Goal: Task Accomplishment & Management: Complete application form

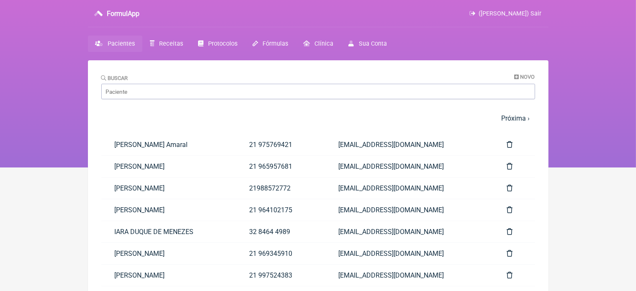
click at [117, 42] on span "Pacientes" at bounding box center [121, 43] width 27 height 7
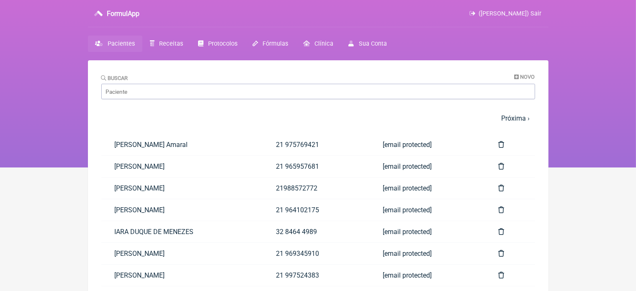
click at [122, 41] on span "Pacientes" at bounding box center [121, 43] width 27 height 7
click at [151, 141] on link "[PERSON_NAME] Amaral" at bounding box center [182, 144] width 162 height 21
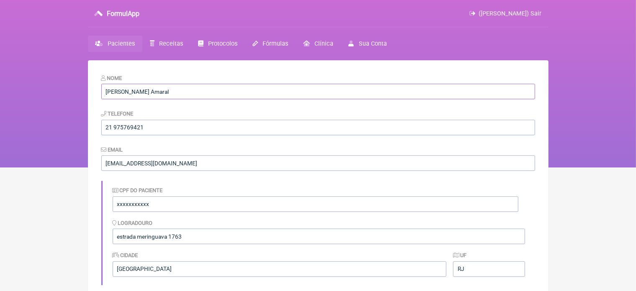
click at [127, 90] on input "[PERSON_NAME] Amaral" at bounding box center [318, 92] width 434 height 16
click at [129, 47] on span "Pacientes" at bounding box center [121, 43] width 27 height 7
click at [159, 46] on span "Receitas" at bounding box center [171, 43] width 24 height 7
click at [213, 44] on span "Protocolos" at bounding box center [222, 43] width 29 height 7
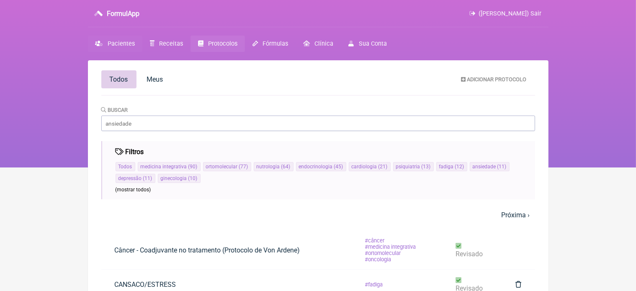
click at [121, 41] on span "Pacientes" at bounding box center [121, 43] width 27 height 7
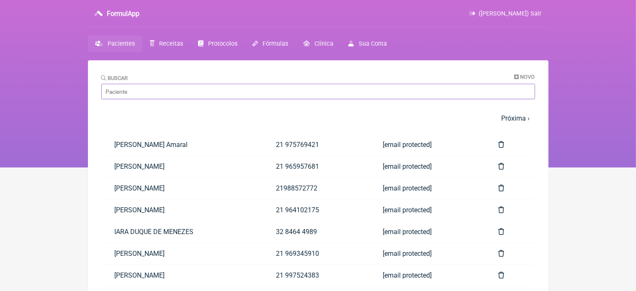
click at [164, 91] on input "Buscar" at bounding box center [318, 92] width 434 height 16
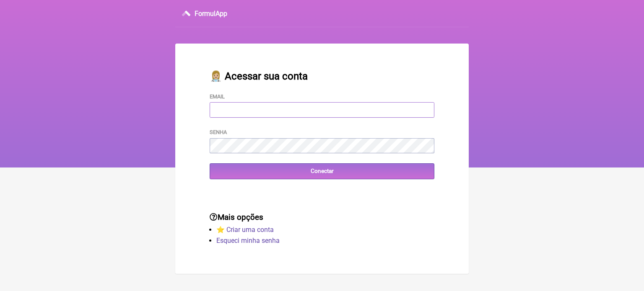
click at [245, 114] on input "Email" at bounding box center [321, 110] width 225 height 16
type input "vini_paschoal@yahoo.com.br"
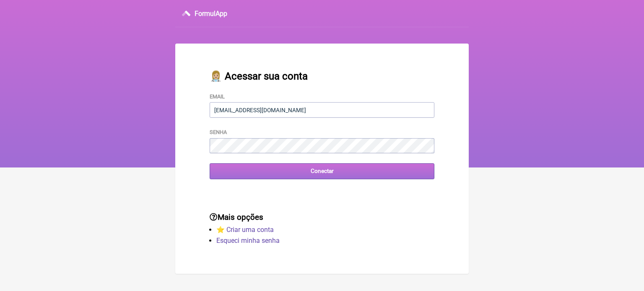
click at [313, 173] on input "Conectar" at bounding box center [321, 171] width 225 height 16
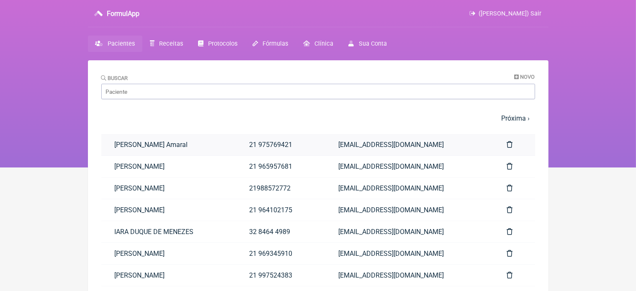
click at [136, 148] on link "Natalia de Oliveira L. Amaral" at bounding box center [168, 144] width 135 height 21
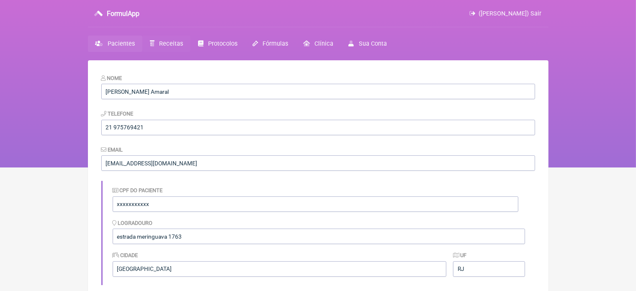
click at [162, 45] on span "Receitas" at bounding box center [171, 43] width 24 height 7
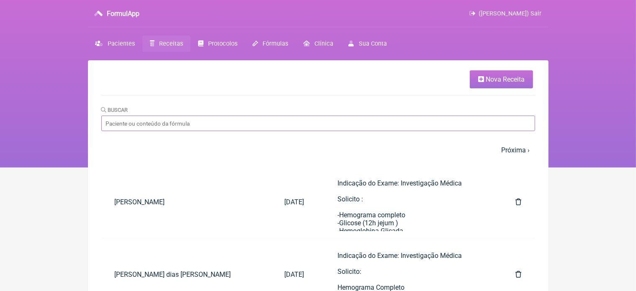
click at [150, 121] on input "Buscar" at bounding box center [318, 124] width 434 height 16
paste input "Thais Barbosa Teixeira"
type input "Thais Barbosa Teixeira"
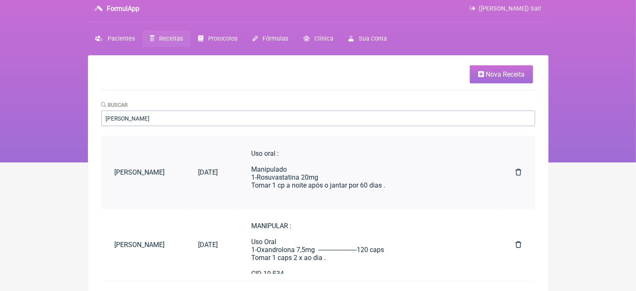
click at [330, 167] on div "Uso oral : Manipulado 1-Rosuvastatina 20mg Tomar 1 cp a noite após o jantar por…" at bounding box center [367, 182] width 231 height 64
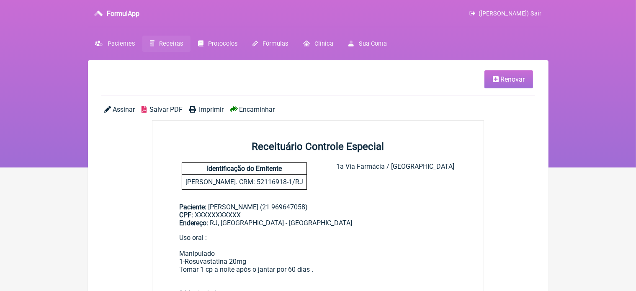
click at [511, 81] on span "Renovar" at bounding box center [513, 79] width 24 height 8
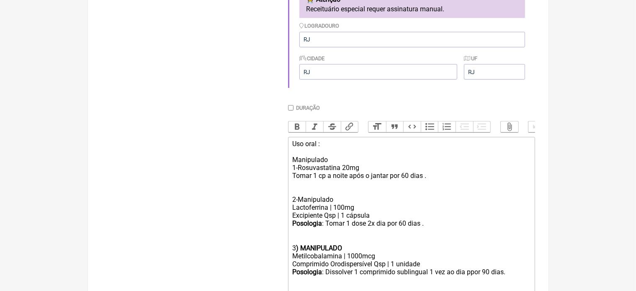
scroll to position [268, 0]
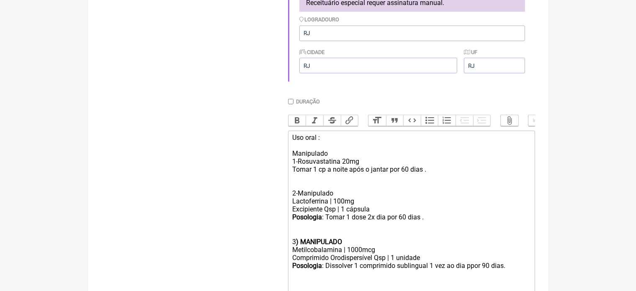
click at [347, 169] on div "Uso oral : Manipulado 1-Rosuvastatina 20mg Tomar 1 cp a noite após o jantar por…" at bounding box center [411, 166] width 238 height 64
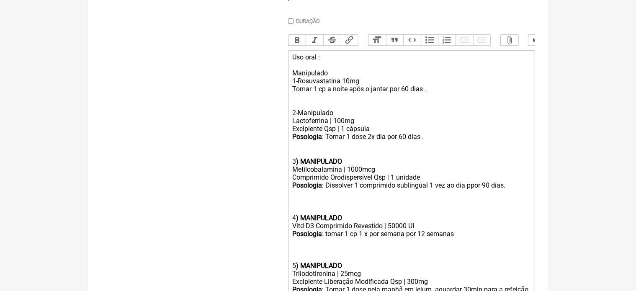
scroll to position [352, 0]
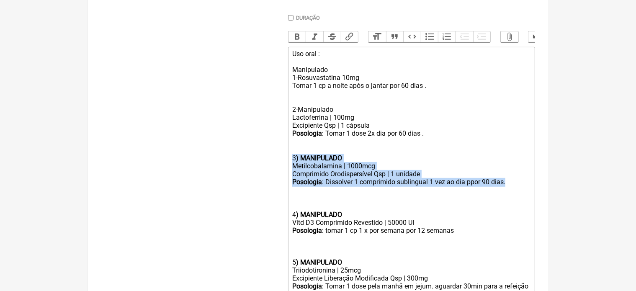
drag, startPoint x: 294, startPoint y: 165, endPoint x: 507, endPoint y: 194, distance: 214.7
click at [507, 194] on trix-editor "Uso oral : Manipulado 1-Rosuvastatina 10mg Tomar 1 cp a noite após o jantar por…" at bounding box center [411, 179] width 247 height 264
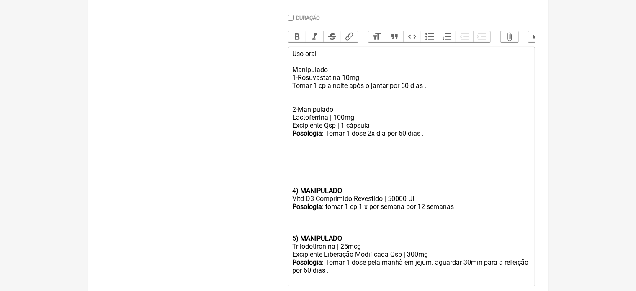
drag, startPoint x: 290, startPoint y: 199, endPoint x: 463, endPoint y: 216, distance: 173.4
click at [463, 216] on trix-editor "Uso oral : Manipulado 1-Rosuvastatina 10mg Tomar 1 cp a noite após o jantar por…" at bounding box center [411, 167] width 247 height 240
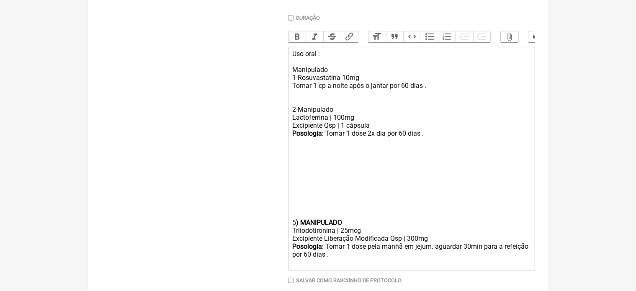
click at [291, 233] on trix-editor "Uso oral : Manipulado 1-Rosuvastatina 10mg Tomar 1 cp a noite após o jantar por…" at bounding box center [411, 159] width 247 height 224
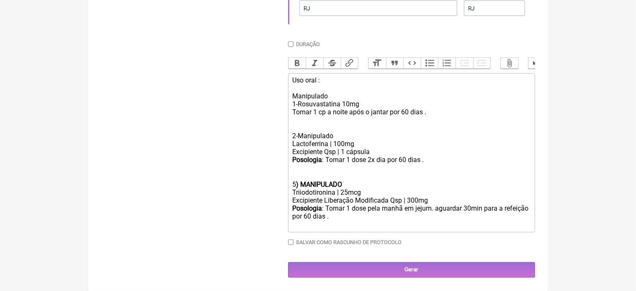
scroll to position [335, 0]
click at [297, 184] on strong ") MANIPULADO" at bounding box center [319, 185] width 46 height 8
click at [331, 220] on div "Posologia : Tomar 1 dose pela manhã em jejum. aguardar 30min para a refeição po…" at bounding box center [411, 216] width 238 height 25
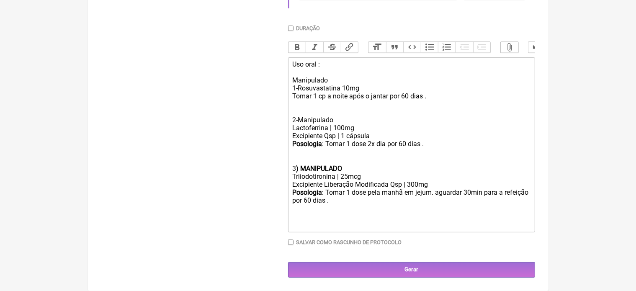
scroll to position [351, 0]
click at [347, 88] on div "Uso oral : Manipulado 1-Rosuvastatina 10mg Tomar 1 cp a noite após o jantar por…" at bounding box center [411, 92] width 238 height 64
type trix-editor "<div>Uso oral :<br><br>Manipulado&nbsp;<br>1-Rosuvastatina 20mg&nbsp;<br>Tomar …"
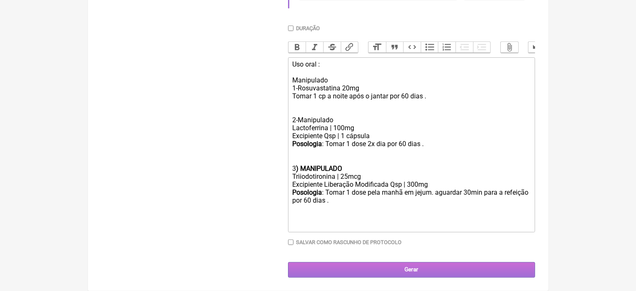
click at [407, 271] on input "Gerar" at bounding box center [411, 270] width 247 height 16
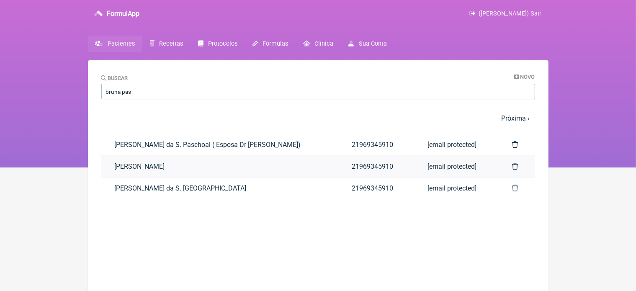
type input "bruna pas"
click at [142, 165] on link "Bruna Paschoal" at bounding box center [219, 166] width 237 height 21
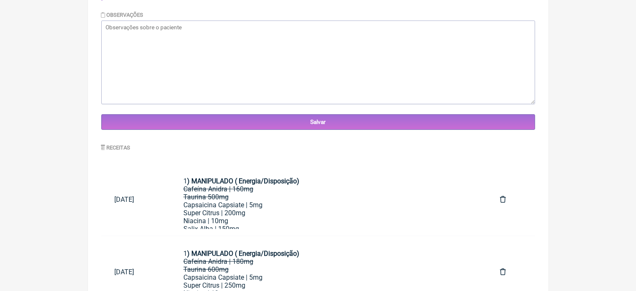
scroll to position [313, 0]
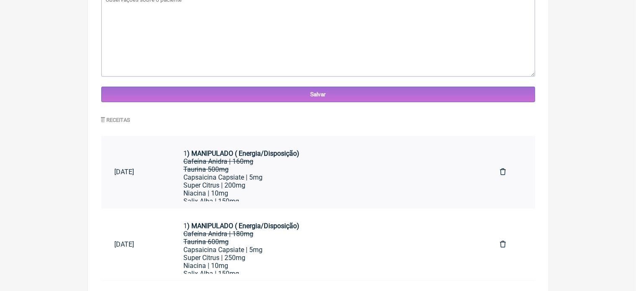
click at [283, 175] on div "Capsaicina Capsiate | 5mg" at bounding box center [329, 177] width 290 height 8
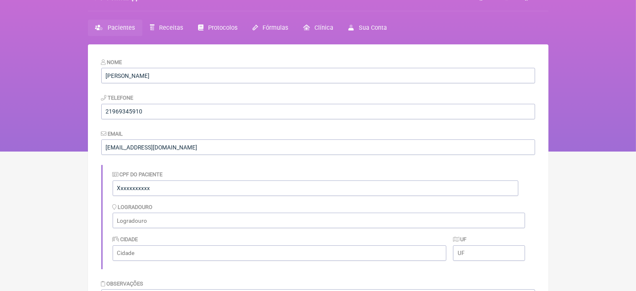
scroll to position [1, 0]
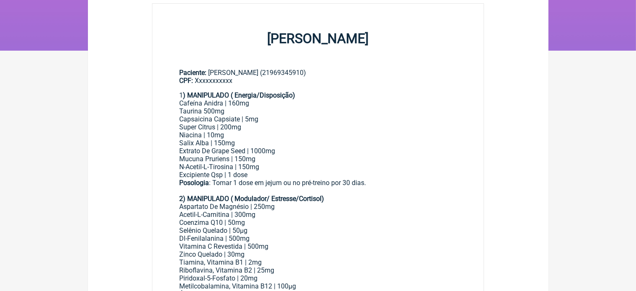
scroll to position [117, 0]
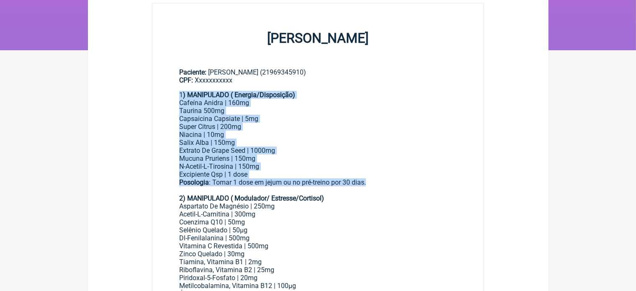
drag, startPoint x: 180, startPoint y: 96, endPoint x: 374, endPoint y: 182, distance: 212.1
click at [374, 182] on div "1 ) MANIPULADO ( Energia/Disposição) Cafeína Anidra | 160mg Taurina 500mg Capsa…" at bounding box center [318, 202] width 278 height 223
copy div "1 ) MANIPULADO ( Energia/Disposição) Cafeína Anidra | 160mg Taurina 500mg Capsa…"
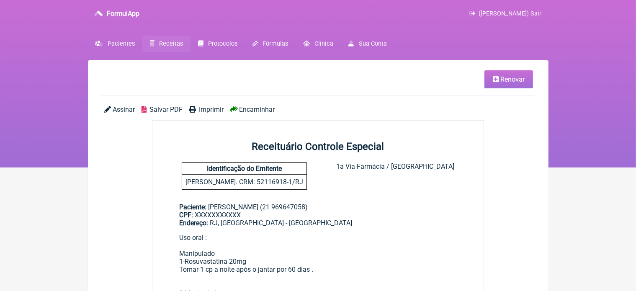
click at [213, 106] on span "Imprimir" at bounding box center [211, 110] width 25 height 8
click at [212, 111] on span "Imprimir" at bounding box center [211, 110] width 25 height 8
click at [503, 80] on span "Renovar" at bounding box center [513, 79] width 24 height 8
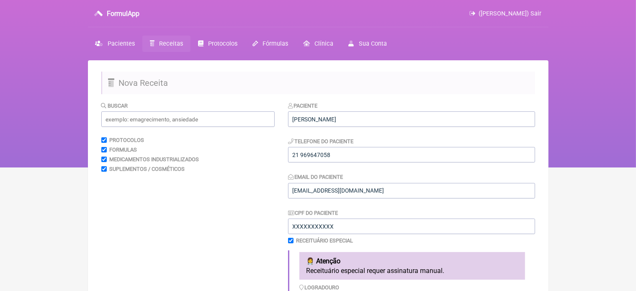
scroll to position [255, 0]
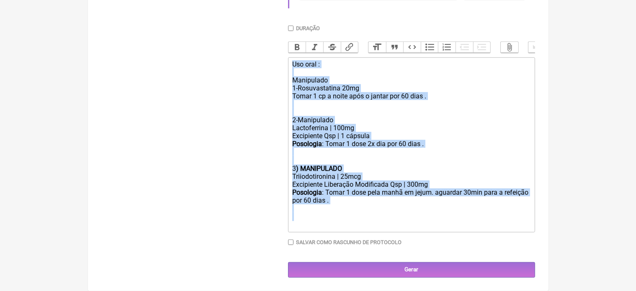
drag, startPoint x: 293, startPoint y: 157, endPoint x: 364, endPoint y: 289, distance: 150.5
click at [364, 289] on main "Nova Receita Buscar Protocolos Formulas Medicamentos Industrializados Suplement…" at bounding box center [318, 5] width 461 height 572
type trix-editor "<div>Uso oral :<br><br>Manipulado&nbsp;<br>1-Rosuvastatina 20mg&nbsp;<br>Tomar …"
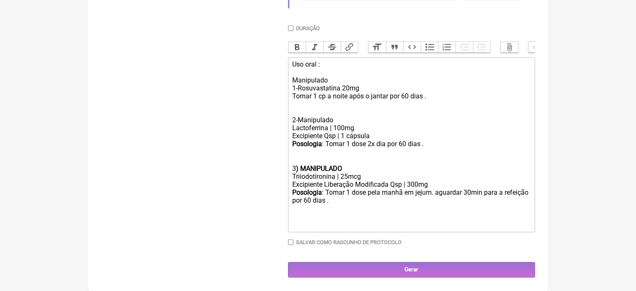
scroll to position [275, 0]
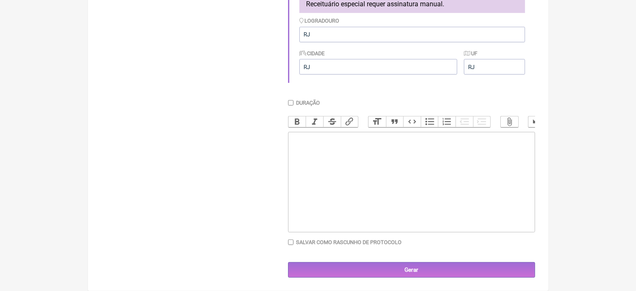
paste trix-editor "<div>1<strong>) MANIPULADO ( Energia/Disposição)</strong></div><div>Cafeína Ani…"
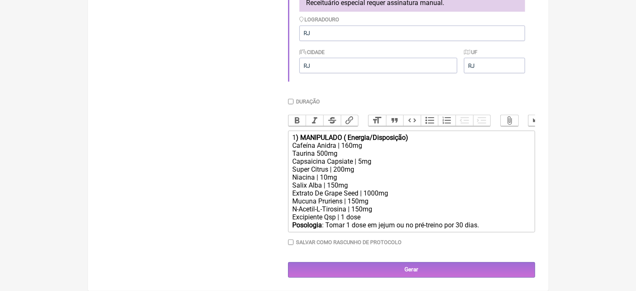
scroll to position [277, 0]
click at [349, 144] on div "Cafeína Anidra | 160mg Taurina 500mg" at bounding box center [411, 150] width 238 height 16
click at [320, 152] on div "Cafeína Anidra | 210mg Taurina 500mg" at bounding box center [411, 150] width 238 height 16
click at [341, 168] on div "Super Citrus | 200mg" at bounding box center [411, 169] width 238 height 8
type trix-editor "<div>1<strong>) MANIPULADO ( Energia/Disposição)</strong></div><div>Cafeína Ani…"
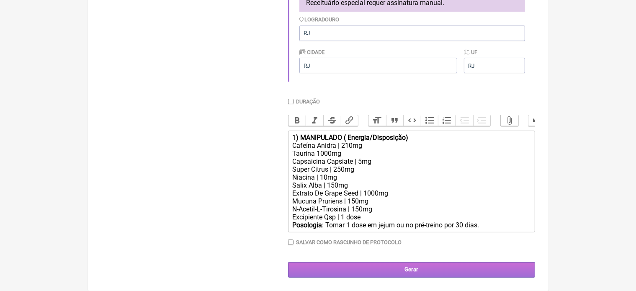
click at [421, 267] on input "Gerar" at bounding box center [411, 270] width 247 height 16
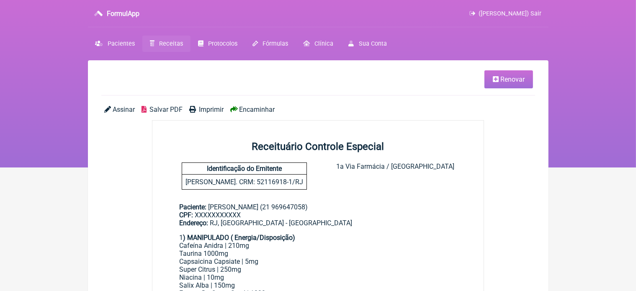
click at [210, 107] on span "Imprimir" at bounding box center [211, 110] width 25 height 8
click at [516, 85] on link "Renovar" at bounding box center [509, 79] width 49 height 18
click at [509, 77] on span "Renovar" at bounding box center [513, 79] width 24 height 8
click at [497, 83] on link "Renovar" at bounding box center [509, 79] width 49 height 18
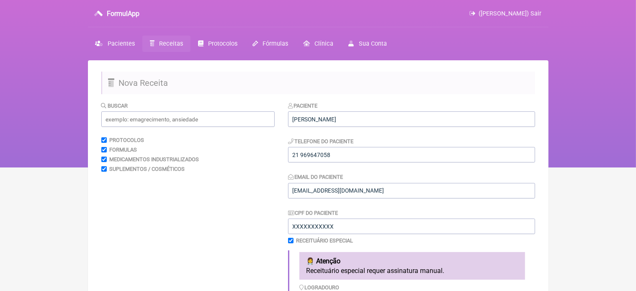
scroll to position [255, 0]
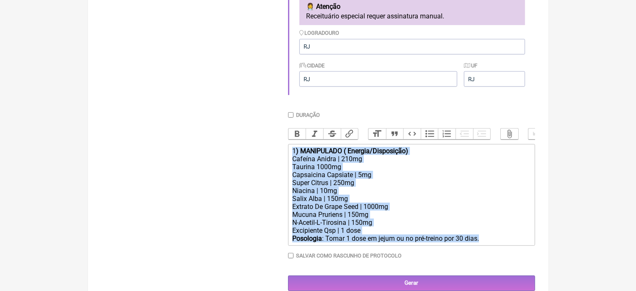
drag, startPoint x: 292, startPoint y: 160, endPoint x: 484, endPoint y: 263, distance: 217.0
click at [484, 263] on div "Duração Duração de 30 dias Bold Italic Strikethrough Link Heading Quote Code Bu…" at bounding box center [411, 188] width 247 height 153
type trix-editor "<div>1<strong>) MANIPULADO ( Energia/Disposição)</strong></div><div>Cafeína Ani…"
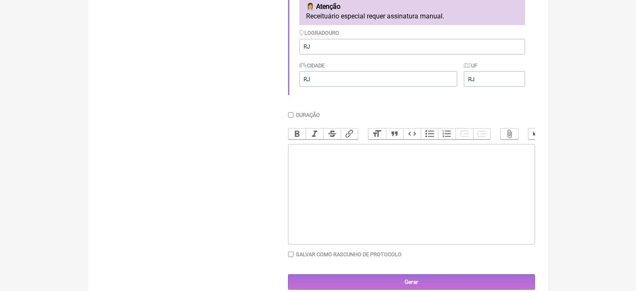
scroll to position [0, 0]
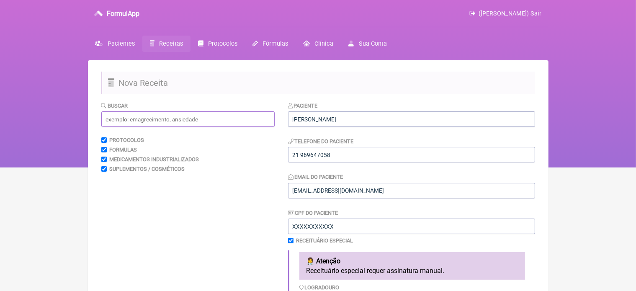
click at [156, 118] on input "text" at bounding box center [187, 119] width 173 height 16
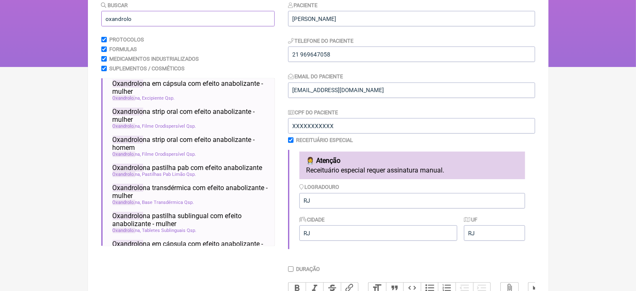
scroll to position [50, 0]
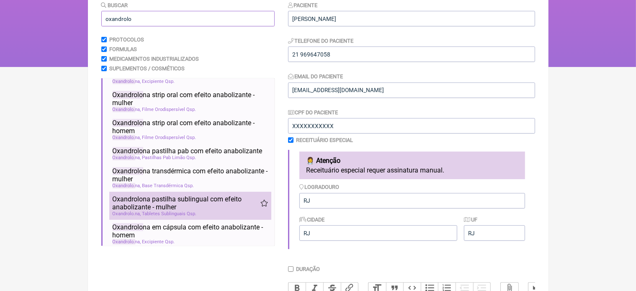
type input "oxandrolo"
click at [227, 211] on span "Oxandrolo na pastilha sublingual com efeito anabolizante - mulher" at bounding box center [187, 203] width 148 height 16
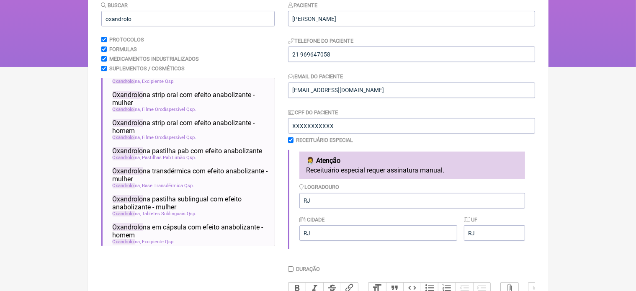
scroll to position [275, 0]
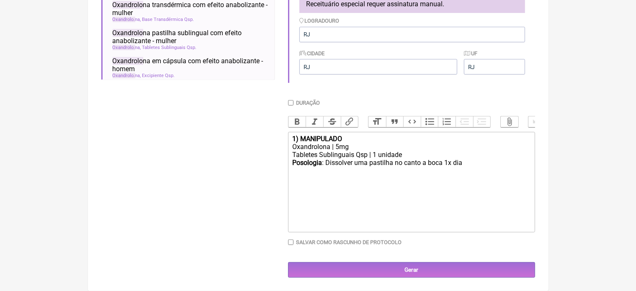
click at [339, 146] on div "Oxandrolona | 5mg" at bounding box center [411, 147] width 238 height 8
click at [449, 164] on div "Posologia : Dissolver uma pastilha no canto a boca 1x dia ㅤ" at bounding box center [411, 167] width 238 height 17
click at [466, 165] on div "Posologia : Dissolver uma pastilha no canto a boca 2x dia ㅤ" at bounding box center [411, 167] width 238 height 17
type trix-editor "<div><strong>1) MANIPULADO</strong></div><div>Oxandrolona | 15mg</div><div>Tabl…"
click at [290, 100] on input "Duração" at bounding box center [290, 102] width 5 height 5
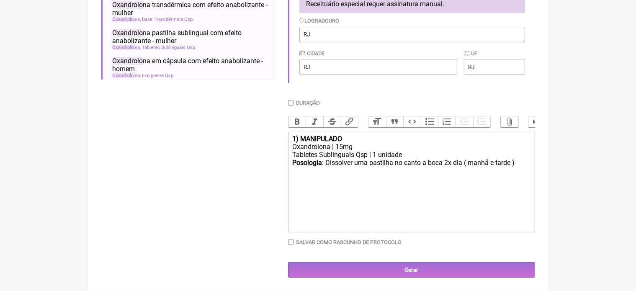
checkbox input "true"
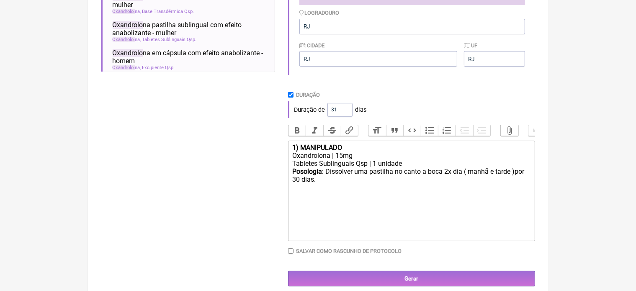
click at [344, 109] on input "31" at bounding box center [340, 110] width 25 height 14
type input "30"
click at [344, 113] on input "30" at bounding box center [340, 110] width 25 height 14
click at [322, 188] on div "Posologia : Dissolver uma pastilha no canto a boca 2x dia ( manhã e tarde )por …" at bounding box center [411, 180] width 238 height 24
type trix-editor "<div><strong>1) MANIPULADO</strong></div><div>Oxandrolona | 15mg</div><div>Tabl…"
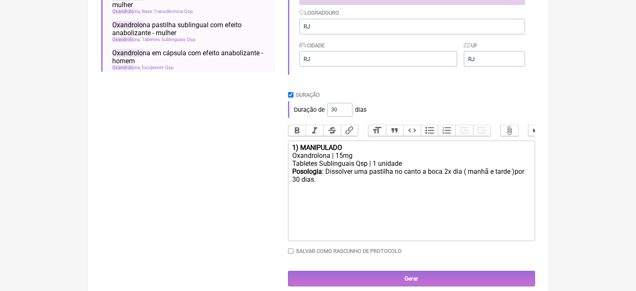
scroll to position [20, 0]
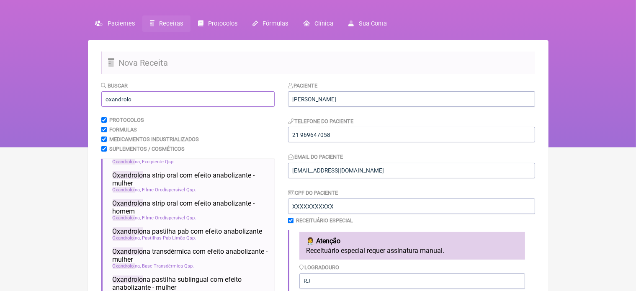
click at [152, 95] on input "oxandrolo" at bounding box center [187, 99] width 173 height 16
type input "o"
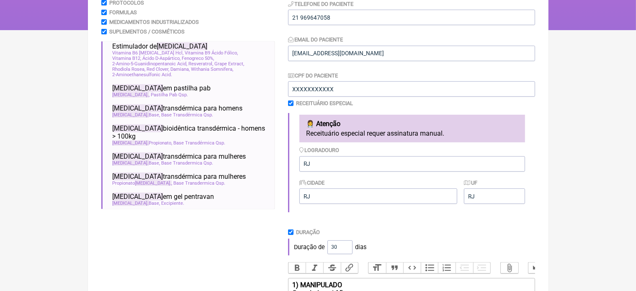
scroll to position [117, 0]
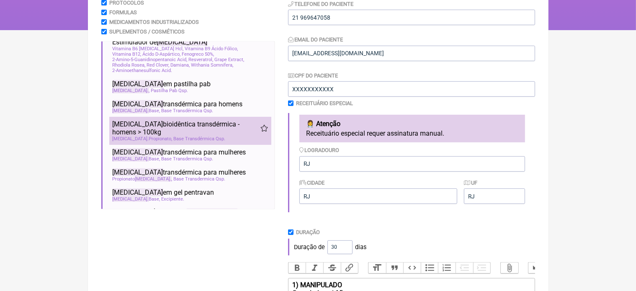
type input "testosterona"
click at [186, 130] on span "Testosterona bioidêntica transdérmica - homens > 100kg" at bounding box center [187, 128] width 148 height 16
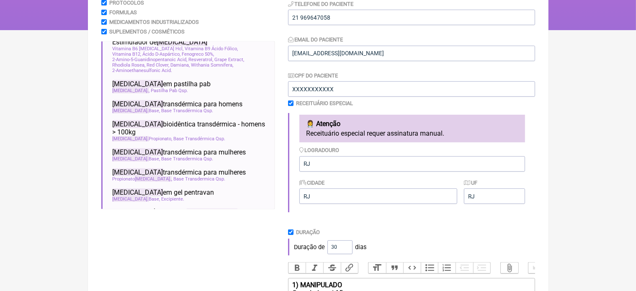
scroll to position [302, 0]
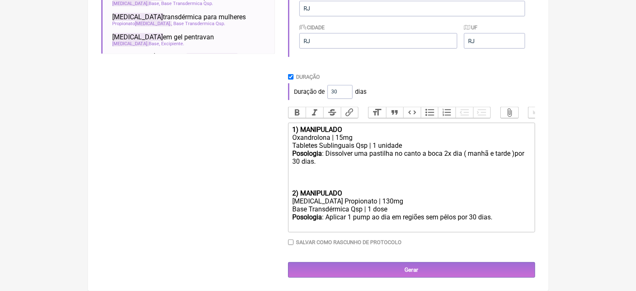
click at [375, 201] on div "Testosterona Propionato | 130mg" at bounding box center [411, 201] width 238 height 8
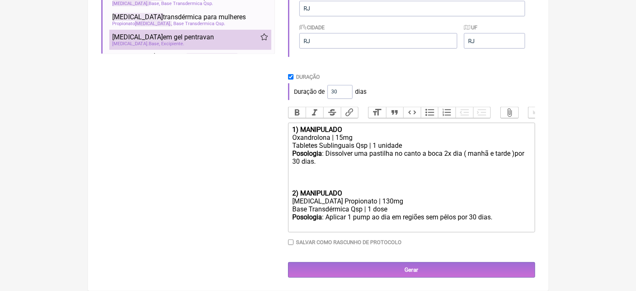
click at [189, 41] on div "Testosterona Base Excipiente" at bounding box center [190, 43] width 155 height 5
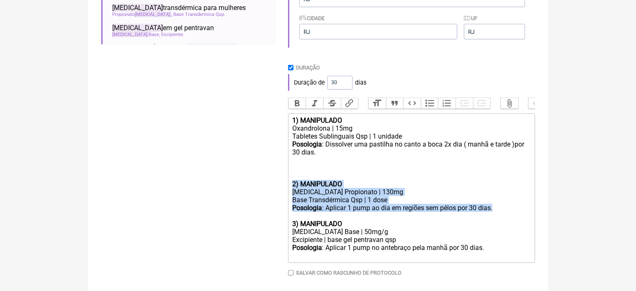
drag, startPoint x: 291, startPoint y: 190, endPoint x: 499, endPoint y: 220, distance: 210.8
click at [499, 220] on trix-editor "1) MANIPULADO Oxandrolona | 15mg Tabletes Sublinguais Qsp | 1 unidade Posologia…" at bounding box center [411, 189] width 247 height 150
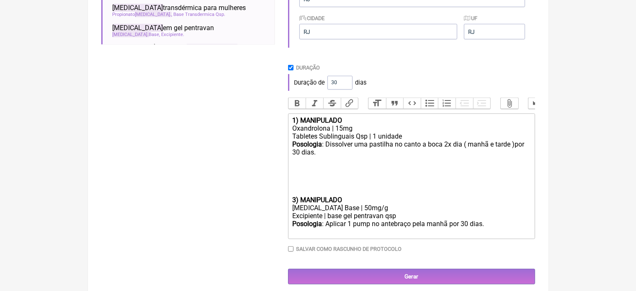
click at [349, 212] on div "Testosterona Base | 50mg/g" at bounding box center [411, 208] width 238 height 8
click at [393, 212] on div "Testosterona Base Bioidêntica | 50mg/g" at bounding box center [411, 208] width 238 height 8
click at [296, 204] on strong "3) MANIPULADO" at bounding box center [317, 200] width 50 height 8
click at [292, 208] on trix-editor "1) MANIPULADO Oxandrolona | 15mg Tabletes Sublinguais Qsp | 1 unidade Posologia…" at bounding box center [411, 177] width 247 height 126
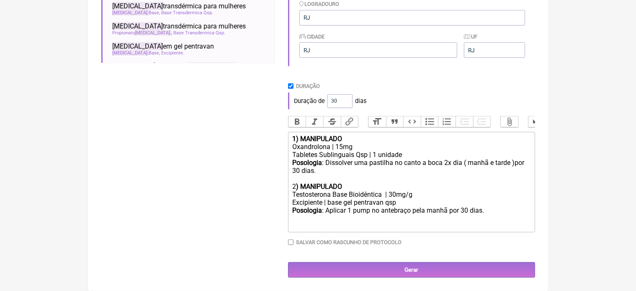
scroll to position [294, 0]
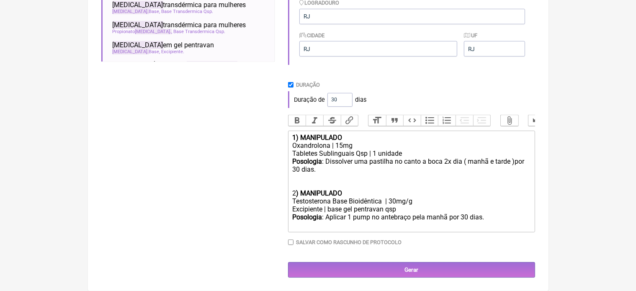
type trix-editor "<div><strong>1) MANIPULADO</strong></div><div>Oxandrolona | 15mg</div><div>Tabl…"
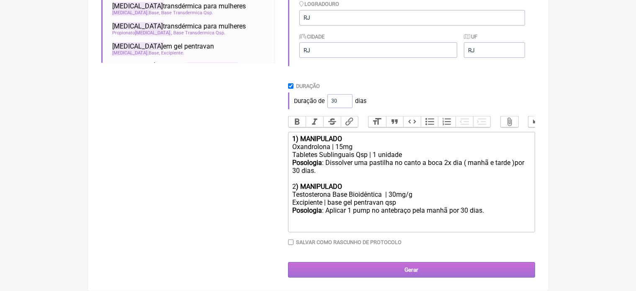
click at [435, 269] on input "Gerar" at bounding box center [411, 270] width 247 height 16
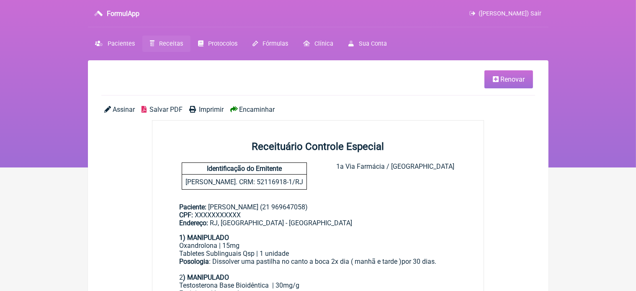
click at [216, 109] on span "Imprimir" at bounding box center [211, 110] width 25 height 8
click at [504, 79] on span "Renovar" at bounding box center [513, 79] width 24 height 8
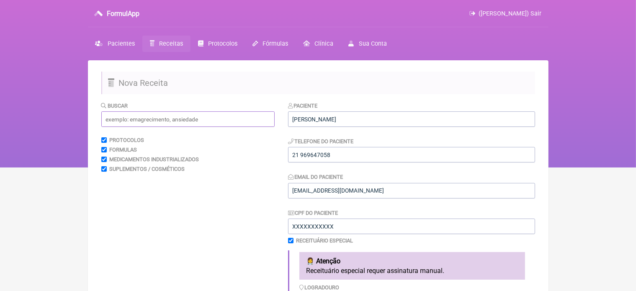
click at [127, 121] on input "text" at bounding box center [187, 119] width 173 height 16
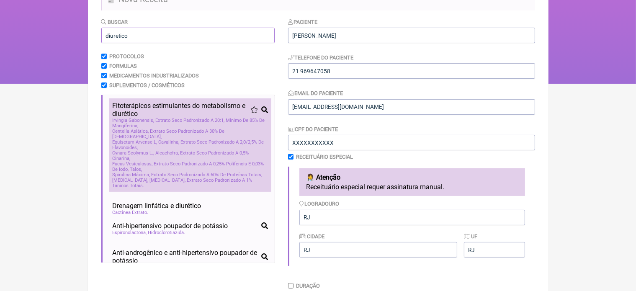
type input "diuretico"
click at [185, 140] on span "Equisetum Arvense L, Cavalinha, Extrato Seco Padronizado A 2,0/2,5% De Flavonoi…" at bounding box center [190, 145] width 155 height 11
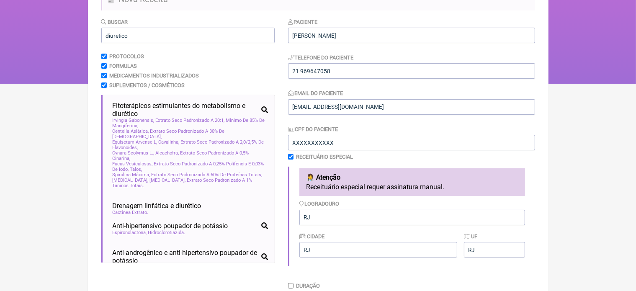
scroll to position [339, 0]
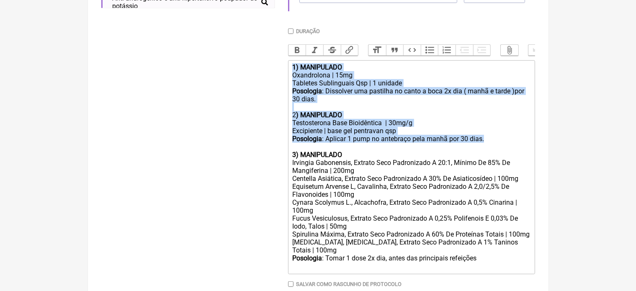
drag, startPoint x: 292, startPoint y: 72, endPoint x: 488, endPoint y: 149, distance: 210.8
click at [488, 149] on trix-editor "1) MANIPULADO Oxandrolona | 15mg Tabletes Sublinguais Qsp | 1 unidade Posologia…" at bounding box center [411, 167] width 247 height 214
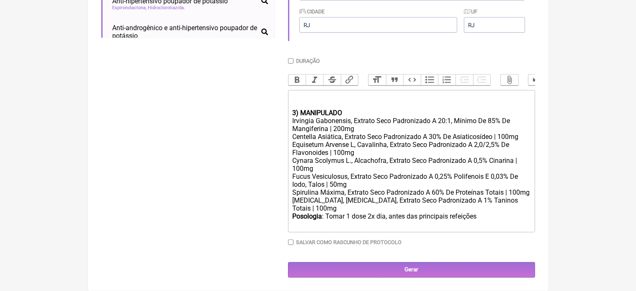
scroll to position [318, 0]
click at [291, 110] on trix-editor "3) MANIPULADO Irvingia Gabonensis, Extrato Seco Padronizado A 20:1, Mínimo De 8…" at bounding box center [411, 161] width 247 height 142
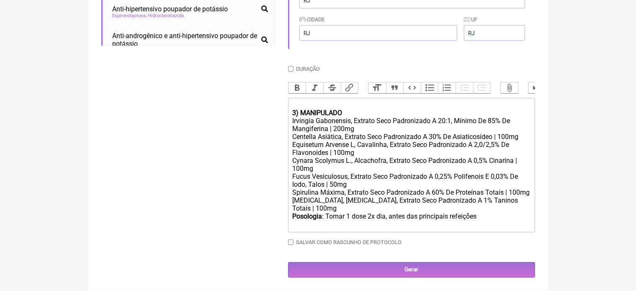
scroll to position [302, 0]
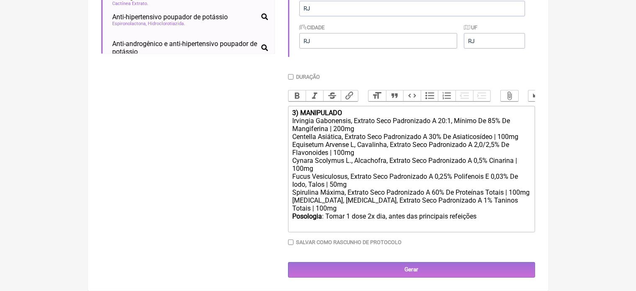
click at [295, 112] on strong "3) MANIPULADO" at bounding box center [317, 113] width 50 height 8
type trix-editor "<div>1<strong>) MANIPULADO</strong></div><div>Irvingia Gabonensis, Extrato Seco…"
click at [290, 74] on input "Duração" at bounding box center [290, 76] width 5 height 5
checkbox input "true"
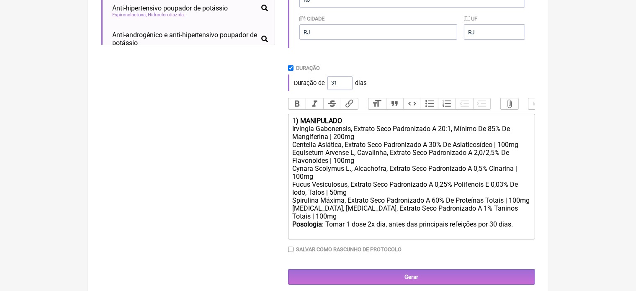
click at [346, 82] on input "31" at bounding box center [340, 83] width 25 height 14
type input "30"
click at [345, 85] on input "30" at bounding box center [340, 83] width 25 height 14
click at [372, 235] on div "Posologia : Tomar 1 dose 2x dia, antes das principais refeições por 30 dias." at bounding box center [411, 228] width 238 height 16
click at [318, 181] on div "Cynara Scolymus L., Alcachofra, Extrato Seco Padronizado A 0,5% Cinarina | 100mg" at bounding box center [411, 173] width 238 height 16
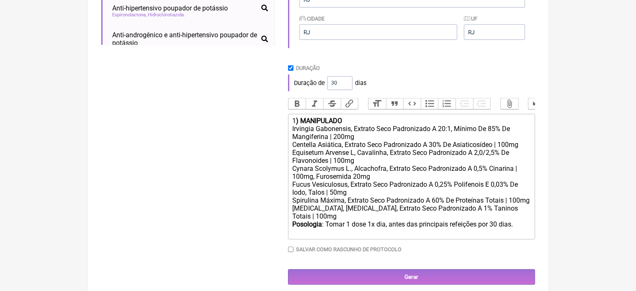
click at [349, 233] on div "Posologia : Tomar 1 dose 1x dia, antes das principais refeições por 30 dias." at bounding box center [411, 228] width 238 height 16
click at [380, 181] on div "Cynara Scolymus L., Alcachofra, Extrato Seco Padronizado A 0,5% Cinarina | 100m…" at bounding box center [411, 173] width 238 height 16
type trix-editor "<div>1<strong>) MANIPULADO</strong></div><div>Irvingia Gabonensis, Extrato Seco…"
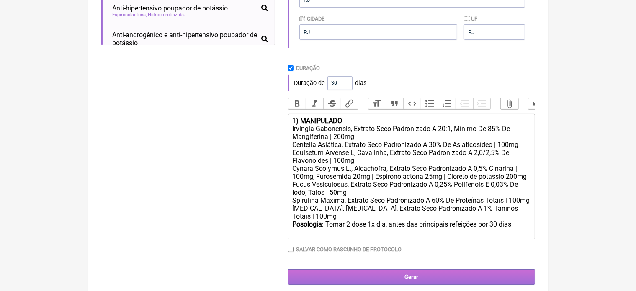
click at [406, 285] on input "Gerar" at bounding box center [411, 277] width 247 height 16
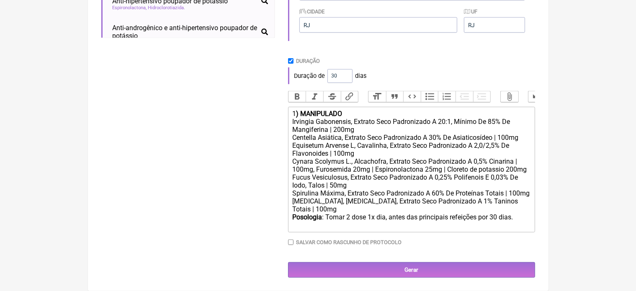
scroll to position [318, 0]
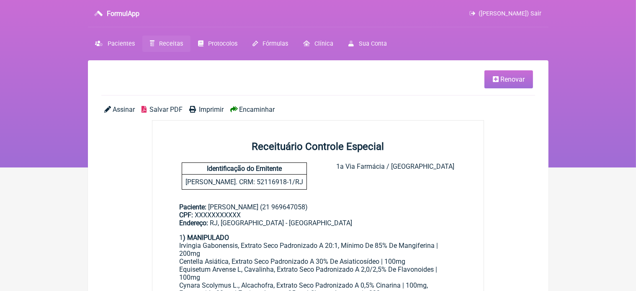
click at [499, 78] on link "Renovar" at bounding box center [509, 79] width 49 height 18
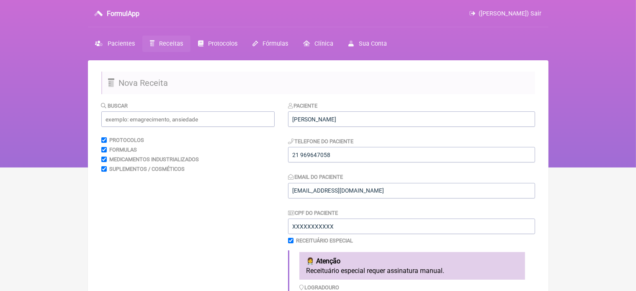
scroll to position [255, 0]
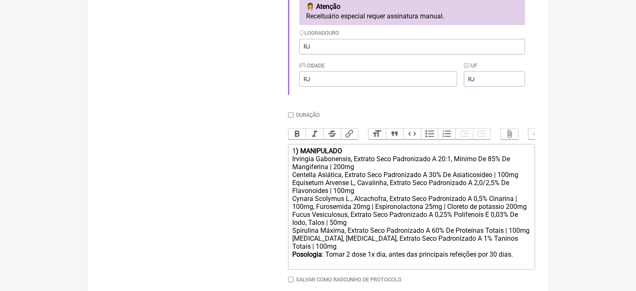
click at [349, 155] on div "1 ) MANIPULADO" at bounding box center [411, 151] width 238 height 8
type trix-editor "<div>1<strong>) MANIPULADO ( Diuretico)</strong></div><div>Irvingia Gabonensis,…"
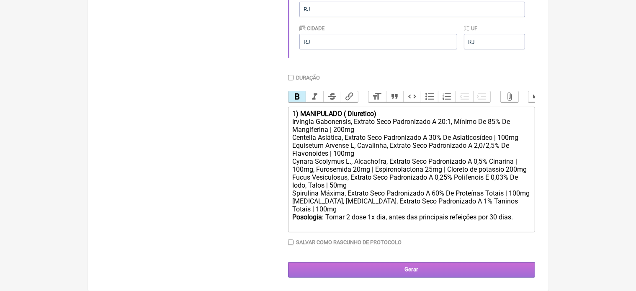
click at [402, 269] on input "Gerar" at bounding box center [411, 270] width 247 height 16
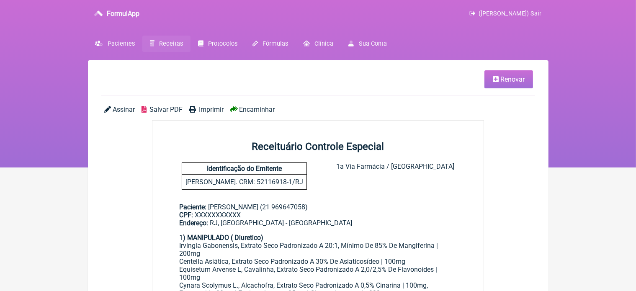
click at [207, 109] on span "Imprimir" at bounding box center [211, 110] width 25 height 8
click at [513, 84] on link "Renovar" at bounding box center [509, 79] width 49 height 18
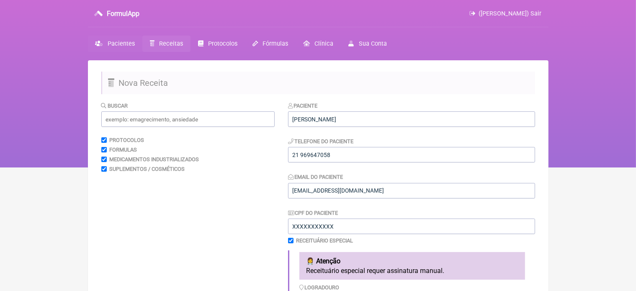
click at [121, 44] on span "Pacientes" at bounding box center [121, 43] width 27 height 7
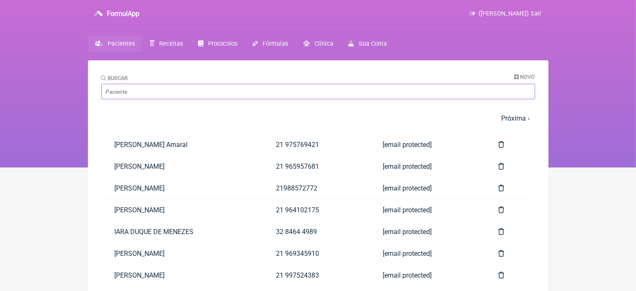
click at [163, 95] on input "Buscar" at bounding box center [318, 92] width 434 height 16
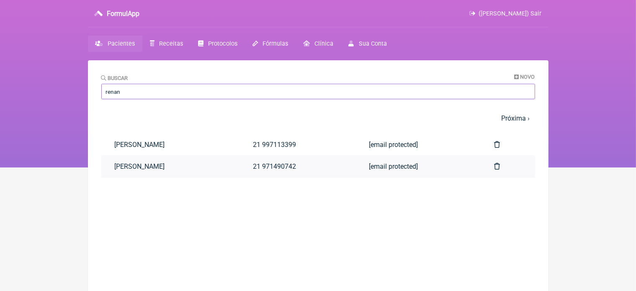
type input "renan"
click at [173, 167] on link "[PERSON_NAME]" at bounding box center [170, 166] width 139 height 21
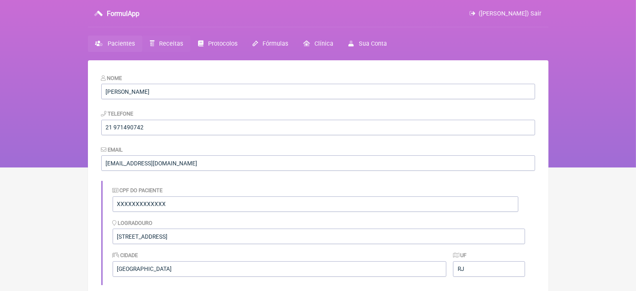
click at [172, 43] on span "Receitas" at bounding box center [171, 43] width 24 height 7
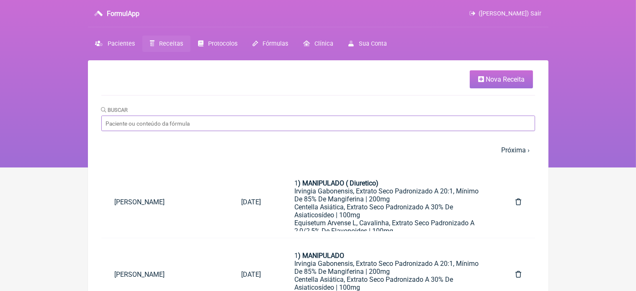
click at [223, 122] on input "Buscar" at bounding box center [318, 124] width 434 height 16
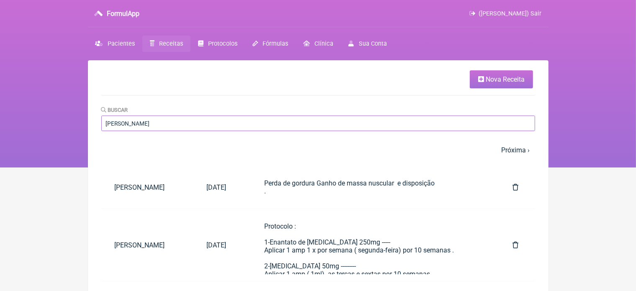
click at [107, 124] on input "renan almeida" at bounding box center [318, 124] width 434 height 16
type input "Renan almeida"
click at [351, 179] on div "Perda de gordura Ganho de massa nuscular e disposição ." at bounding box center [371, 187] width 215 height 16
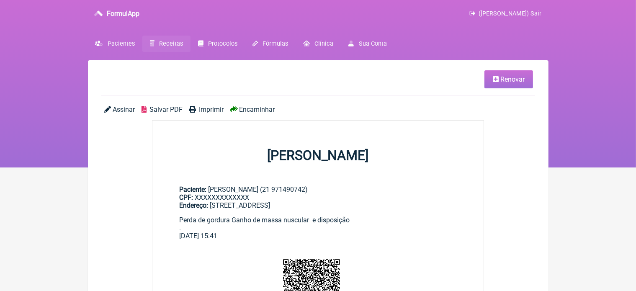
click at [515, 77] on span "Renovar" at bounding box center [513, 79] width 24 height 8
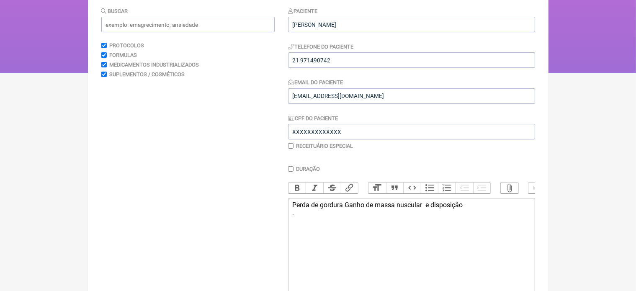
scroll to position [139, 0]
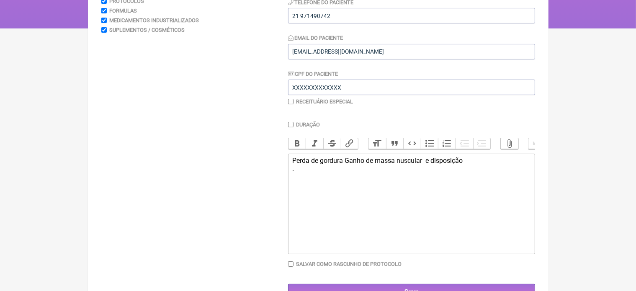
click at [473, 169] on div "Perda de gordura Ganho de massa nuscular e disposição ." at bounding box center [411, 165] width 238 height 16
click at [296, 173] on div "." at bounding box center [411, 165] width 238 height 16
type trix-editor "<div><br><br></div>"
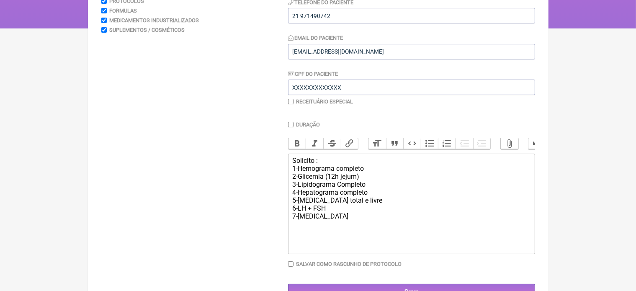
type trix-editor "<div>Solicito :&nbsp;<br>1-Hemograma completo<br>2-Glicemia (12h jejum)<br>3-Li…"
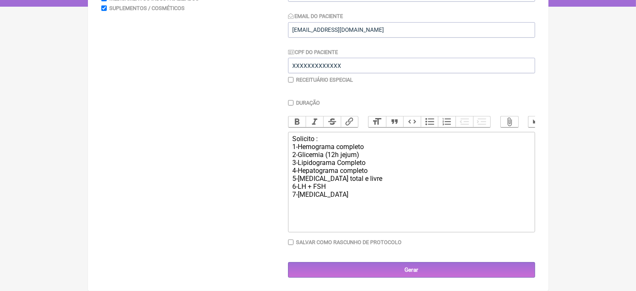
scroll to position [168, 0]
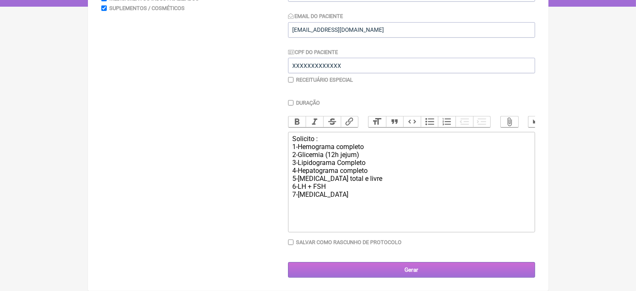
click at [407, 268] on input "Gerar" at bounding box center [411, 270] width 247 height 16
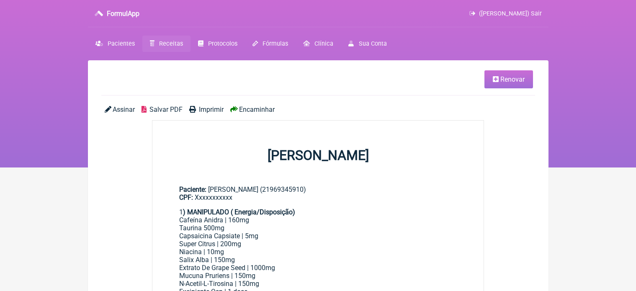
scroll to position [117, 0]
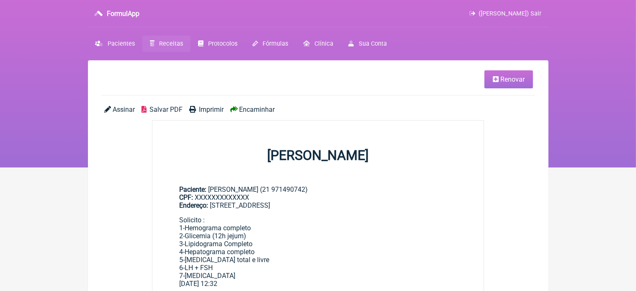
click at [212, 108] on span "Imprimir" at bounding box center [211, 110] width 25 height 8
click at [509, 76] on span "Renovar" at bounding box center [513, 79] width 24 height 8
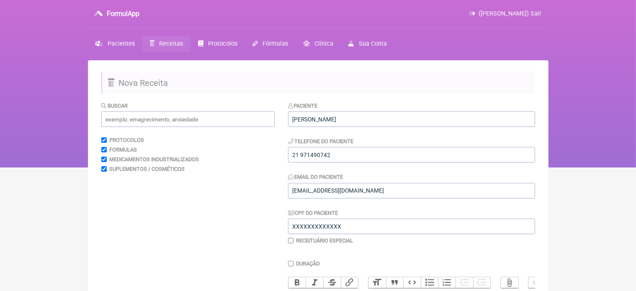
click at [169, 45] on span "Receitas" at bounding box center [171, 43] width 24 height 7
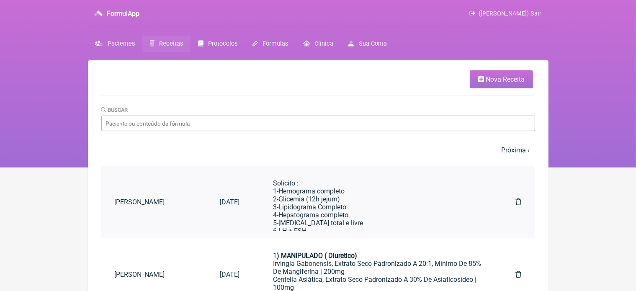
click at [333, 197] on div "Solicito : 1-Hemograma completo 2-Glicemia (12h jejum) 3-Lipidograma Completo 4…" at bounding box center [378, 211] width 209 height 64
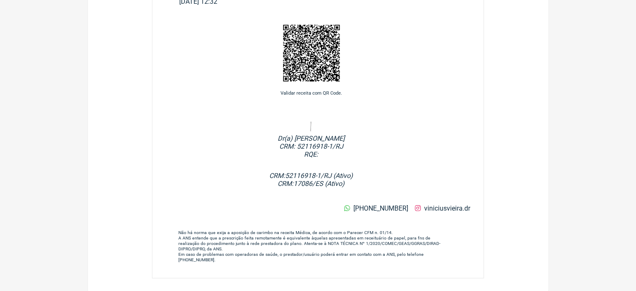
scroll to position [28, 0]
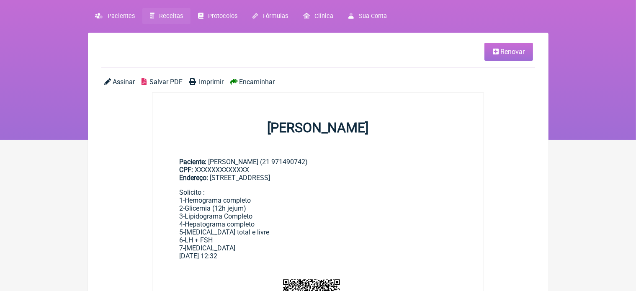
click at [208, 80] on span "Imprimir" at bounding box center [211, 82] width 25 height 8
click at [502, 51] on span "Renovar" at bounding box center [513, 52] width 24 height 8
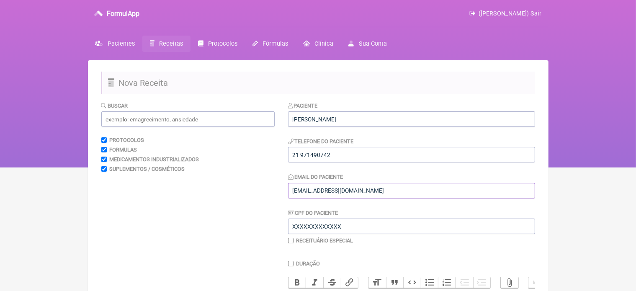
click at [308, 193] on input "[EMAIL_ADDRESS][DOMAIN_NAME]" at bounding box center [411, 191] width 247 height 16
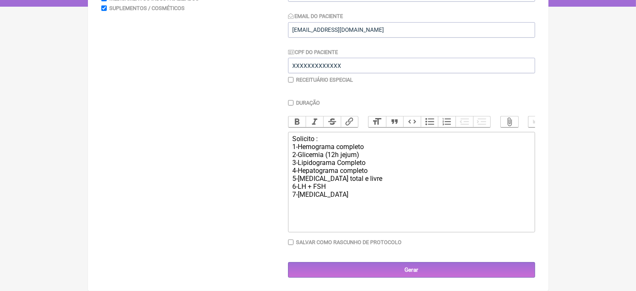
click at [338, 159] on div "Solicito : 1-Hemograma completo 2-Glicemia (12h jejum) 3-Lipidograma Completo 4…" at bounding box center [411, 167] width 238 height 64
click at [329, 195] on div "Solicito : 1-Hemograma completo 2-Glicemia (12h jejum) 3-Lipidograma Completo 4…" at bounding box center [411, 167] width 238 height 64
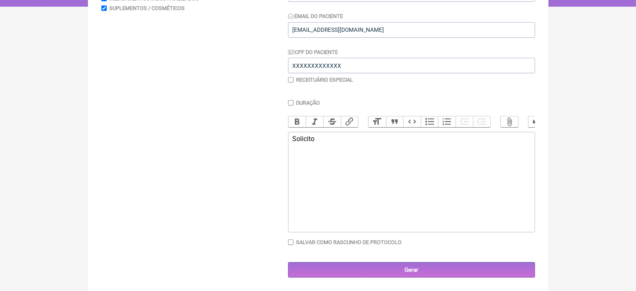
type trix-editor "<div>S</div>"
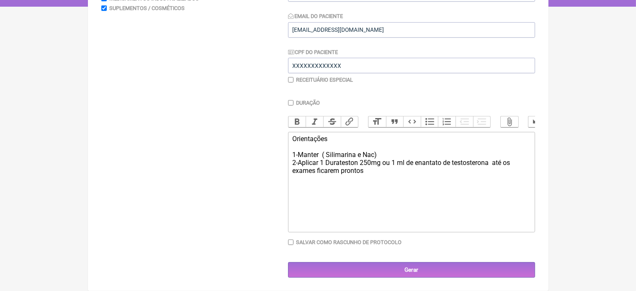
click at [381, 155] on div "Orientações 1-Manter ( Silimarina e Nac) 2-Aplicar 1 Durateston 250mg ou 1 ml d…" at bounding box center [411, 155] width 238 height 40
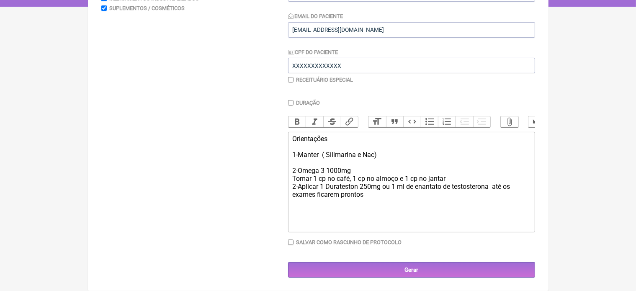
type trix-editor "<div>Orientações&nbsp;<br><br>1-Manter&nbsp; ( Silimarina e Nac)<br><br>2-Omega…"
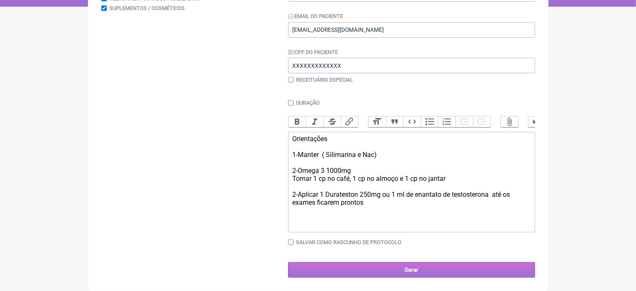
click at [406, 269] on input "Gerar" at bounding box center [411, 270] width 247 height 16
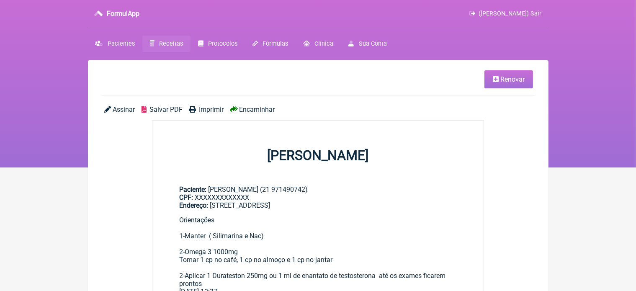
click at [218, 109] on span "Imprimir" at bounding box center [211, 110] width 25 height 8
click at [117, 46] on span "Pacientes" at bounding box center [121, 43] width 27 height 7
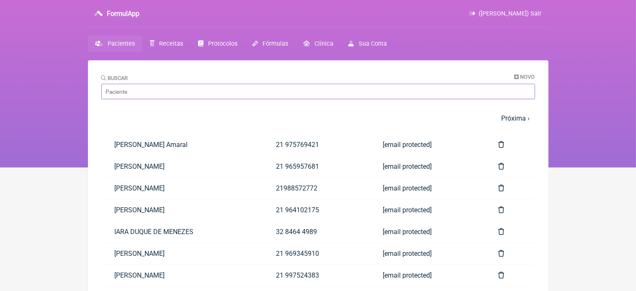
click at [148, 92] on input "Buscar" at bounding box center [318, 92] width 434 height 16
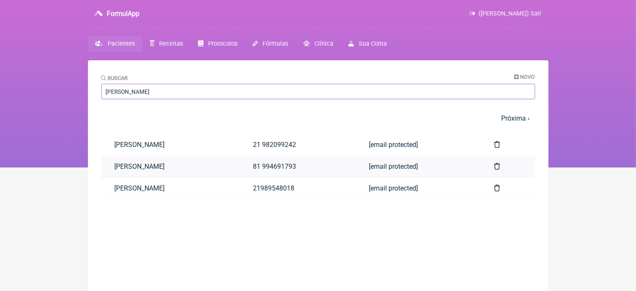
type input "[PERSON_NAME]"
click at [201, 167] on link "[PERSON_NAME]" at bounding box center [170, 166] width 139 height 21
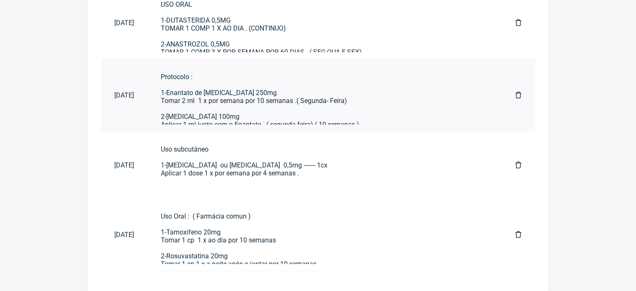
click at [264, 108] on div "Protocolo : 1-Enantato de testosterona 250mg Tomar 2 ml 1 x por semana por 10 s…" at bounding box center [325, 148] width 328 height 151
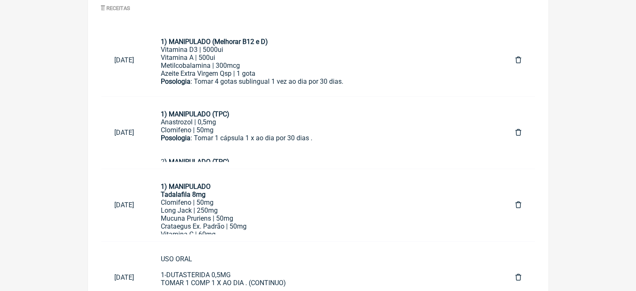
scroll to position [1, 0]
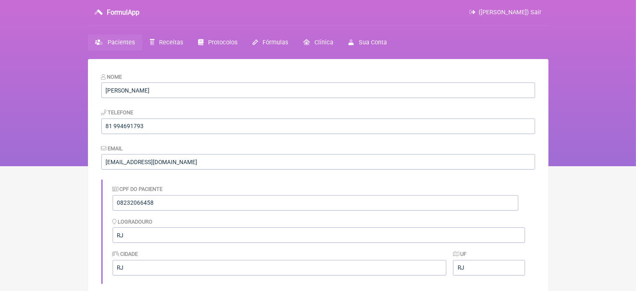
click at [114, 43] on span "Pacientes" at bounding box center [121, 42] width 27 height 7
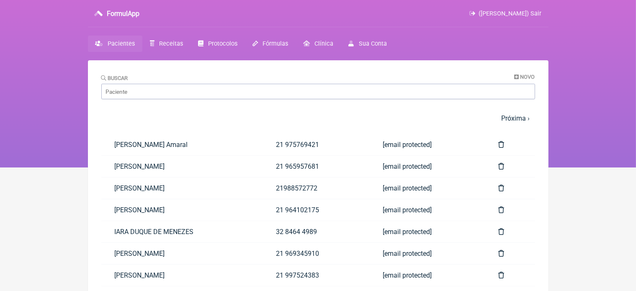
click at [120, 43] on span "Pacientes" at bounding box center [121, 43] width 27 height 7
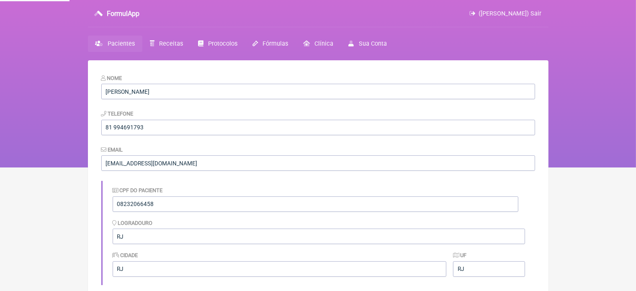
click at [120, 43] on span "Pacientes" at bounding box center [121, 43] width 27 height 7
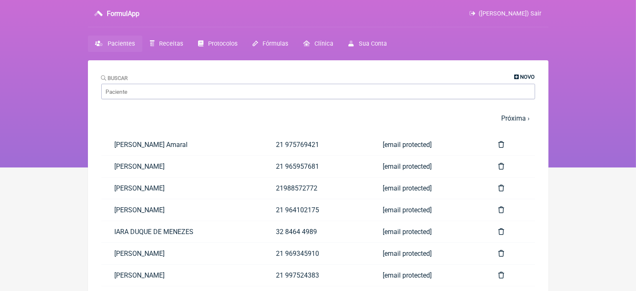
click at [520, 77] on link "Novo" at bounding box center [525, 77] width 21 height 6
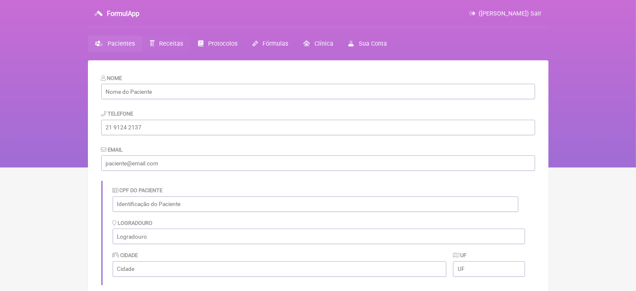
click at [160, 46] on span "Receitas" at bounding box center [171, 43] width 24 height 7
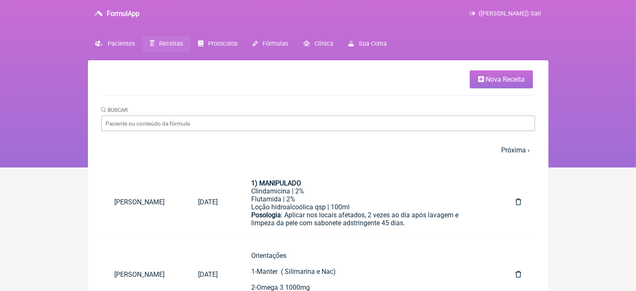
click at [490, 80] on span "Nova Receita" at bounding box center [505, 79] width 39 height 8
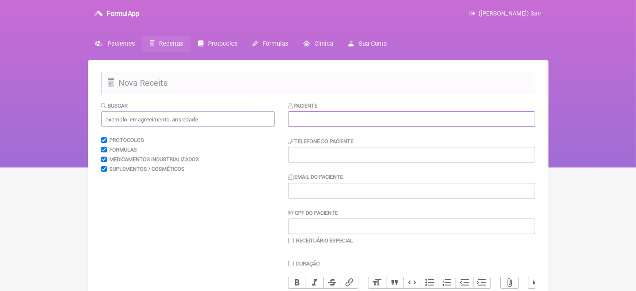
click at [318, 118] on input "text" at bounding box center [411, 119] width 247 height 16
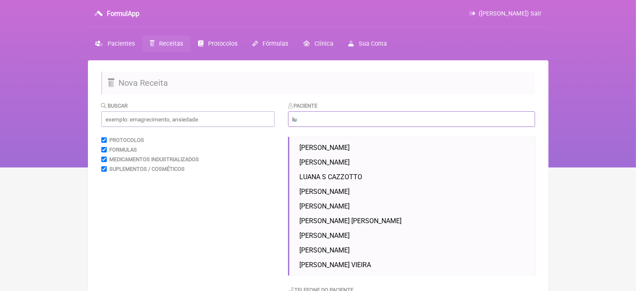
type input "l"
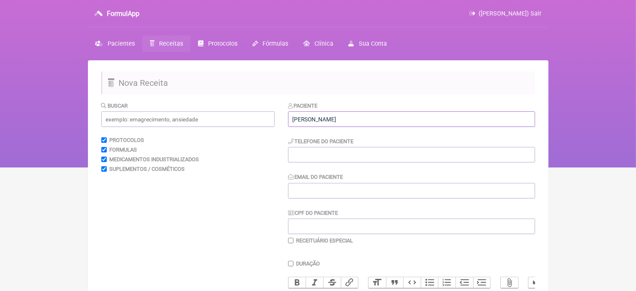
type input "LUAN MENEZES DE SOUZA"
click at [307, 155] on input "tel" at bounding box center [411, 155] width 247 height 16
type input "21 969731817"
click at [312, 190] on input "Email do Paciente" at bounding box center [411, 191] width 247 height 16
type input "VINI_PASCHOAL@YAHOO.COM.BR"
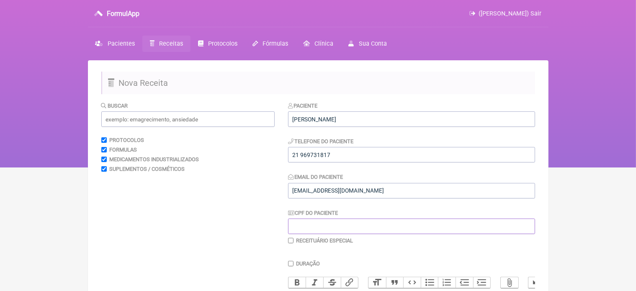
click at [313, 226] on input "CPF do Paciente" at bounding box center [411, 227] width 247 height 16
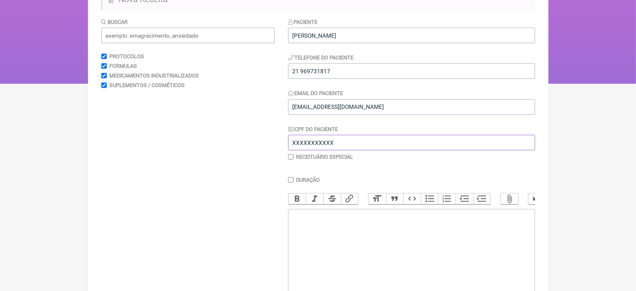
scroll to position [101, 0]
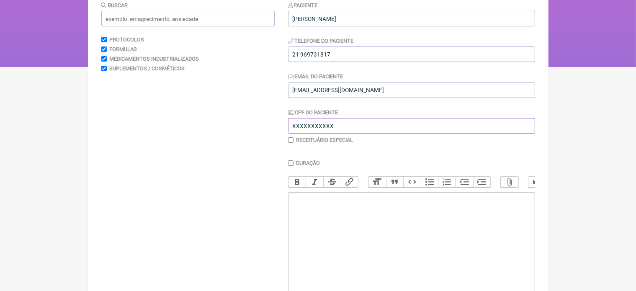
type input "XXXXXXXXXXX"
click at [296, 207] on trix-editor at bounding box center [411, 242] width 247 height 101
type trix-editor "<div>Prontuario&nbsp;</div>"
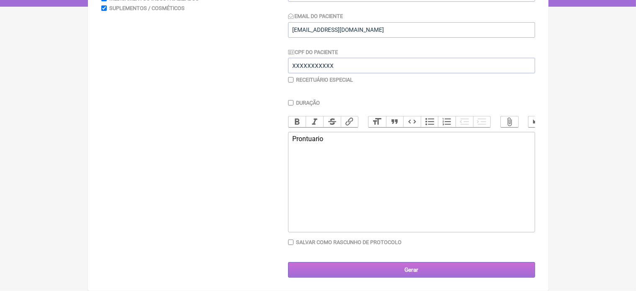
click at [417, 270] on input "Gerar" at bounding box center [411, 270] width 247 height 16
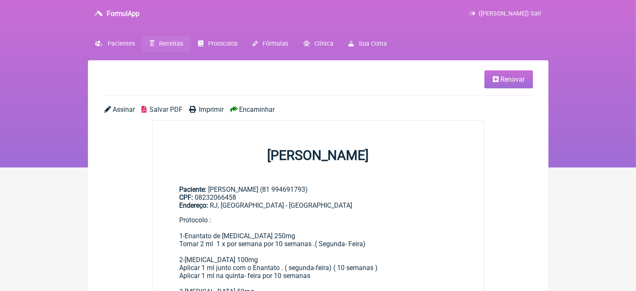
click at [507, 78] on span "Renovar" at bounding box center [513, 79] width 24 height 8
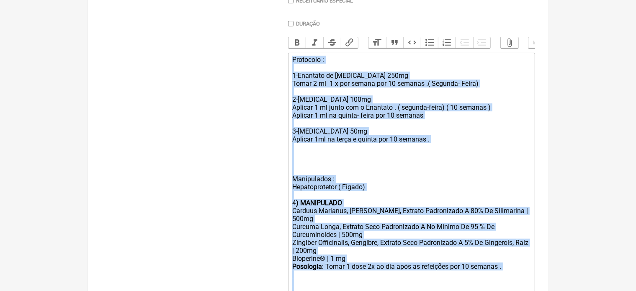
scroll to position [323, 0]
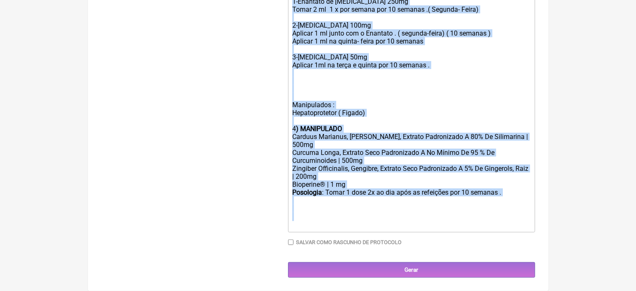
drag, startPoint x: 291, startPoint y: 66, endPoint x: 416, endPoint y: 311, distance: 275.1
type trix-editor "<div>Protocolo : <br><br>1-Enantato de [MEDICAL_DATA] 250mg <br>Tomar 2 ml&nbsp…"
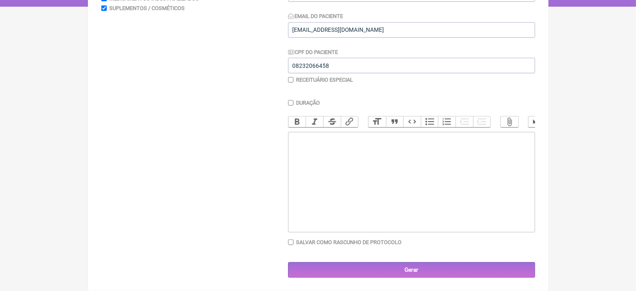
scroll to position [0, 0]
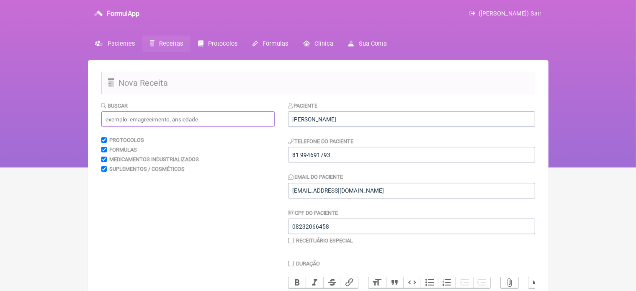
click at [154, 115] on input "text" at bounding box center [187, 119] width 173 height 16
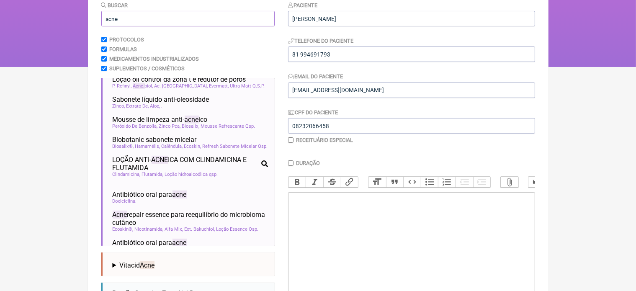
scroll to position [235, 0]
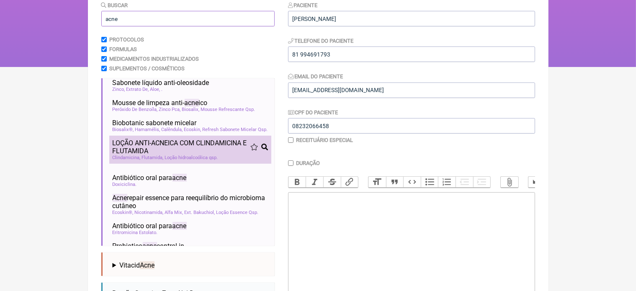
type input "acne"
click at [184, 155] on span "LOÇÃO ANTI- ACNE ICA COM CLINDAMICINA E FLUTAMIDA" at bounding box center [182, 147] width 138 height 16
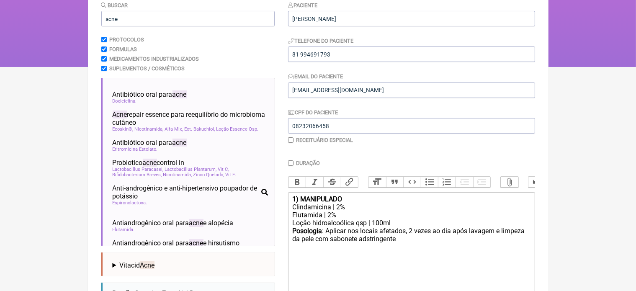
scroll to position [318, 0]
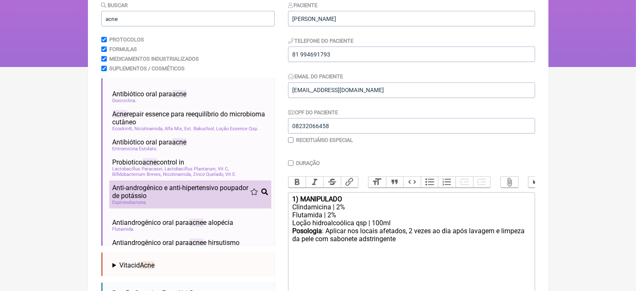
click at [153, 200] on span "Anti-androgênico e anti-hipertensivo poupador de potássio" at bounding box center [182, 192] width 138 height 16
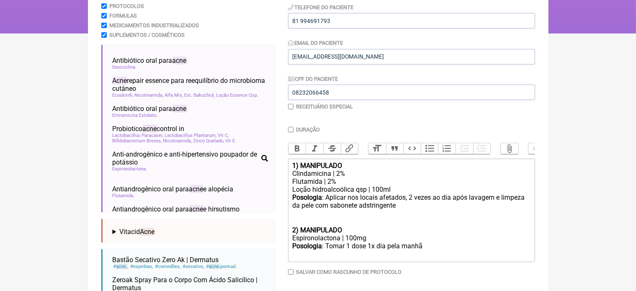
scroll to position [151, 0]
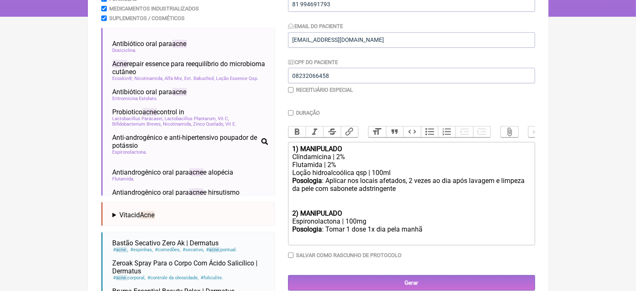
click at [291, 222] on trix-editor "1) MANIPULADO Clindamicina | 2% Flutamida | 2% Loção hidroalcoólica qsp | 100ml…" at bounding box center [411, 193] width 247 height 103
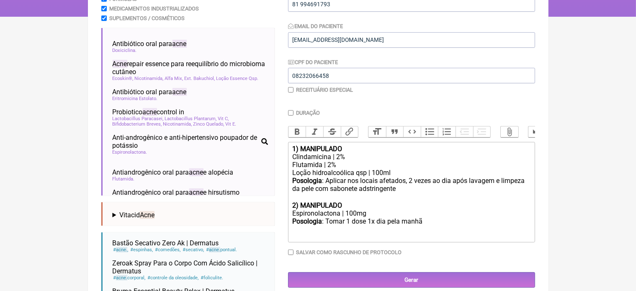
click at [353, 217] on div "Espironolactona | 100mg" at bounding box center [411, 213] width 238 height 8
click at [429, 230] on div "Posologia : Tomar 1 dose 1x dia pela manhã ㅤ" at bounding box center [411, 225] width 238 height 17
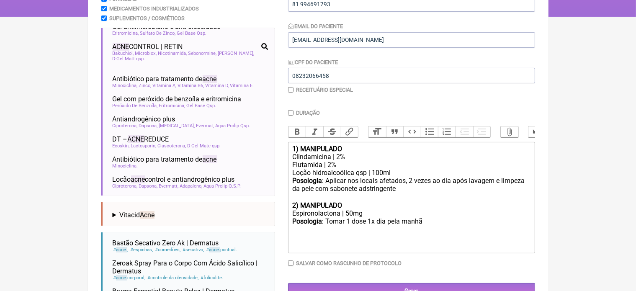
scroll to position [577, 0]
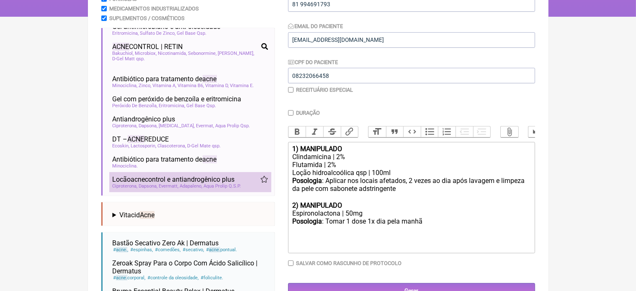
click at [201, 176] on span "Locão acne control e antiandrogênico plus" at bounding box center [174, 180] width 122 height 8
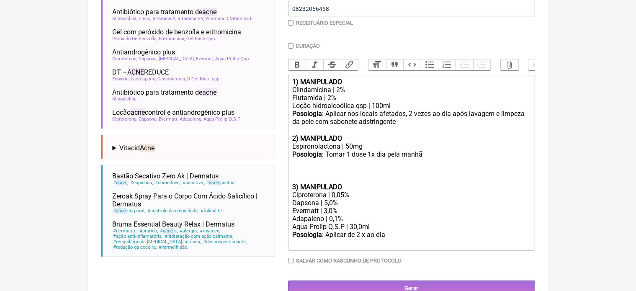
scroll to position [223, 0]
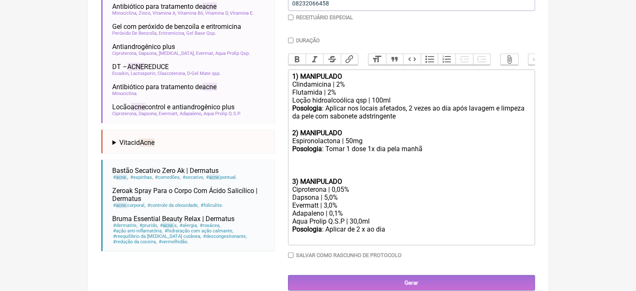
click at [404, 242] on div "Posologia : Aplicar de 2 x ao dia ㅤ" at bounding box center [411, 233] width 238 height 17
click at [393, 242] on div "Posologia : Aplicar de 2 x ao dia ㅤ" at bounding box center [411, 233] width 238 height 17
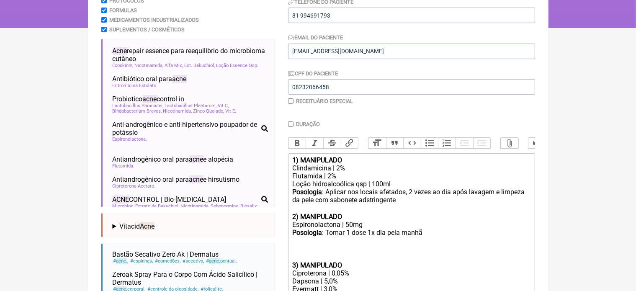
scroll to position [326, 0]
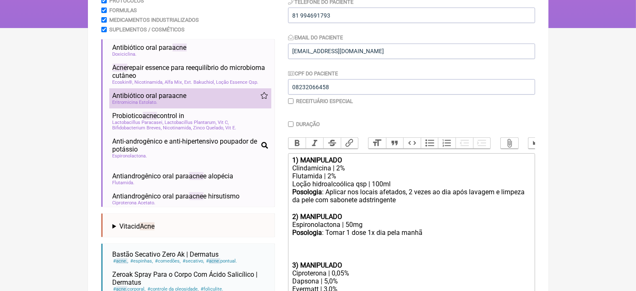
click at [154, 100] on span "Antibiótico oral para acne" at bounding box center [150, 96] width 74 height 8
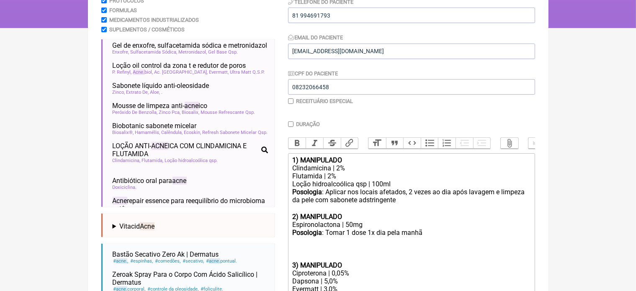
scroll to position [192, 0]
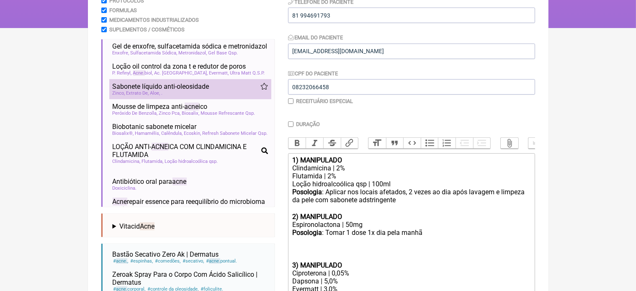
click at [173, 90] on span "Sabonete líquido anti-oleosidade" at bounding box center [161, 87] width 97 height 8
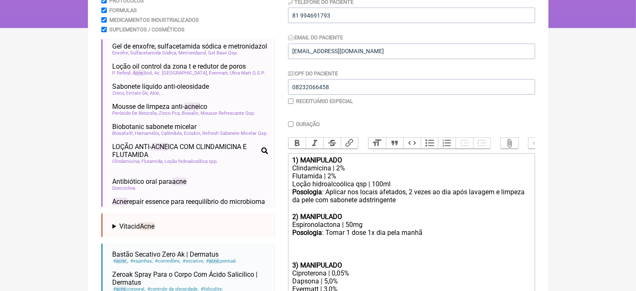
scroll to position [352, 0]
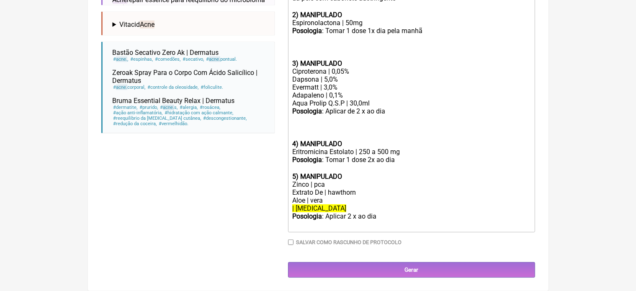
click at [375, 151] on div "Eritromicina Estolato | 250 a 500 mg" at bounding box center [411, 152] width 238 height 8
click at [401, 158] on div "Posologia : Tomar 1 dose 2x ao dia ㅤ" at bounding box center [411, 164] width 238 height 17
click at [397, 160] on div "Posologia : Tomar 1 dose 2x ao dia ㅤ" at bounding box center [411, 164] width 238 height 17
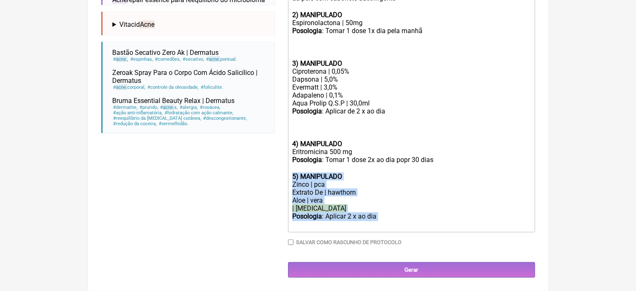
drag, startPoint x: 292, startPoint y: 174, endPoint x: 385, endPoint y: 220, distance: 103.6
click at [385, 220] on trix-editor "1) MANIPULADO Clindamicina | 2% Flutamida | 2% Loção hidroalcoólica qsp | 100ml…" at bounding box center [411, 91] width 247 height 281
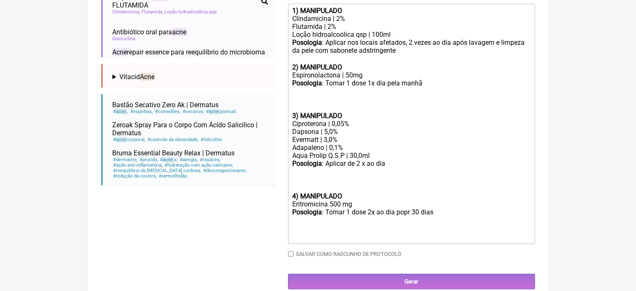
scroll to position [277, 0]
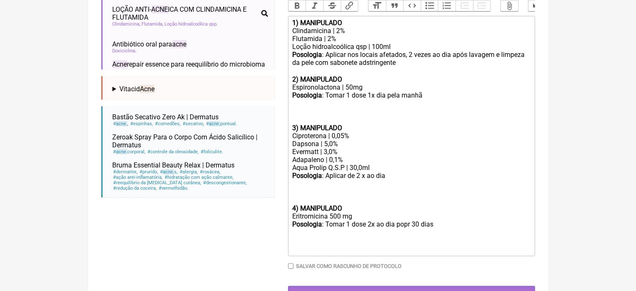
click at [292, 135] on trix-editor "1) MANIPULADO Clindamicina | 2% Flutamida | 2% Loção hidroalcoólica qsp | 100ml…" at bounding box center [411, 136] width 247 height 240
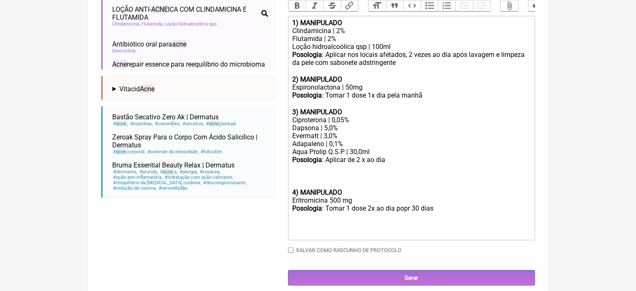
click at [292, 135] on trix-editor "1) MANIPULADO Clindamicina | 2% Flutamida | 2% Loção hidroalcoólica qsp | 100ml…" at bounding box center [411, 128] width 247 height 225
click at [291, 201] on trix-editor "1) MANIPULADO Clindamicina | 2% Flutamida | 2% Loção hidroalcoólica qsp | 100ml…" at bounding box center [411, 128] width 247 height 225
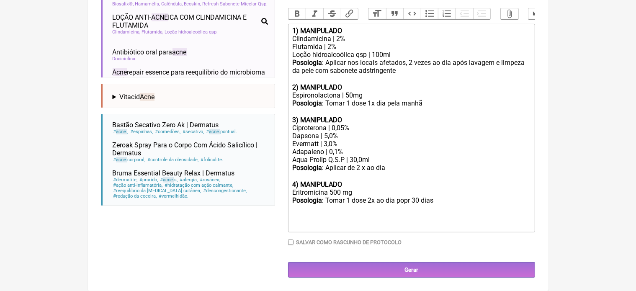
click at [430, 103] on div "Posologia : Tomar 1 dose 1x dia pela manhã ㅤ 3) MANIPULADO" at bounding box center [411, 111] width 238 height 25
click at [390, 169] on div "Posologia : Aplicar de 2 x ao dia ㅤ 4) MANIPULADO" at bounding box center [411, 176] width 238 height 25
click at [406, 72] on div "Posologia : Aplicar nos locais afetados, 2 vezes ao dia após lavagem e limpeza …" at bounding box center [411, 75] width 238 height 33
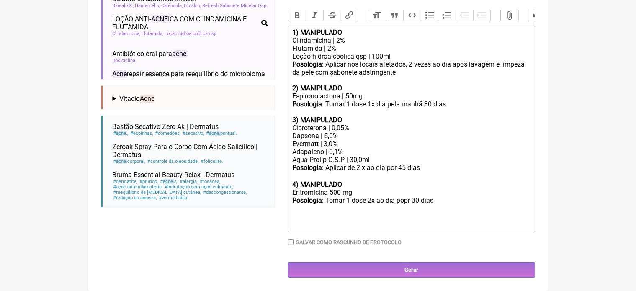
scroll to position [277, 0]
type trix-editor "<div><strong>1) MANIPULADO</strong></div><div>Clindamicina | 2%</div><div>Fluta…"
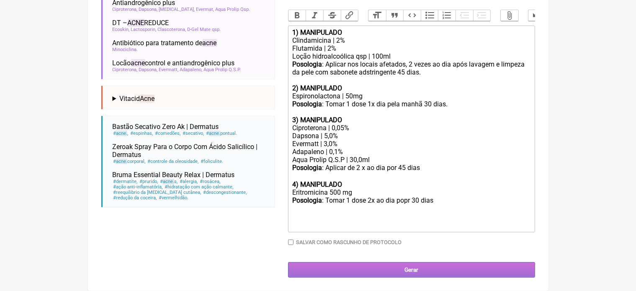
click at [407, 271] on input "Gerar" at bounding box center [411, 270] width 247 height 16
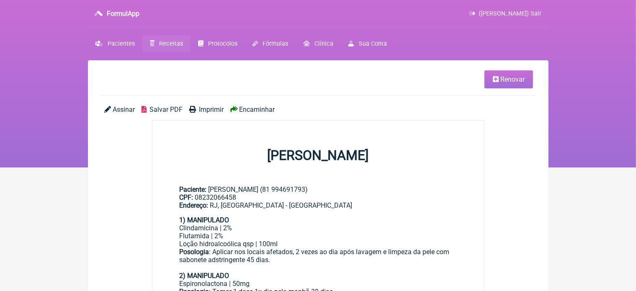
click at [209, 109] on span "Imprimir" at bounding box center [211, 110] width 25 height 8
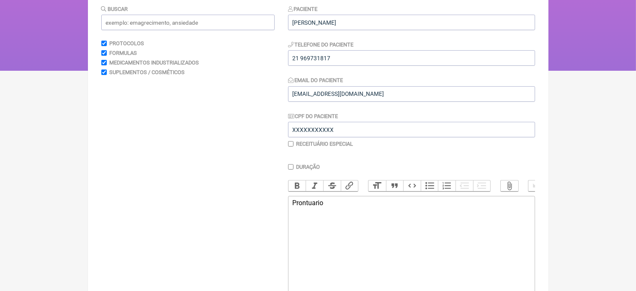
scroll to position [101, 0]
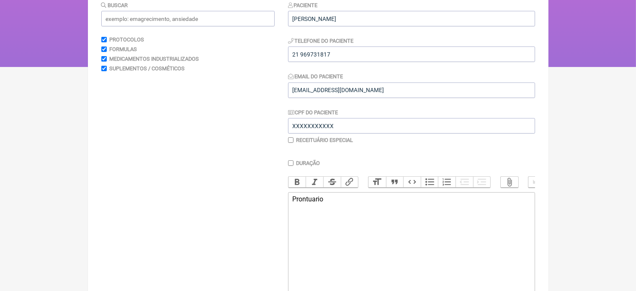
click at [327, 203] on div "Prontuario" at bounding box center [411, 199] width 238 height 8
click at [298, 235] on div "Prontuario : -Mialgia -Artralgia -prostração" at bounding box center [411, 215] width 238 height 40
click at [330, 235] on div "Prontuario : -Mialgia -Artralgia -Prostração" at bounding box center [411, 215] width 238 height 40
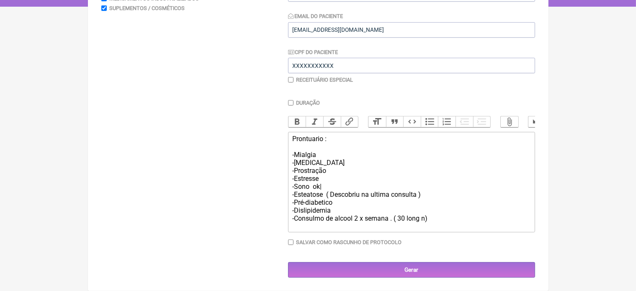
scroll to position [168, 0]
click at [339, 201] on div "Prontuario : -Mialgia -Artralgia -Prostração -Estresse -Sono ok| -Esteatose ( D…" at bounding box center [411, 179] width 238 height 88
click at [433, 219] on div "Prontuario : -Mialgia -Artralgia -Prostração -Estresse -Sono ok| -Esteatose ( D…" at bounding box center [411, 179] width 238 height 88
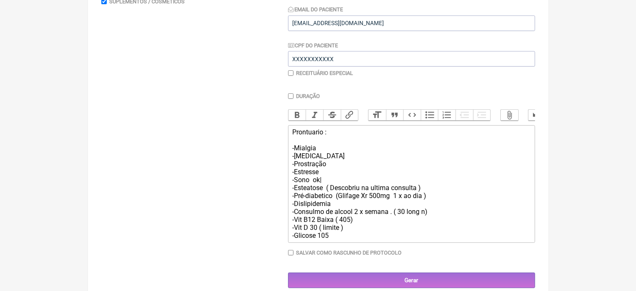
click at [325, 178] on div "Prontuario : -Mialgia -Artralgia -Prostração -Estresse -Sono ok| -Esteatose ( D…" at bounding box center [411, 183] width 238 height 111
click at [332, 240] on div "Prontuario : -Mialgia -Artralgia -Prostração -Estresse ( trabalho ) -Sono ok| -…" at bounding box center [411, 183] width 238 height 111
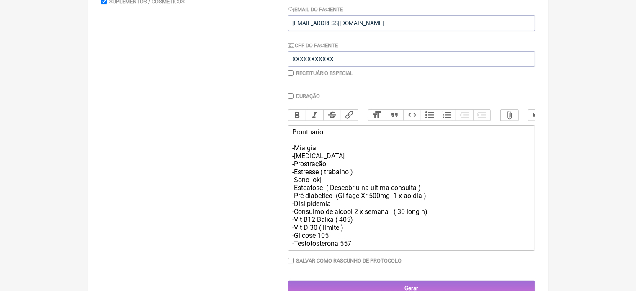
type trix-editor "<div>Prontuario :<br><br>-Mialgia<br>-Artralgia<br>-Prostração&nbsp;<br>-Estres…"
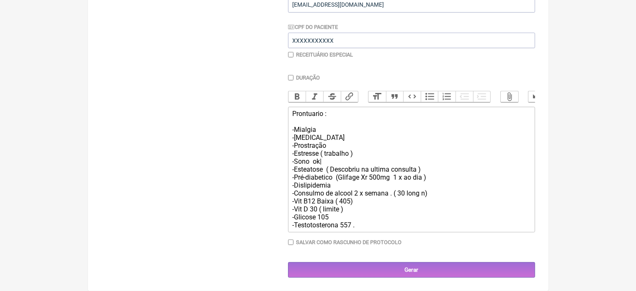
scroll to position [194, 0]
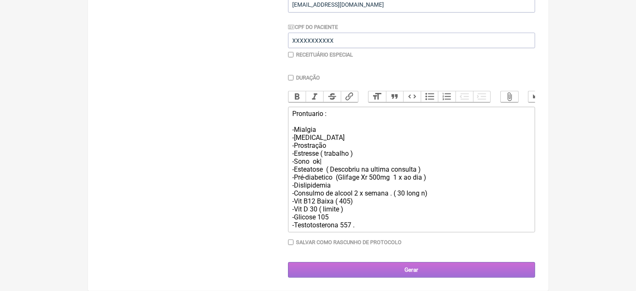
click at [412, 271] on input "Gerar" at bounding box center [411, 270] width 247 height 16
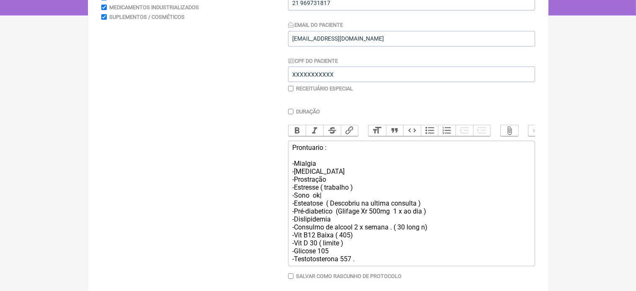
scroll to position [168, 0]
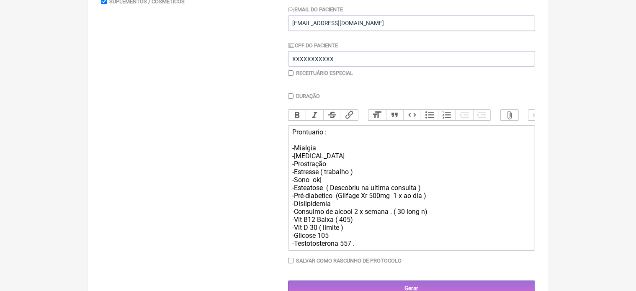
click at [310, 248] on div "Prontuario : -Mialgia -[MEDICAL_DATA] -Prostração -Estresse ( trabalho ) -Sono …" at bounding box center [411, 187] width 238 height 119
click at [320, 248] on div "Prontuario : -Mialgia -[MEDICAL_DATA] -Prostração -Estresse ( trabalho ) -Sono …" at bounding box center [411, 187] width 238 height 119
type trix-editor "<div>Prontuario :<br><br>-Mialgia<br>-[MEDICAL_DATA]<br>-Prostração&nbsp;<br>-E…"
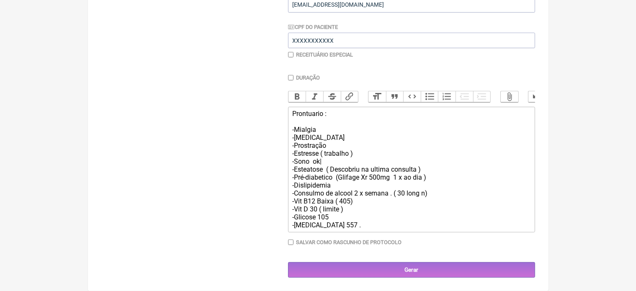
scroll to position [194, 0]
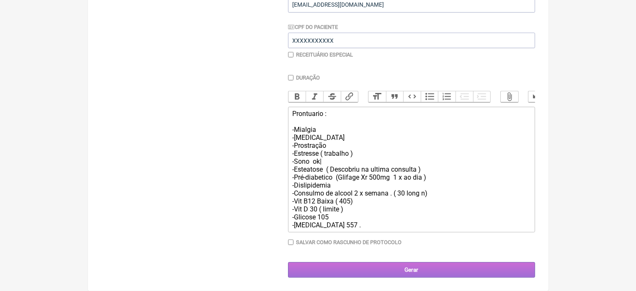
click at [411, 271] on input "Gerar" at bounding box center [411, 270] width 247 height 16
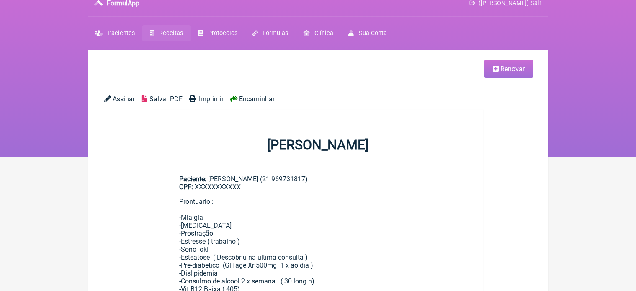
scroll to position [17, 0]
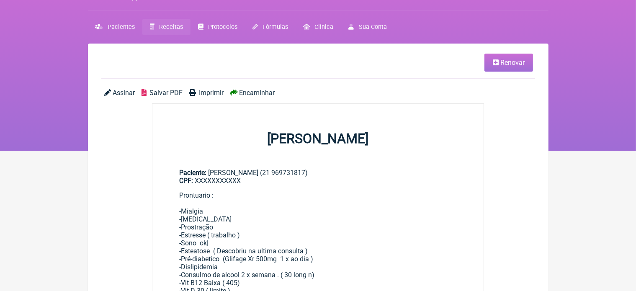
click at [508, 62] on span "Renovar" at bounding box center [513, 63] width 24 height 8
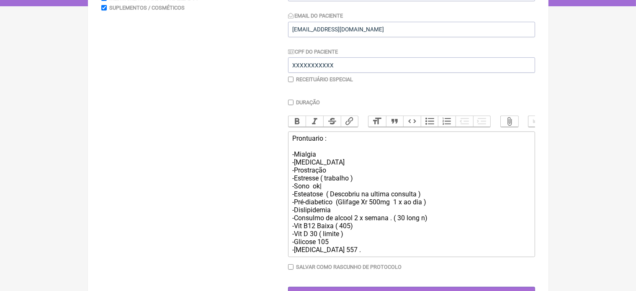
scroll to position [168, 0]
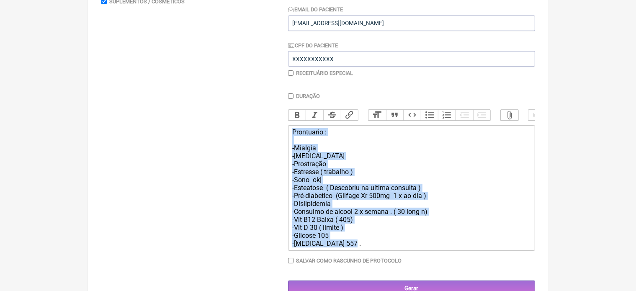
drag, startPoint x: 289, startPoint y: 138, endPoint x: 379, endPoint y: 264, distance: 154.5
click at [379, 264] on div "Duração Duração de 30 dias Bold Italic Strikethrough Link Heading Quote Code Bu…" at bounding box center [411, 181] width 247 height 177
type trix-editor "<div>Prontuario :<br><br>-Mialgia<br>-Artralgia<br>-Prostração&nbsp;<br>-Estres…"
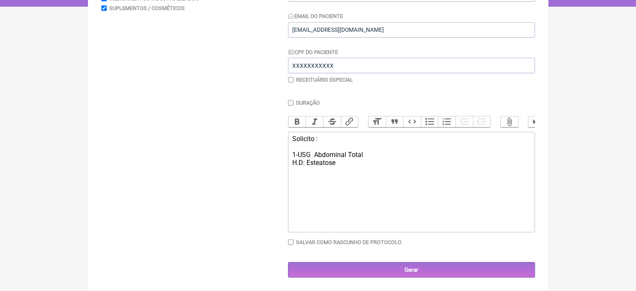
type trix-editor "<div>Solicito :<br><br>1-USG&nbsp; Abdominal Total&nbsp;<br>H.D: Esteatose&nbsp…"
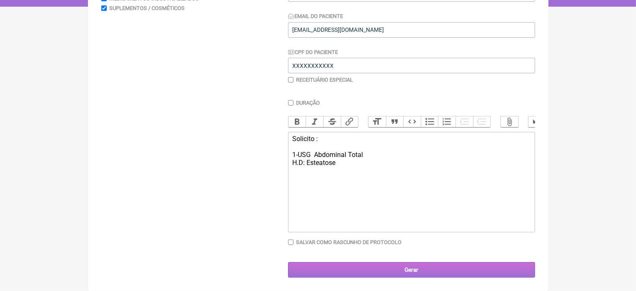
click at [402, 269] on input "Gerar" at bounding box center [411, 270] width 247 height 16
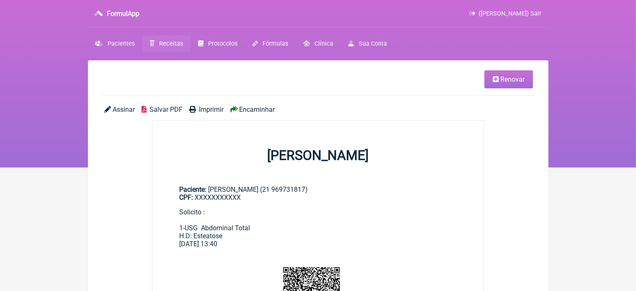
click at [214, 111] on span "Imprimir" at bounding box center [211, 110] width 25 height 8
click at [115, 43] on span "Pacientes" at bounding box center [121, 43] width 27 height 7
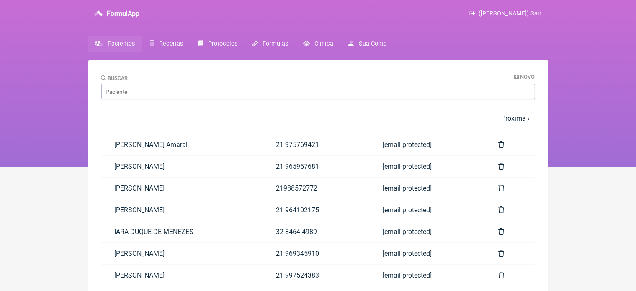
click at [119, 41] on span "Pacientes" at bounding box center [121, 43] width 27 height 7
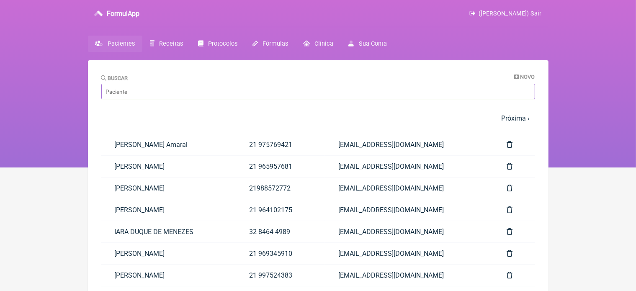
click at [141, 93] on input "Buscar" at bounding box center [318, 92] width 434 height 16
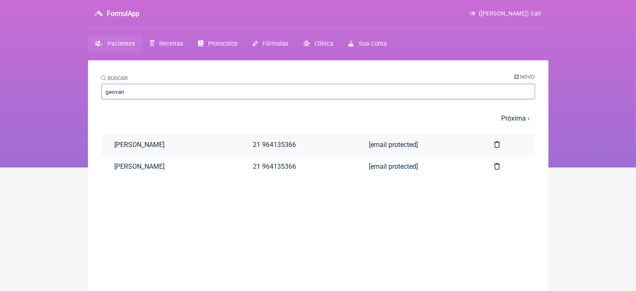
type input "geovan"
click at [177, 143] on link "GEOVANI RODRIGUES" at bounding box center [170, 144] width 139 height 21
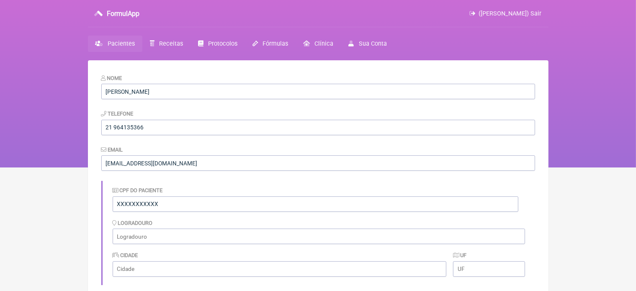
scroll to position [250, 0]
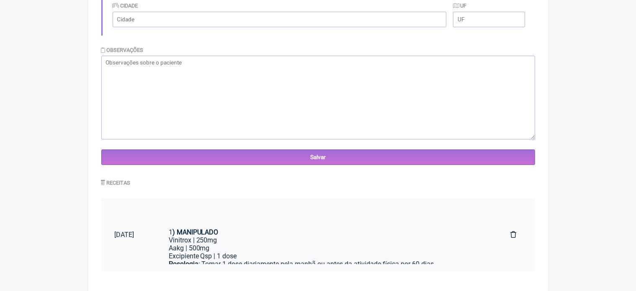
click at [222, 243] on div "Vinitrox | 250mg" at bounding box center [326, 240] width 315 height 8
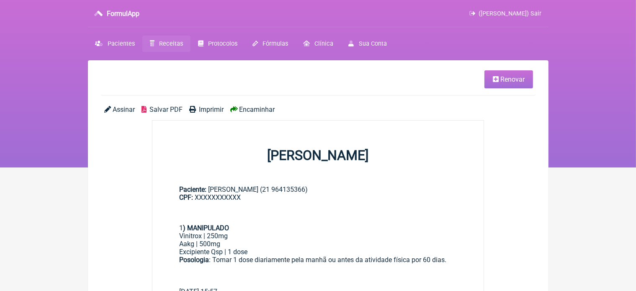
click at [506, 81] on span "Renovar" at bounding box center [513, 79] width 24 height 8
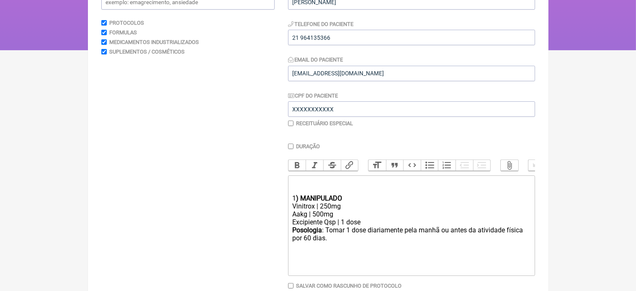
scroll to position [134, 0]
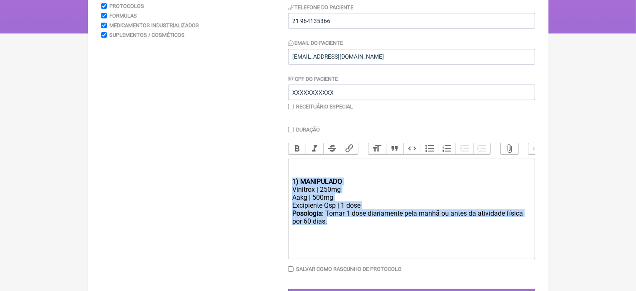
drag, startPoint x: 292, startPoint y: 185, endPoint x: 348, endPoint y: 229, distance: 70.9
click at [348, 229] on trix-editor "1 ) MANIPULADO Vinitrox | 250mg Aakg | 500mg Excipiente Qsp | 1 dose Posologia …" at bounding box center [411, 209] width 247 height 101
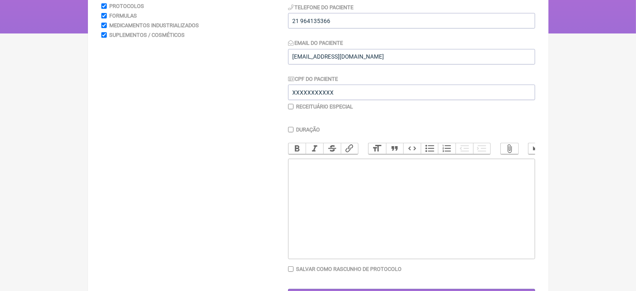
click at [303, 175] on div at bounding box center [411, 170] width 238 height 16
type trix-editor "<div>Uso Oral&nbsp;<br><br>1-<br><br></div><div><br><br></div><div><br><br></di…"
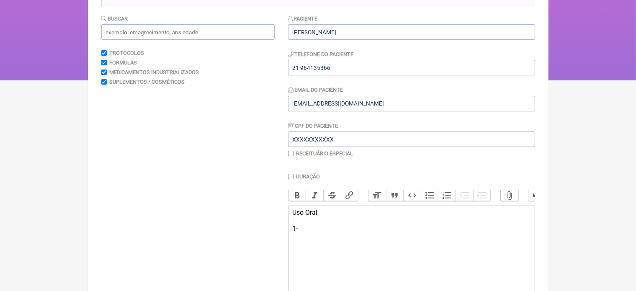
scroll to position [84, 0]
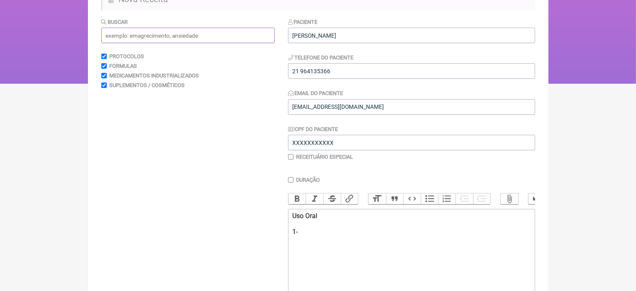
click at [142, 34] on input "text" at bounding box center [187, 36] width 173 height 16
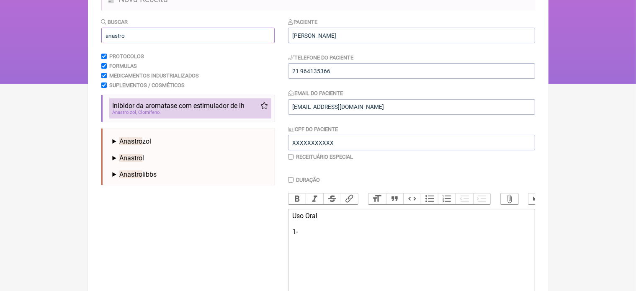
type input "anastro"
click at [156, 108] on span "Inibidor da aromatase com estimulador de lh" at bounding box center [179, 106] width 132 height 8
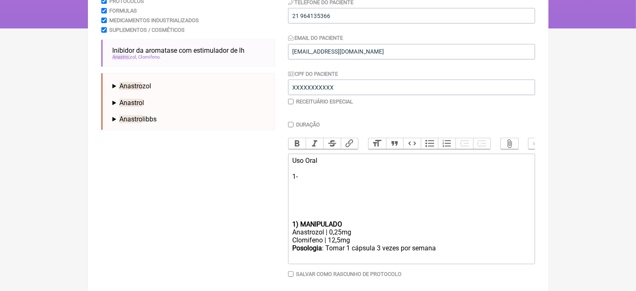
scroll to position [162, 0]
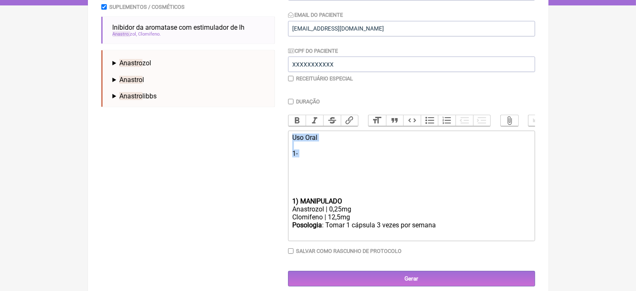
drag, startPoint x: 291, startPoint y: 142, endPoint x: 323, endPoint y: 167, distance: 40.6
click at [323, 167] on trix-editor "Uso Oral 1- 1) MANIPULADO Anastrozol | 0,25mg Clomifeno | 12,5mg Posologia : To…" at bounding box center [411, 186] width 247 height 111
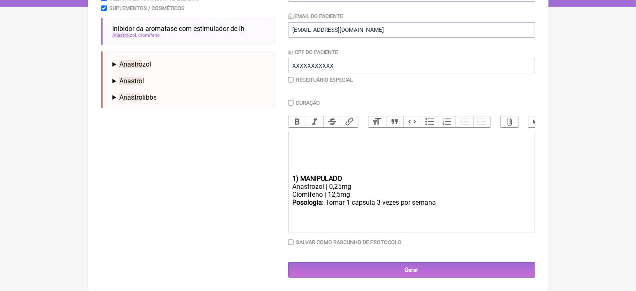
click at [292, 182] on trix-editor "1) MANIPULADO Anastrozol | 0,25mg Clomifeno | 12,5mg Posologia : Tomar 1 cápsul…" at bounding box center [411, 182] width 247 height 101
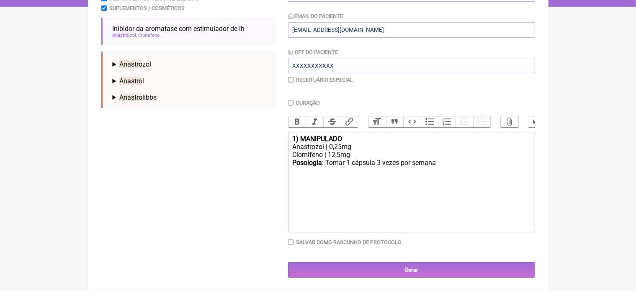
click at [341, 159] on div "Clomifeno | 12,5mg" at bounding box center [411, 155] width 238 height 8
click at [441, 171] on div "Posologia : Tomar 1 cápsula 3 vezes por semana ㅤ" at bounding box center [411, 167] width 238 height 17
type trix-editor "<div><strong>1) MANIPULADO</strong></div><div>Anastrozol | 0,25mg</div><div>Clo…"
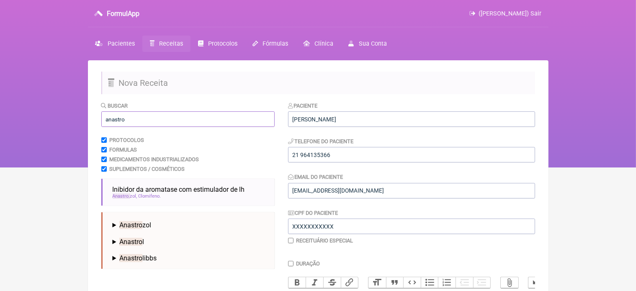
click at [127, 120] on input "anastro" at bounding box center [187, 119] width 173 height 16
type input "a"
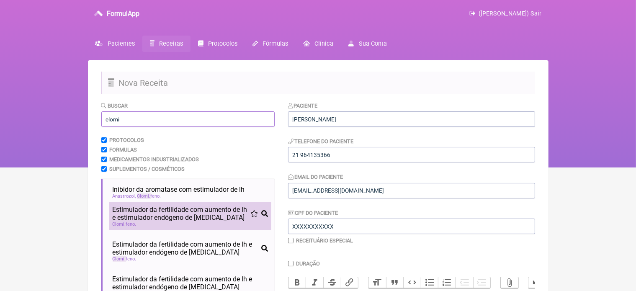
type input "clomi"
click at [207, 218] on span "Estimulador da fertilidade com aumento de lh e estimulador endógeno de testoste…" at bounding box center [182, 214] width 138 height 16
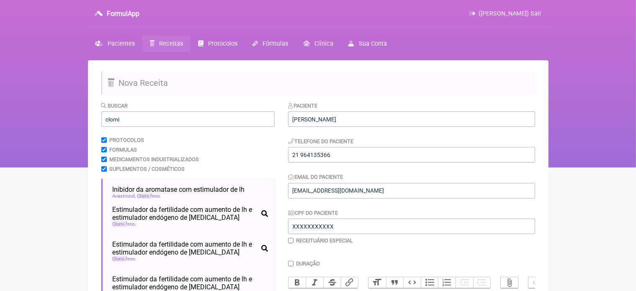
scroll to position [168, 0]
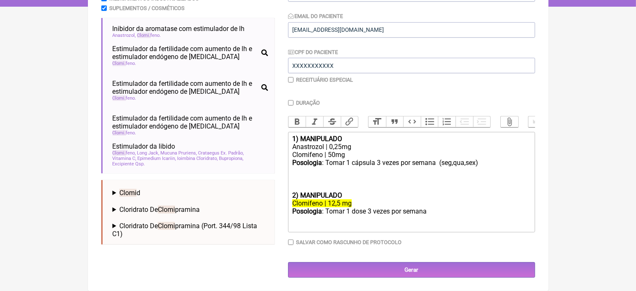
click at [292, 196] on trix-editor "1) MANIPULADO Anastrozol | 0,25mg Clomifeno | 50mg Posologia : Tomar 1 cápsula …" at bounding box center [411, 182] width 247 height 101
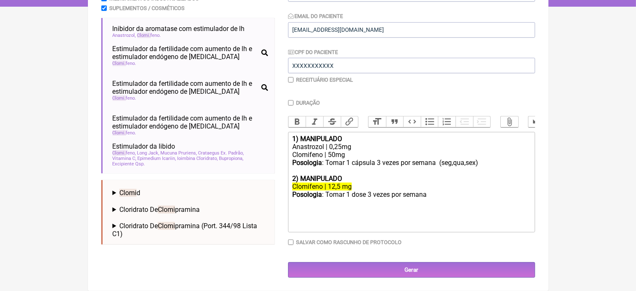
click at [354, 186] on div "Clomifeno | 12,5 mg" at bounding box center [411, 187] width 238 height 8
click at [372, 195] on div "Posologia : Tomar 1 dose 3 vezes por semana ㅤ" at bounding box center [411, 199] width 238 height 17
click at [434, 196] on div "Posologia : Tomar 1 dose 4 vezes por semana ㅤ" at bounding box center [411, 199] width 238 height 17
click at [349, 196] on div "Posologia : Tomar 1 dose 4 vezes por semana ( Ter,Qui,Sab, Dom)" at bounding box center [411, 199] width 238 height 16
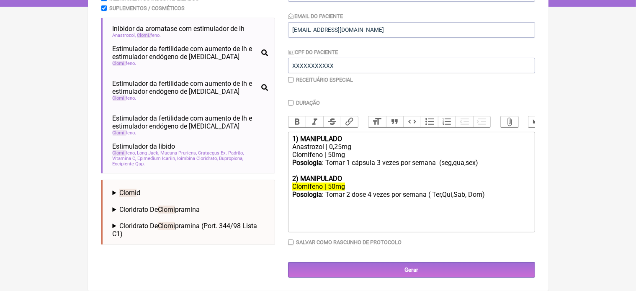
click at [491, 194] on div "Posologia : Tomar 2 dose 4 vezes por semana ( Ter,Qui,Sab, Dom)" at bounding box center [411, 199] width 238 height 16
type trix-editor "<div><strong>1) MANIPULADO</strong></div><div>Anastrozol | 0,25mg</div><div>Clo…"
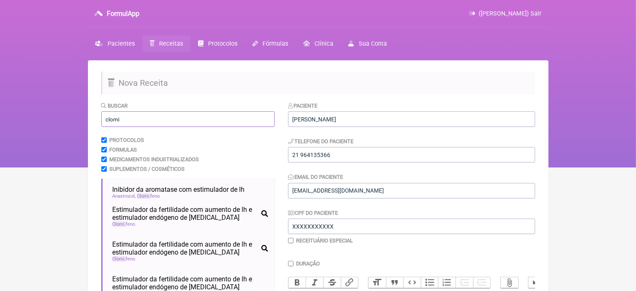
click at [125, 118] on input "clomi" at bounding box center [187, 119] width 173 height 16
type input "c"
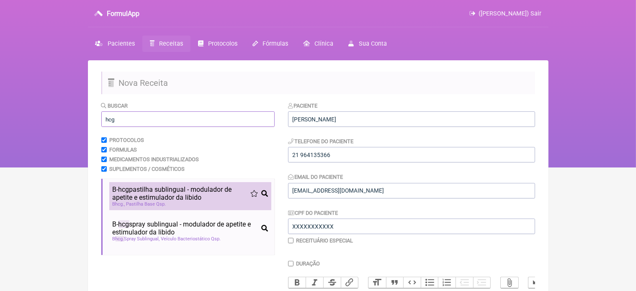
type input "hcg"
click at [171, 193] on span "B- hcg pastilha sublingual - modulador de apetite e estimulador da libido" at bounding box center [182, 194] width 138 height 16
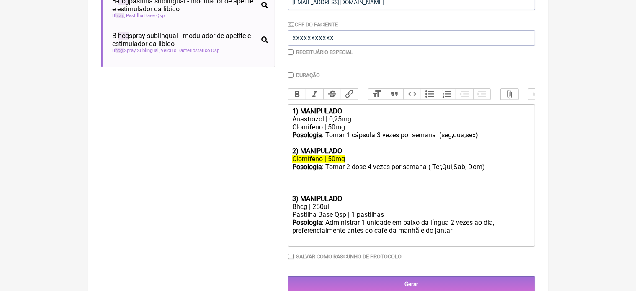
scroll to position [190, 0]
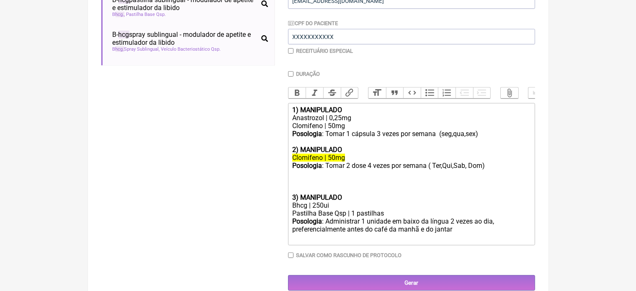
click at [291, 205] on trix-editor "1) MANIPULADO Anastrozol | 0,25mg Clomifeno | 50mg Posologia : Tomar 1 cápsula …" at bounding box center [411, 174] width 247 height 142
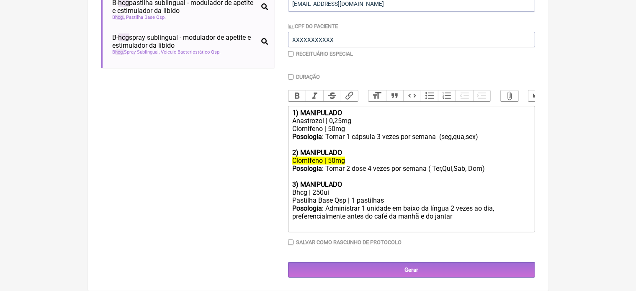
type trix-editor "<div><strong>1) MANIPULADO</strong></div><div>Anastrozol | 0,25mg</div><div>Clo…"
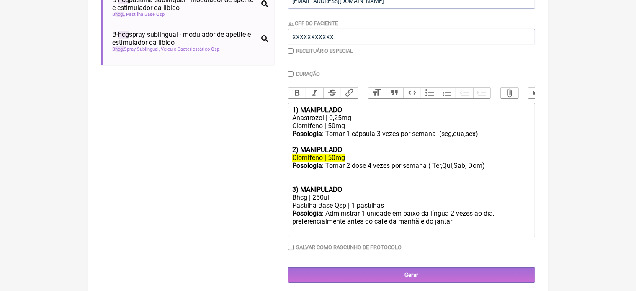
click at [292, 72] on input "Duração" at bounding box center [290, 73] width 5 height 5
checkbox input "true"
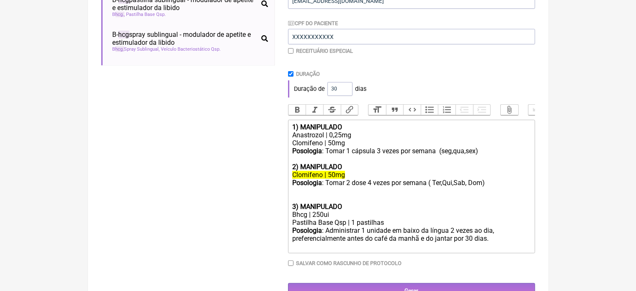
click at [470, 246] on div "Posologia : Administrar 1 unidade em baixo da língua 2 vezes ao dia, preferenci…" at bounding box center [411, 239] width 238 height 24
click at [474, 246] on div "Posologia : Administrar 1 unidade em baixo da língua 2 vezes ao dia, preferenci…" at bounding box center [411, 239] width 238 height 24
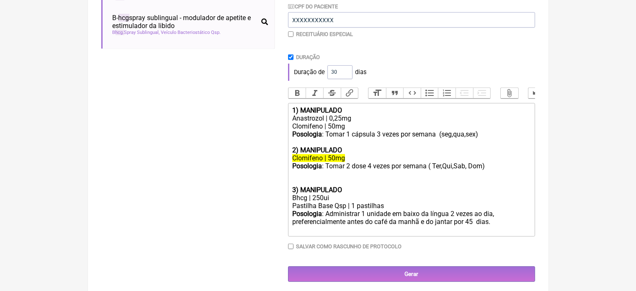
scroll to position [219, 0]
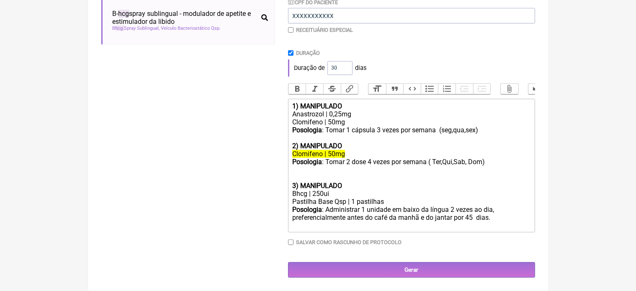
click at [495, 218] on div "Posologia : Administrar 1 unidade em baixo da língua 2 vezes ao dia, preferenci…" at bounding box center [411, 218] width 238 height 24
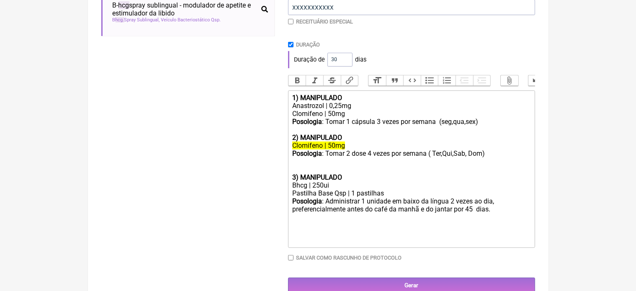
type trix-editor "<div><strong>1) MANIPULADO</strong></div><div>Anastrozol | 0,25mg</div><div>Clo…"
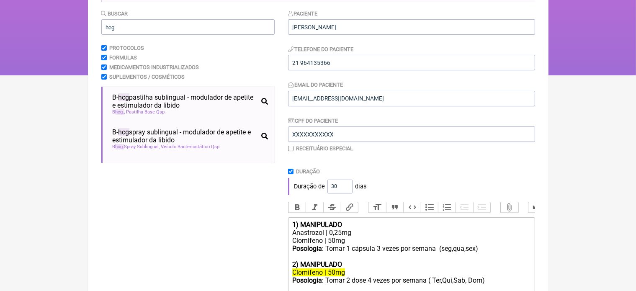
scroll to position [85, 0]
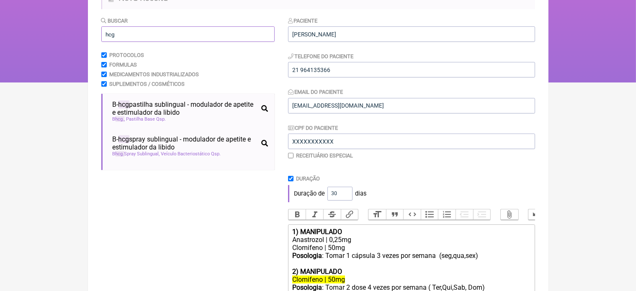
click at [150, 32] on input "hcg" at bounding box center [187, 34] width 173 height 16
type input "h"
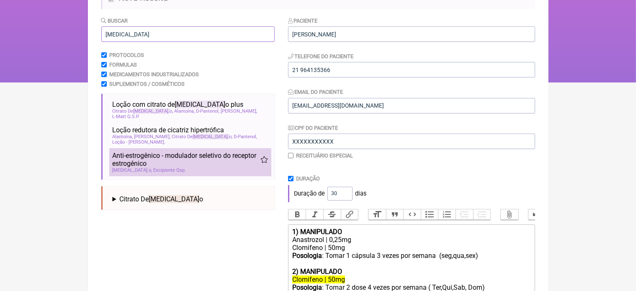
type input "Tamoxifen"
click at [172, 160] on span "Anti-estrogênico - modulador seletivo do receptor estrogênico" at bounding box center [187, 160] width 148 height 16
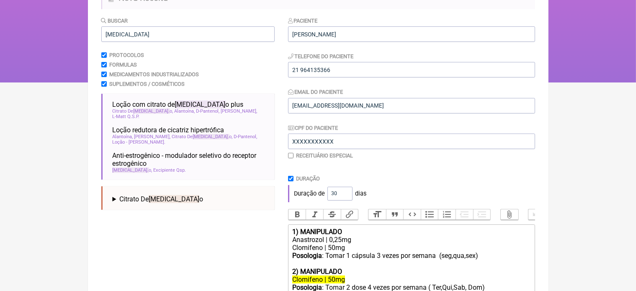
scroll to position [283, 0]
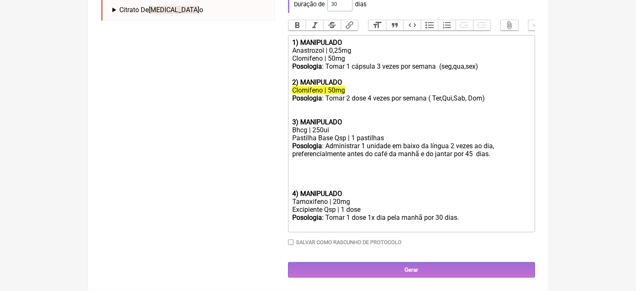
click at [292, 195] on trix-editor "1) MANIPULADO Anastrozol | 0,25mg Clomifeno | 50mg Posologia : Tomar 1 cápsula …" at bounding box center [411, 133] width 247 height 197
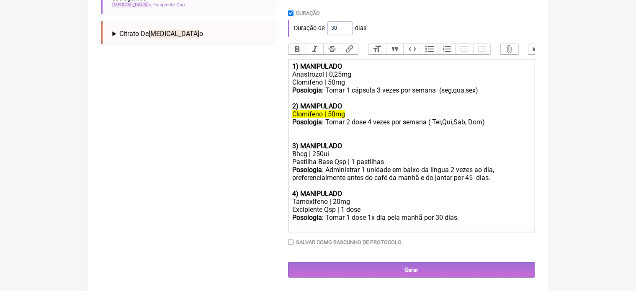
scroll to position [259, 0]
click at [289, 63] on trix-editor "1) MANIPULADO Anastrozol | 0,25mg Clomifeno | 50mg Posologia : Tomar 1 cápsula …" at bounding box center [411, 145] width 247 height 173
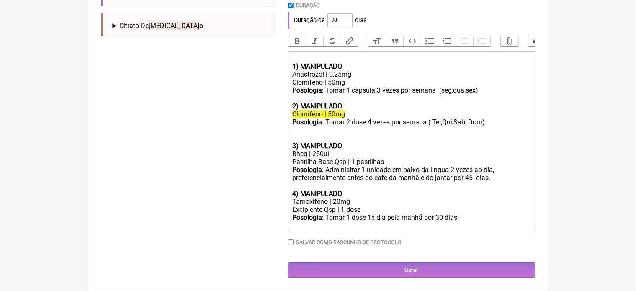
scroll to position [275, 0]
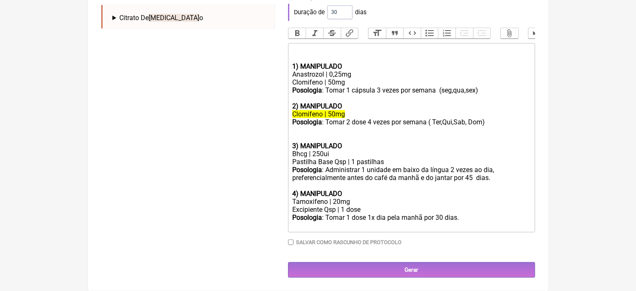
click at [295, 47] on div "1) MANIPULADO" at bounding box center [411, 59] width 238 height 24
click at [292, 48] on div "Protocolo TPC 1) MANIPULADO" at bounding box center [411, 59] width 238 height 24
click at [341, 48] on div "(Protocolo TPC 1) MANIPULADO" at bounding box center [411, 59] width 238 height 24
click at [367, 122] on div "Posologia : Tomar 2 dose 4 vezes por semana ( Ter,Qui,Sab, Dom) 3) MANIPULADO" at bounding box center [411, 134] width 238 height 32
type trix-editor "<div>(Protocolo TPC)<br><br><strong>1) MANIPULADO</strong></div><div>Anastrozol…"
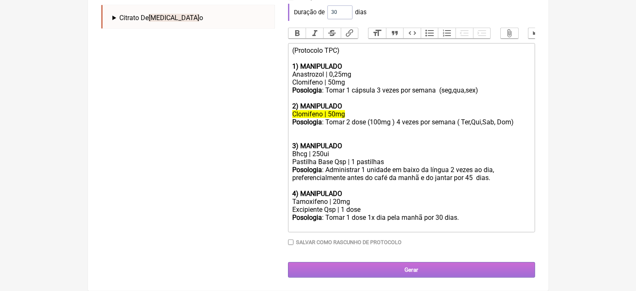
click at [404, 271] on input "Gerar" at bounding box center [411, 270] width 247 height 16
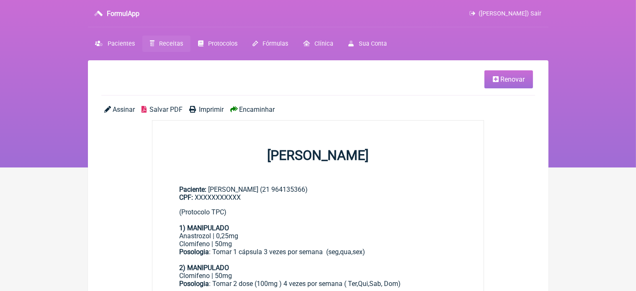
click at [207, 110] on span "Imprimir" at bounding box center [211, 110] width 25 height 8
click at [510, 85] on link "Renovar" at bounding box center [509, 79] width 49 height 18
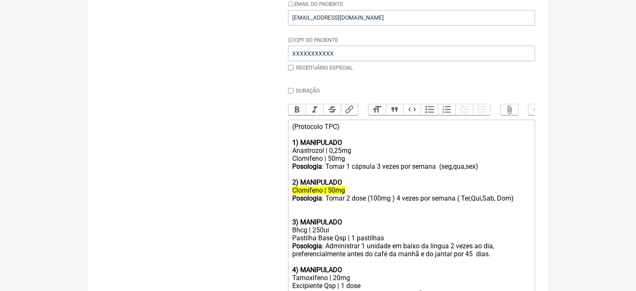
scroll to position [212, 0]
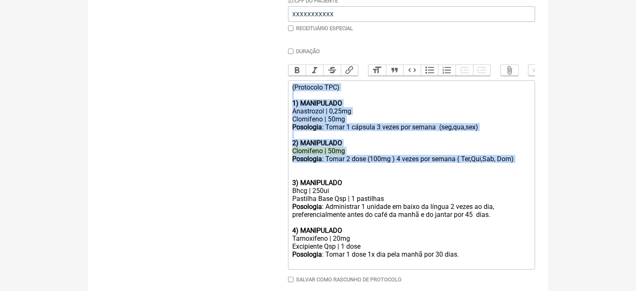
drag, startPoint x: 291, startPoint y: 95, endPoint x: 481, endPoint y: 174, distance: 205.9
click at [481, 174] on trix-editor "(Protocolo TPC) 1) MANIPULADO Anastrozol | 0,25mg Clomifeno | 50mg Posologia : …" at bounding box center [411, 174] width 247 height 189
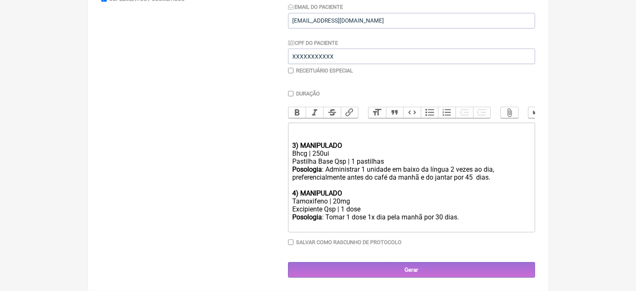
scroll to position [178, 0]
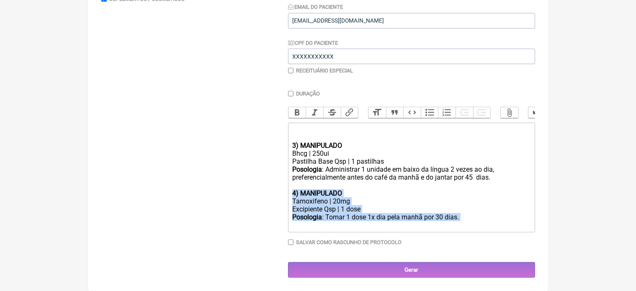
drag, startPoint x: 290, startPoint y: 194, endPoint x: 463, endPoint y: 229, distance: 176.1
click at [463, 229] on trix-editor "3) MANIPULADO Bhcg | 250ui Pastilha Base Qsp | 1 pastilhas Posologia : Administ…" at bounding box center [411, 178] width 247 height 110
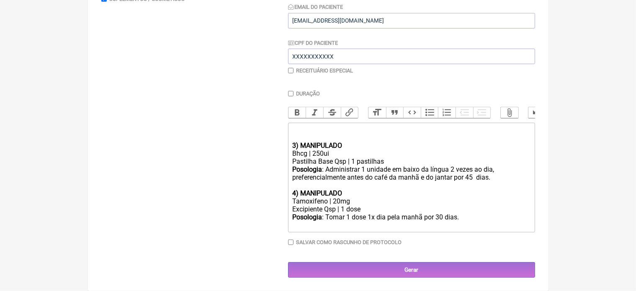
scroll to position [168, 0]
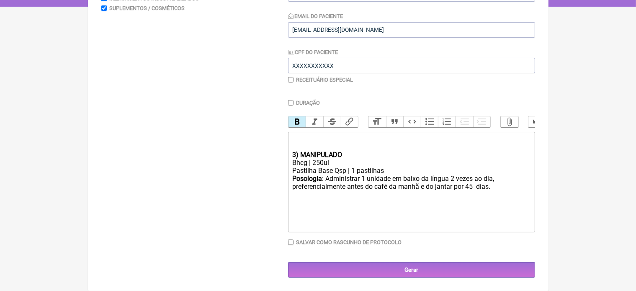
click at [297, 155] on strong "3) MANIPULADO" at bounding box center [317, 155] width 50 height 8
click at [290, 155] on trix-editor "1 ) MANIPULADO Bhcg | 250ui Pastilha Base Qsp | 1 pastilhas Posologia : Adminis…" at bounding box center [411, 182] width 247 height 101
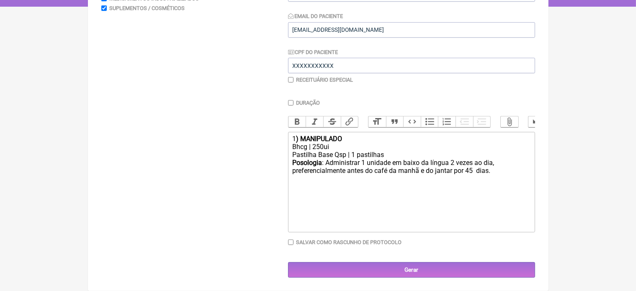
type trix-editor "<div>1<strong>) MANIPULADO</strong></div><div>Bhcg | 250ui</div><div>Pastilha B…"
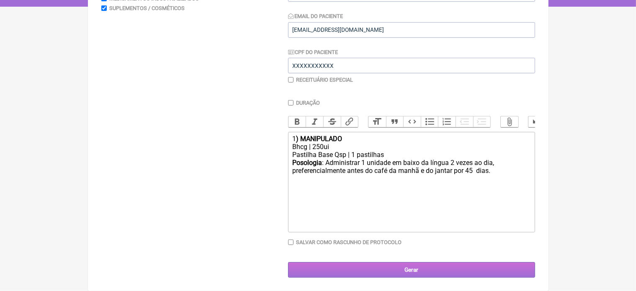
click at [404, 269] on input "Gerar" at bounding box center [411, 270] width 247 height 16
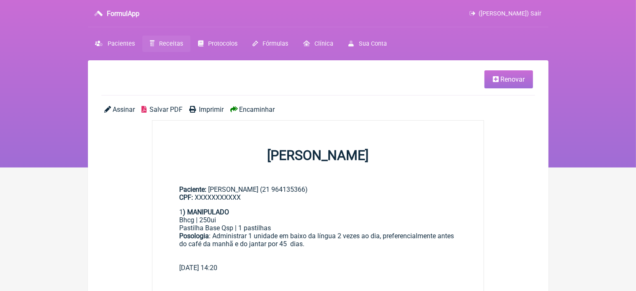
click at [211, 109] on span "Imprimir" at bounding box center [211, 110] width 25 height 8
click at [115, 42] on span "Pacientes" at bounding box center [121, 43] width 27 height 7
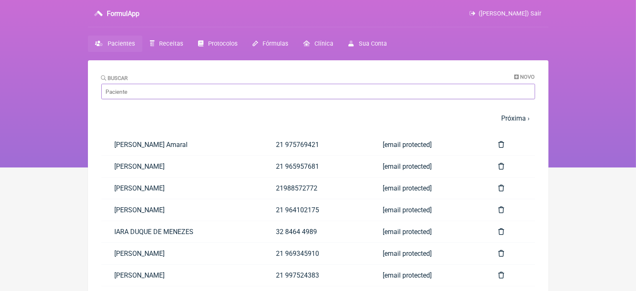
click at [126, 92] on input "Buscar" at bounding box center [318, 92] width 434 height 16
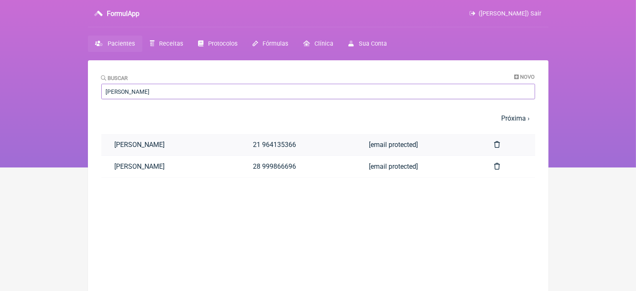
type input "[PERSON_NAME]"
click at [157, 146] on link "[PERSON_NAME]" at bounding box center [170, 144] width 139 height 21
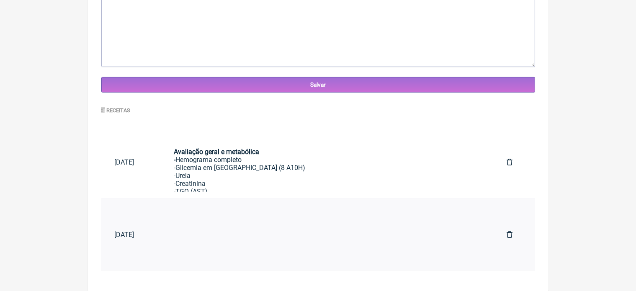
scroll to position [252, 0]
click at [285, 168] on div "Avaliação geral e metabólica - Hemograma completo -Glicemia em jejum (8 A10H) -…" at bounding box center [327, 199] width 306 height 119
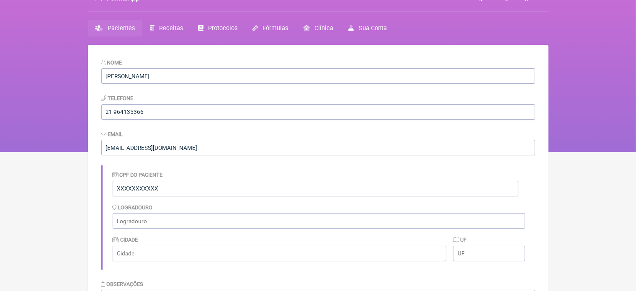
scroll to position [0, 0]
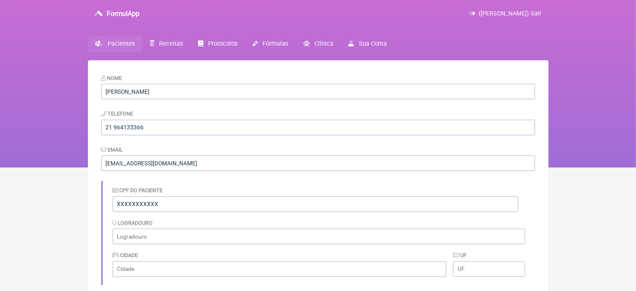
click at [123, 44] on span "Pacientes" at bounding box center [121, 43] width 27 height 7
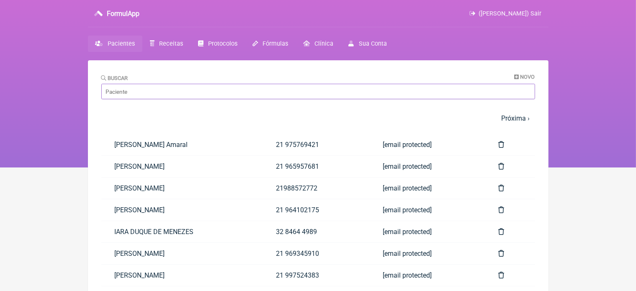
click at [144, 96] on input "Buscar" at bounding box center [318, 92] width 434 height 16
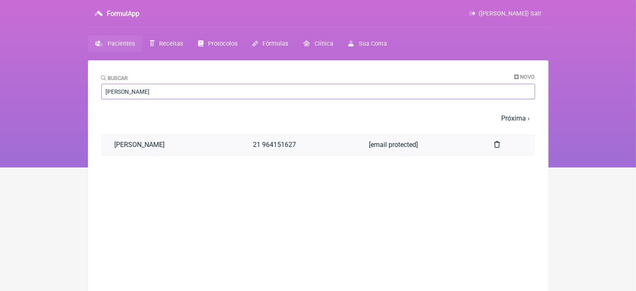
type input "Erika"
click at [176, 145] on link "ERIKA DA FONSECA NASCIMENTO" at bounding box center [170, 144] width 139 height 21
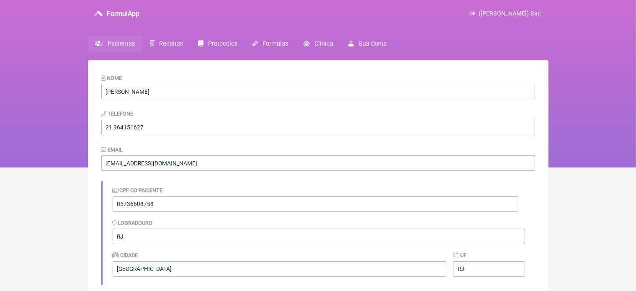
scroll to position [237, 0]
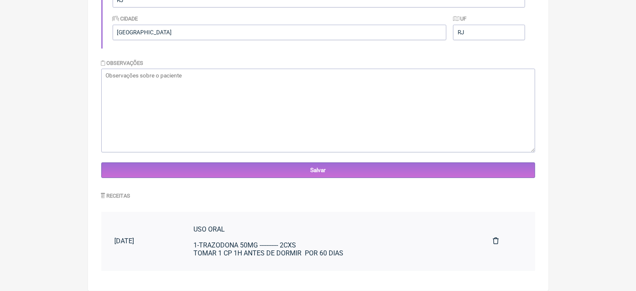
click at [315, 248] on div "USO ORAL 1-TRAZODONA 50MG ----------- 2CXS TOMAR 1 CP 1H ANTES DE DORMIR POR 60…" at bounding box center [330, 241] width 273 height 32
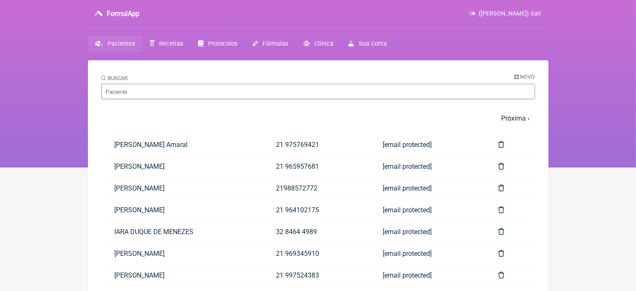
click at [193, 87] on input "Buscar" at bounding box center [318, 92] width 434 height 16
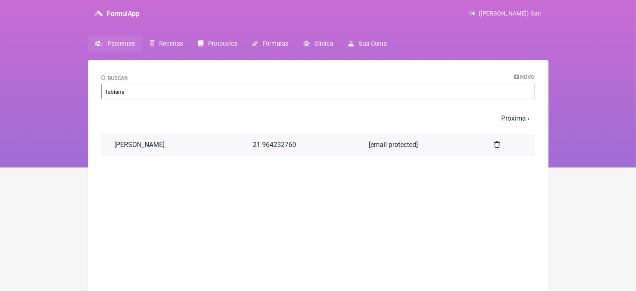
type input "fabiana"
click at [189, 144] on link "FABIANA SANTOS AFONSO" at bounding box center [170, 144] width 139 height 21
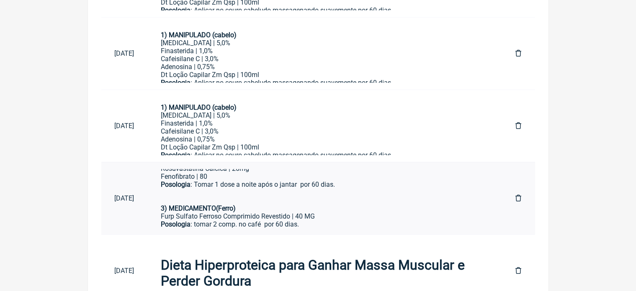
scroll to position [50, 0]
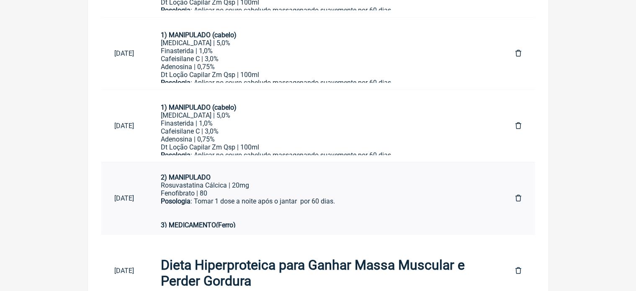
click at [275, 185] on div "Rosuvastatina Cálcica | 20mg" at bounding box center [325, 185] width 328 height 8
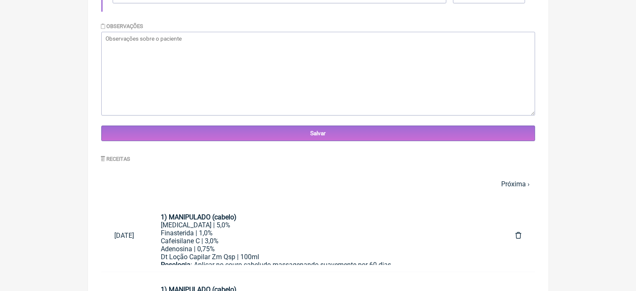
scroll to position [20, 0]
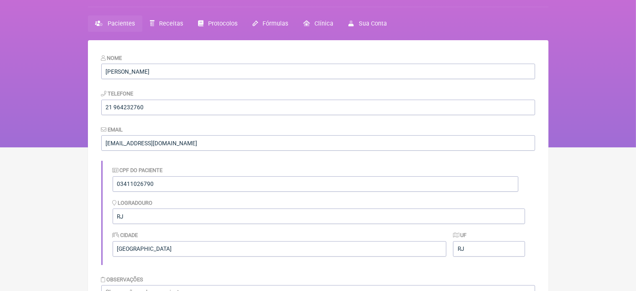
click at [120, 24] on span "Pacientes" at bounding box center [121, 23] width 27 height 7
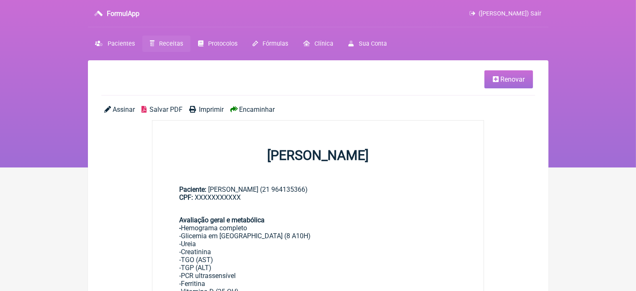
click at [503, 80] on span "Renovar" at bounding box center [513, 79] width 24 height 8
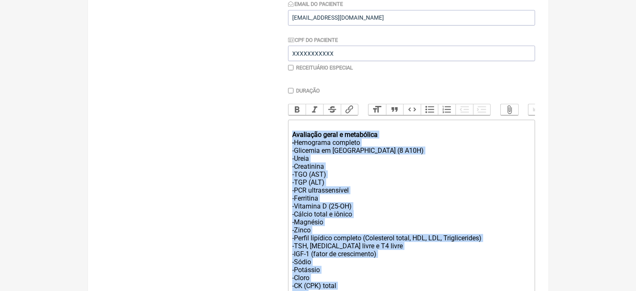
scroll to position [258, 0]
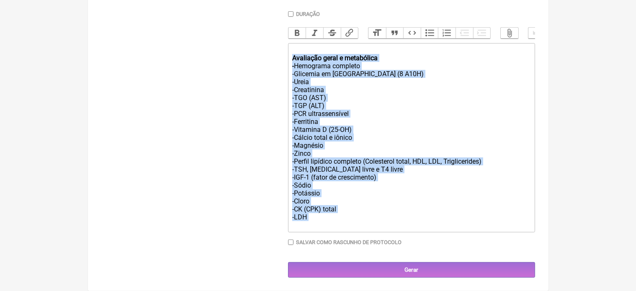
drag, startPoint x: 290, startPoint y: 140, endPoint x: 403, endPoint y: 305, distance: 199.7
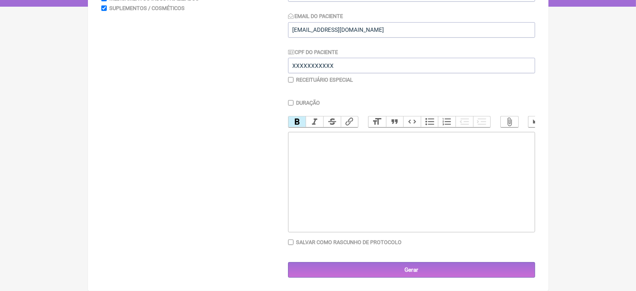
scroll to position [168, 0]
type trix-editor "<div><strong><br></strong><br></div>"
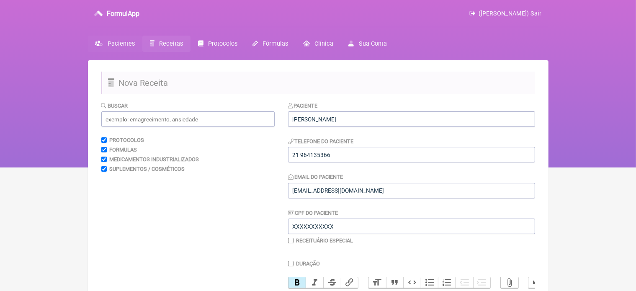
click at [124, 44] on span "Pacientes" at bounding box center [121, 43] width 27 height 7
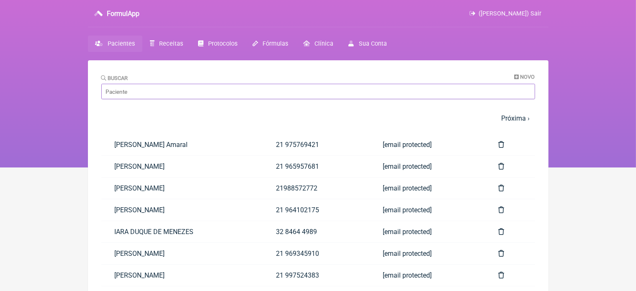
click at [150, 89] on input "Buscar" at bounding box center [318, 92] width 434 height 16
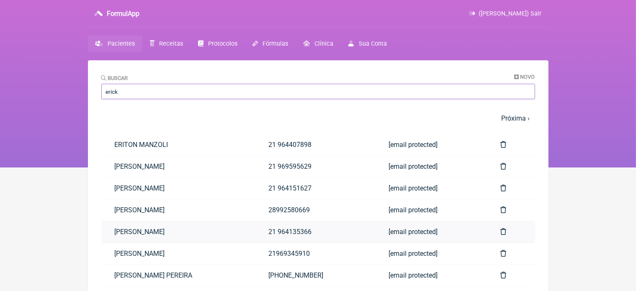
type input "erick"
click at [174, 232] on link "[PERSON_NAME]" at bounding box center [178, 231] width 154 height 21
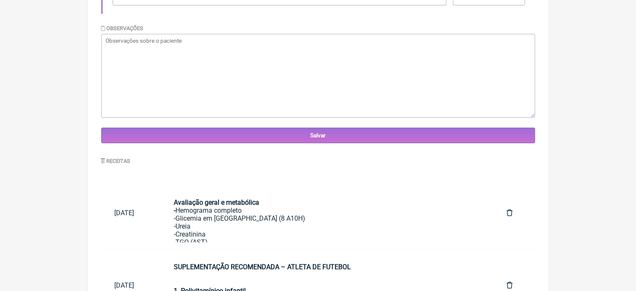
scroll to position [322, 0]
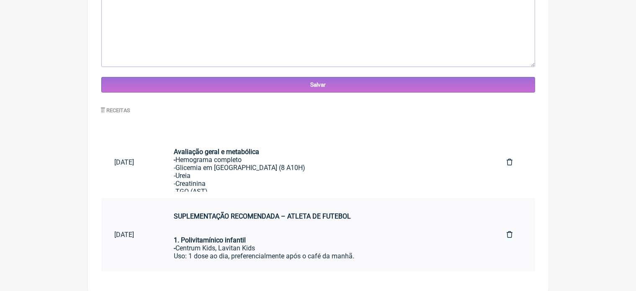
click at [328, 234] on div "1. Polivitamínico infantil - Centrum Kids, Lavitan Kids Uso: 1 dose ao dia, pre…" at bounding box center [327, 248] width 306 height 40
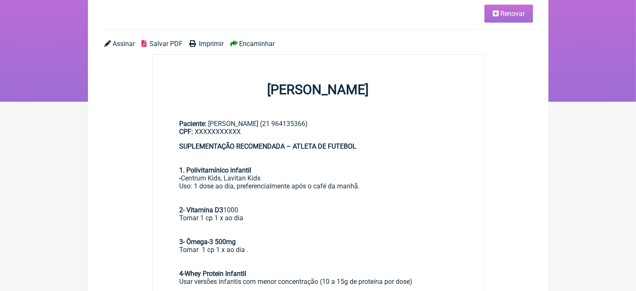
scroll to position [50, 0]
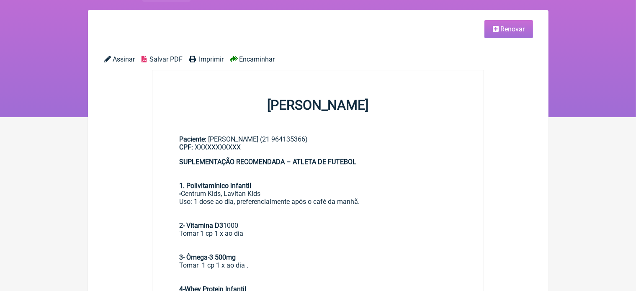
click at [514, 29] on span "Renovar" at bounding box center [513, 29] width 24 height 8
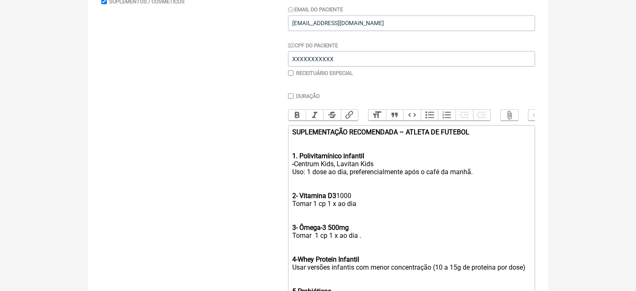
scroll to position [173, 0]
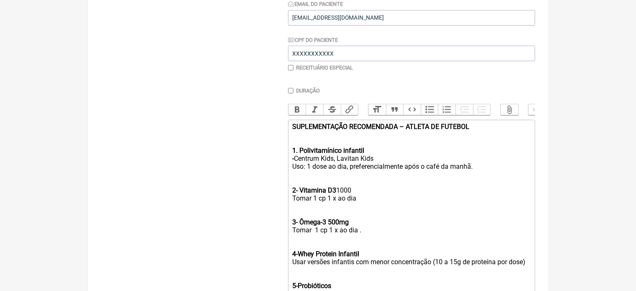
click at [295, 167] on div "1. Polivitamínico infantil - Centrum Kids, Lavitan Kids Uso: 1 dose ao dia, pre…" at bounding box center [411, 159] width 238 height 40
click at [452, 271] on div "Usar versões infantis com menor concentração (10 a 15g de proteína por dose)" at bounding box center [411, 266] width 238 height 16
click at [434, 269] on div "Usar versões infantis com menor concentração (15g de proteína por dose)" at bounding box center [411, 266] width 238 height 16
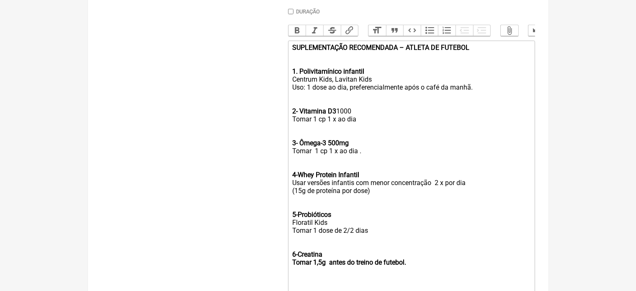
scroll to position [257, 0]
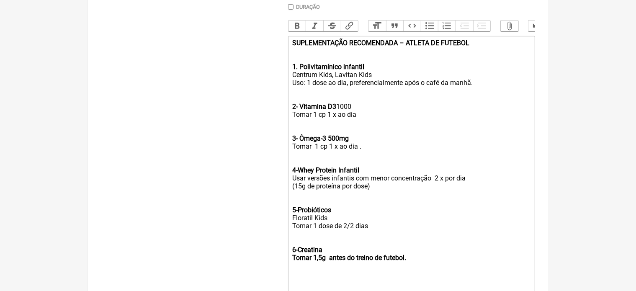
click at [323, 262] on strong "6-Creatina Tomar 1,5g antes do treino de futebol." at bounding box center [349, 254] width 114 height 16
type trix-editor "<div><strong>SUPLEMENTAÇÃO RECOMENDADA – ATLETA DE FUTEBOL<br></strong><br></di…"
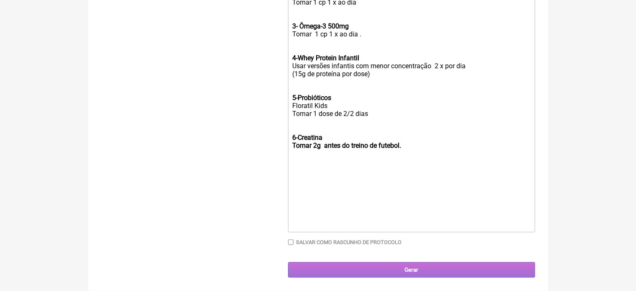
click at [412, 269] on input "Gerar" at bounding box center [411, 270] width 247 height 16
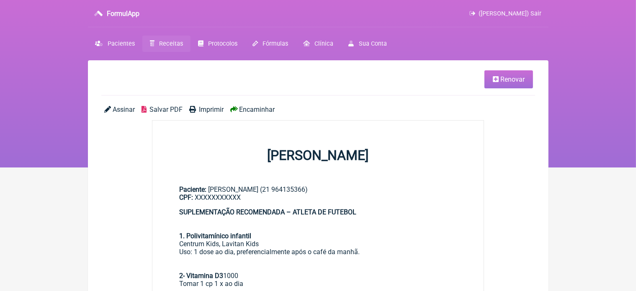
click at [504, 80] on span "Renovar" at bounding box center [513, 79] width 24 height 8
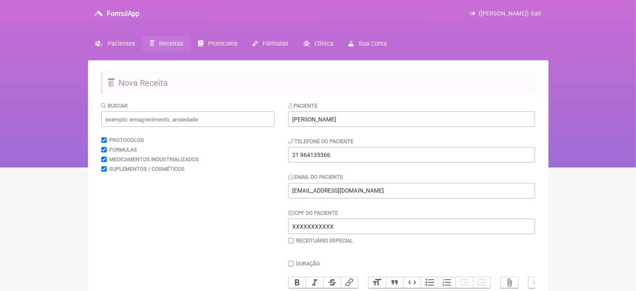
scroll to position [255, 0]
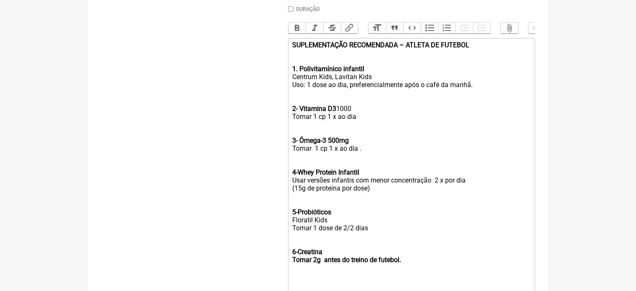
click at [355, 237] on div "5-Probióticos Floratil Kids Tomar 1 dose de 2/2 dias" at bounding box center [411, 220] width 238 height 40
type trix-editor "<div><strong>SUPLEMENTAÇÃO RECOMENDADA – ATLETA DE FUTEBOL<br></strong><br></di…"
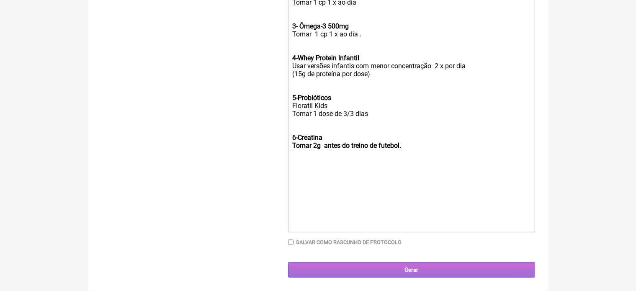
click at [421, 271] on input "Gerar" at bounding box center [411, 270] width 247 height 16
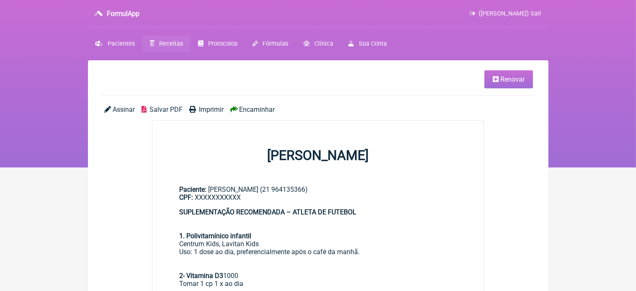
click at [209, 110] on span "Imprimir" at bounding box center [211, 110] width 25 height 8
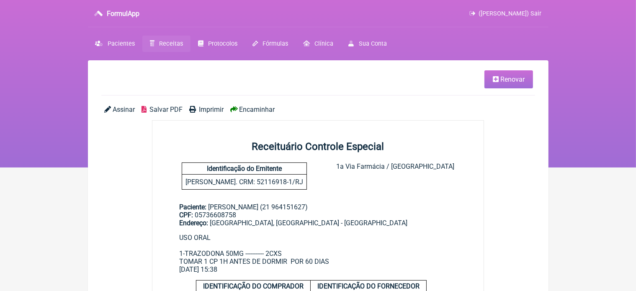
click at [214, 109] on span "Imprimir" at bounding box center [211, 110] width 25 height 8
click at [497, 78] on icon at bounding box center [496, 79] width 6 height 7
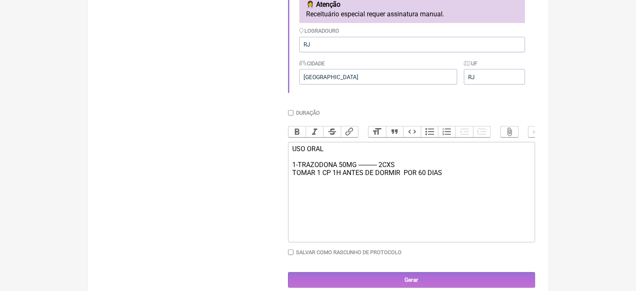
scroll to position [258, 0]
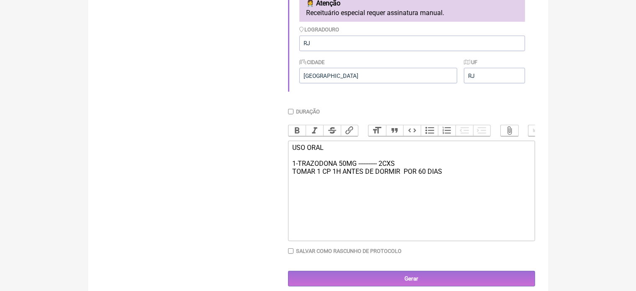
drag, startPoint x: 293, startPoint y: 153, endPoint x: 446, endPoint y: 202, distance: 160.3
click at [446, 202] on trix-editor "USO ORAL 1-TRAZODONA 50MG ----------- 2CXS TOMAR 1 CP 1H ANTES DE DORMIR POR 60…" at bounding box center [411, 191] width 247 height 101
type trix-editor "<div>USO ORAL&nbsp;<br><br>1-TRAZODONA 50MG ----------- 2CXS&nbsp;<br>TOMAR 1 C…"
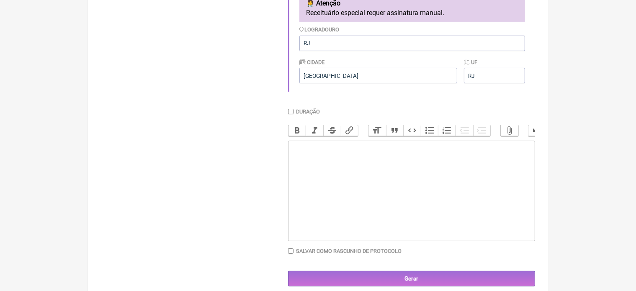
scroll to position [3, 0]
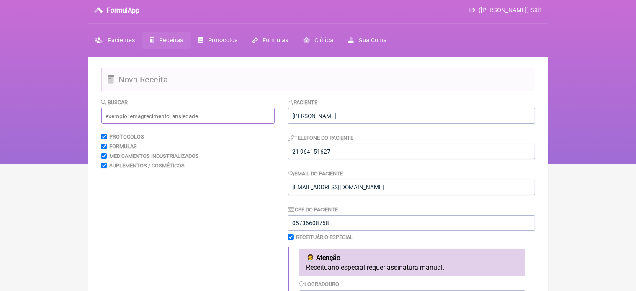
click at [144, 118] on input "text" at bounding box center [187, 116] width 173 height 16
type input "f"
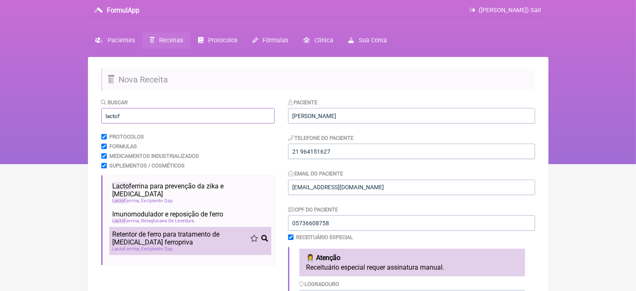
type input "lactof"
click at [206, 238] on span "Retentor de ferro para tratamento de anemia ferropriva" at bounding box center [182, 238] width 138 height 16
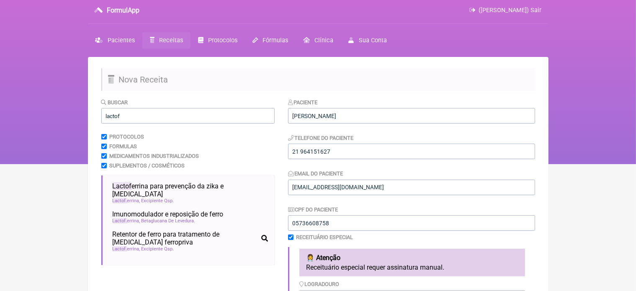
scroll to position [258, 0]
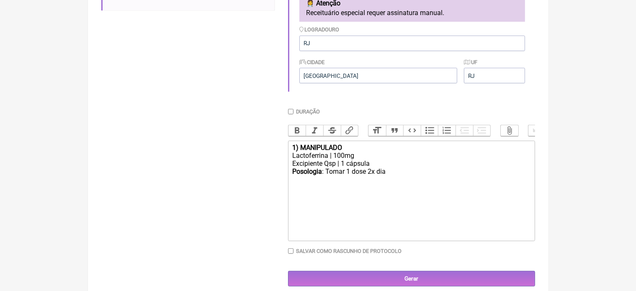
click at [391, 182] on div "Posologia : Tomar 1 dose 2x dia ㅤ" at bounding box center [411, 176] width 238 height 17
click at [292, 112] on input "Duração" at bounding box center [290, 111] width 5 height 5
checkbox input "true"
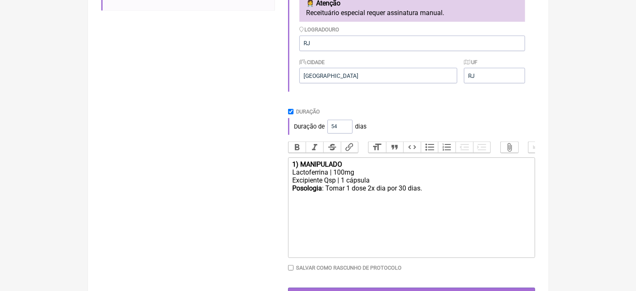
click at [346, 126] on input "54" at bounding box center [340, 127] width 25 height 14
click at [346, 126] on input "63" at bounding box center [340, 127] width 25 height 14
click at [346, 129] on input "62" at bounding box center [340, 127] width 25 height 14
click at [346, 129] on input "61" at bounding box center [340, 127] width 25 height 14
click at [346, 129] on input "60" at bounding box center [340, 127] width 25 height 14
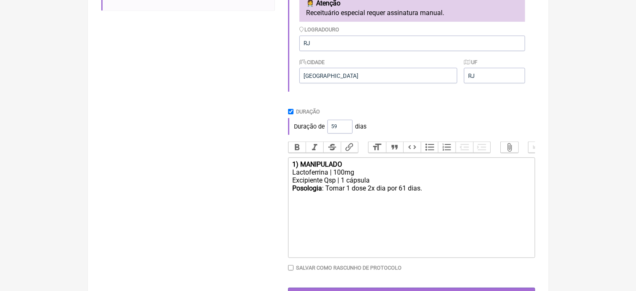
click at [346, 129] on input "59" at bounding box center [340, 127] width 25 height 14
type input "60"
click at [346, 127] on input "60" at bounding box center [340, 127] width 25 height 14
click at [430, 198] on div "Posologia : Tomar 1 dose 2x dia por 60 dias." at bounding box center [411, 192] width 238 height 16
type trix-editor "<div><strong>1) MANIPULADO</strong></div><div>Lactoferrina | 100mg</div><div>Ex…"
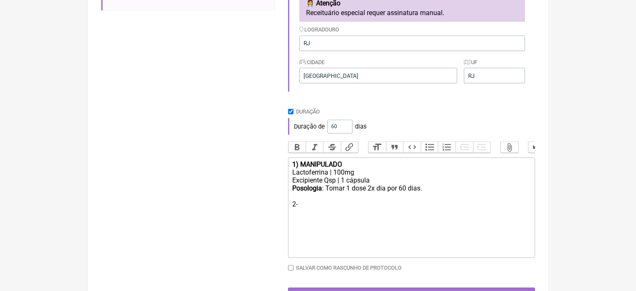
scroll to position [3, 0]
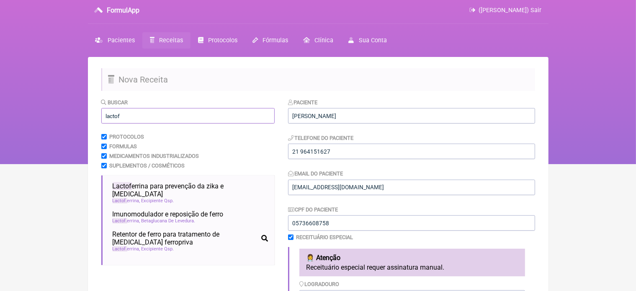
click at [142, 111] on input "lactof" at bounding box center [187, 116] width 173 height 16
type input "l"
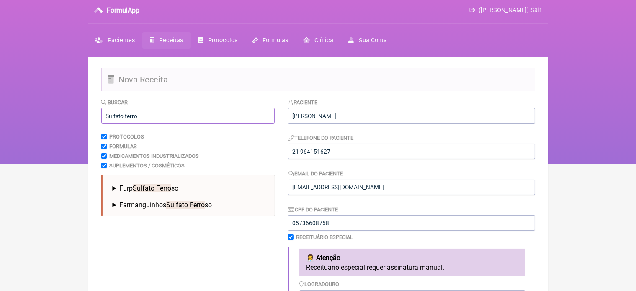
type input "Sulfato ferro"
click at [160, 185] on span "Sulfato Ferro" at bounding box center [152, 188] width 39 height 8
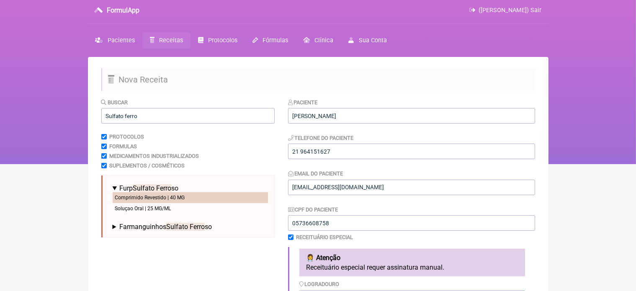
click at [173, 196] on li "Comprimido Revestido | 40 MG" at bounding box center [190, 197] width 155 height 11
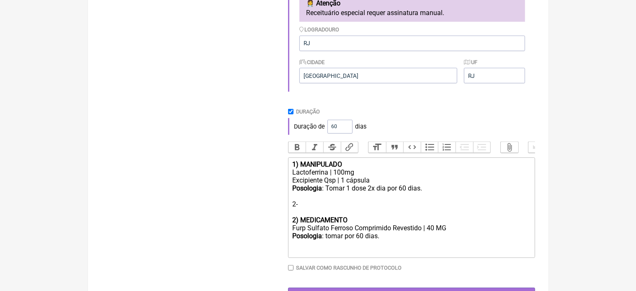
click at [300, 212] on div "Posologia : Tomar 1 dose 2x dia por 60 dias. 2-" at bounding box center [411, 200] width 238 height 32
click at [295, 216] on div "Posologia : Tomar 1 dose 2x dia por 60 dias." at bounding box center [411, 200] width 238 height 32
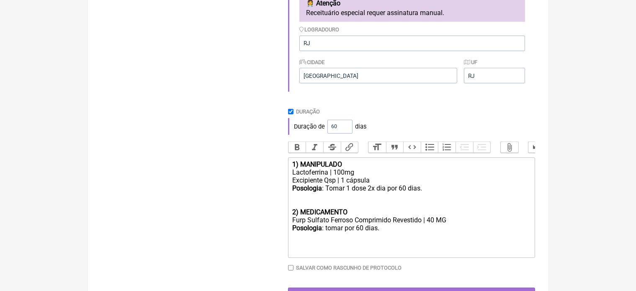
click at [451, 224] on div "Furp Sulfato Ferroso Comprimido Revestido | 40 MG" at bounding box center [411, 220] width 238 height 8
click at [345, 236] on div "Posologia : tomar por 60 dias." at bounding box center [411, 232] width 238 height 16
click at [307, 224] on div "Furp Sulfato Ferroso 100mg" at bounding box center [411, 220] width 238 height 8
click at [425, 197] on div "Posologia : Tomar 1 dose 2x dia por 60 dias." at bounding box center [411, 196] width 238 height 24
click at [422, 197] on div "Posologia : Tomar 1 dose 2x dia por 60 dias. Manhã e tarde)" at bounding box center [411, 196] width 238 height 24
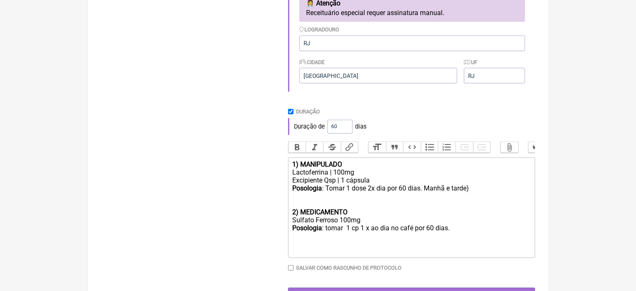
click at [424, 197] on div "Posologia : Tomar 1 dose 2x dia por 60 dias. Manhã e tarde)" at bounding box center [411, 196] width 238 height 24
click at [454, 240] on div "Posologia : tomar 1 cp 1 x ao dia no café por 60 dias." at bounding box center [411, 232] width 238 height 16
type trix-editor "<div><strong>1) MANIPULADO</strong></div><div>Lactoferrina | 100mg</div><div>Ex…"
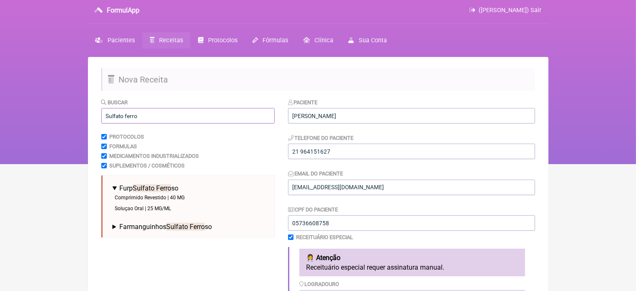
click at [143, 116] on input "Sulfato ferro" at bounding box center [187, 116] width 173 height 16
type input "S"
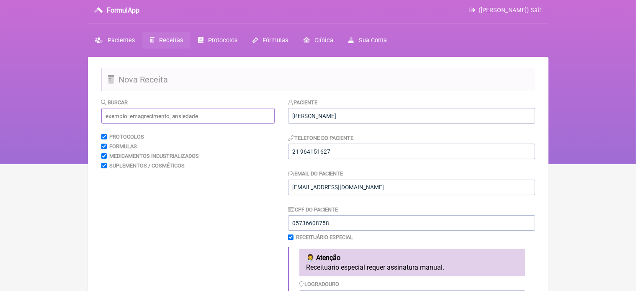
type input "o"
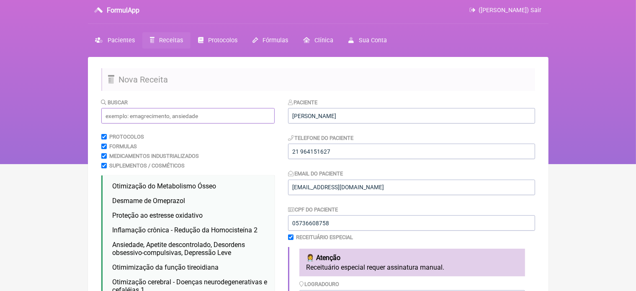
type input "o"
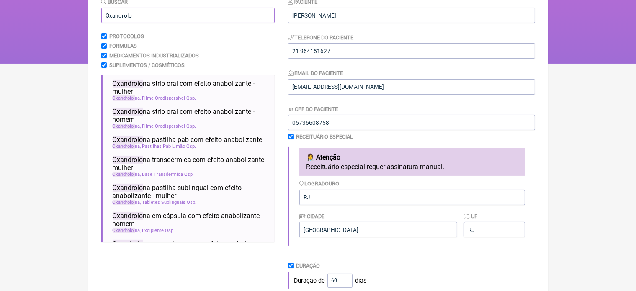
scroll to position [67, 0]
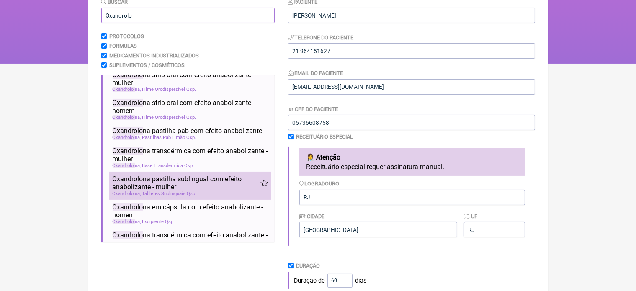
type input "Oxandrolo"
click at [179, 191] on span "Oxandrolo na pastilha sublingual com efeito anabolizante - mulher" at bounding box center [187, 183] width 148 height 16
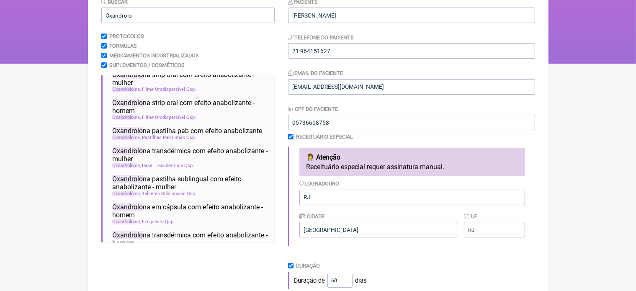
scroll to position [334, 0]
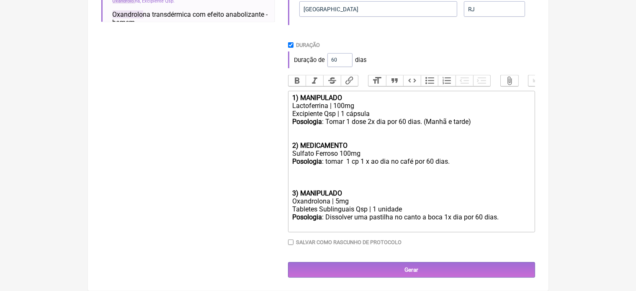
click at [290, 192] on trix-editor "1) MANIPULADO Lactoferrina | 100mg Excipiente Qsp | 1 cápsula Posologia : Tomar…" at bounding box center [411, 162] width 247 height 142
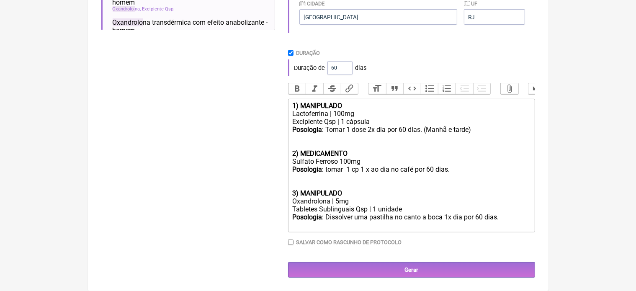
scroll to position [318, 0]
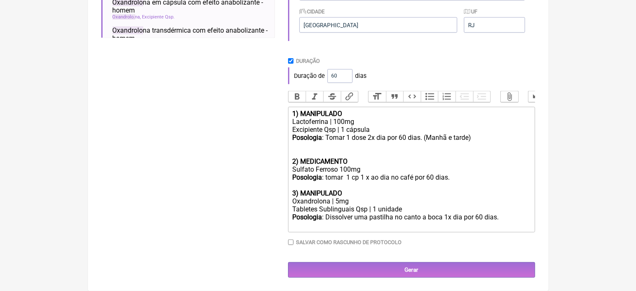
click at [337, 202] on div "Oxandrolona | 5mg" at bounding box center [411, 201] width 238 height 8
click at [499, 216] on div "Posologia : Dissolver uma pastilha no canto a boca 1x dia por 60 dias." at bounding box center [411, 221] width 238 height 16
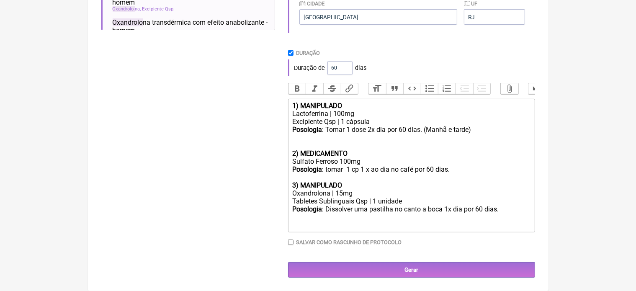
type trix-editor "<div><strong>1) MANIPULADO</strong></div><div>Lactoferrina | 100mg</div><div>Ex…"
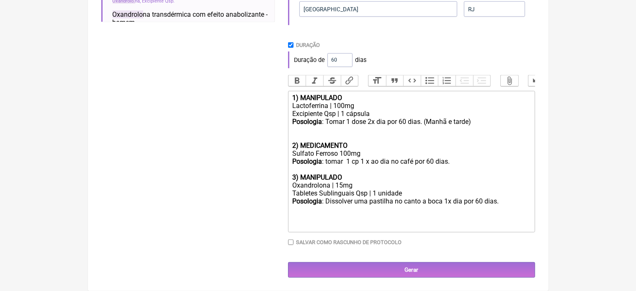
scroll to position [80, 0]
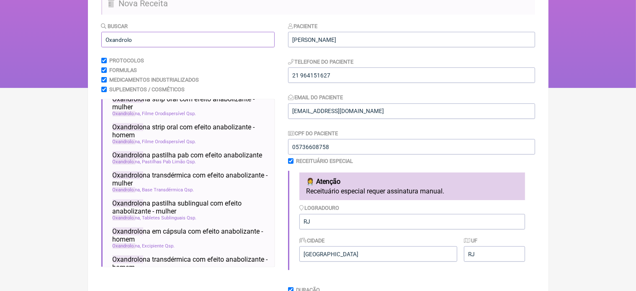
click at [150, 38] on input "Oxandrolo" at bounding box center [187, 40] width 173 height 16
type input "O"
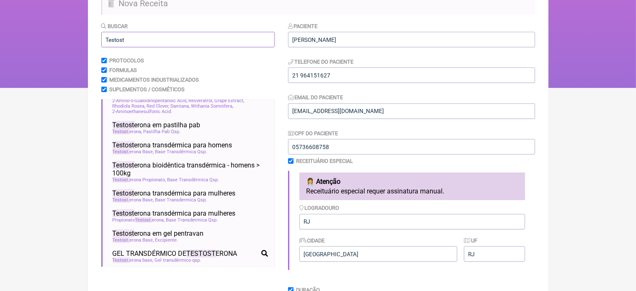
scroll to position [151, 0]
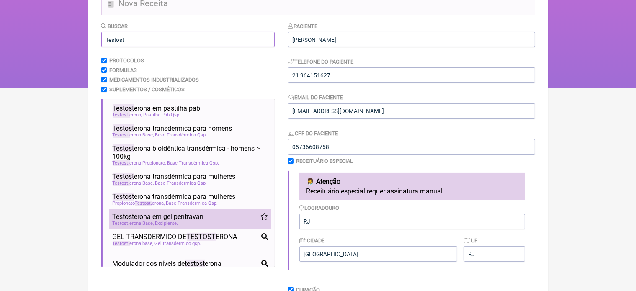
type input "Testost"
click at [199, 221] on span "Testost erona em gel pentravan" at bounding box center [158, 217] width 91 height 8
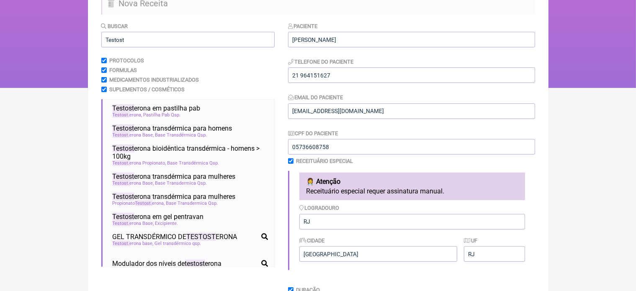
scroll to position [334, 0]
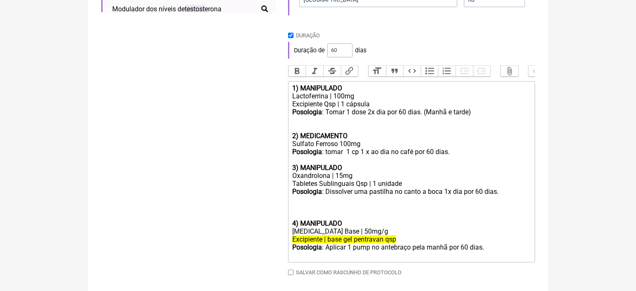
click at [291, 234] on trix-editor "1) MANIPULADO Lactoferrina | 100mg Excipiente Qsp | 1 cápsula Posologia : Tomar…" at bounding box center [411, 171] width 247 height 181
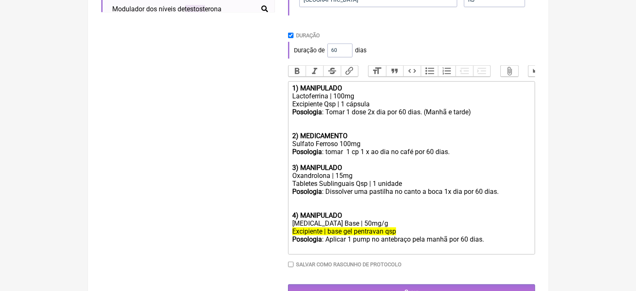
click at [362, 227] on div "Testosterona Base | 50mg/g" at bounding box center [411, 224] width 238 height 8
click at [466, 249] on div "Posologia : Aplicar 1 pump no antebraço pela manhã por 60 dias." at bounding box center [411, 243] width 238 height 16
click at [478, 200] on div "Posologia : Dissolver uma pastilha no canto a boca 1x dia por 60 dias. 4) MANIP…" at bounding box center [411, 204] width 238 height 32
click at [491, 249] on div "Posologia : Aplicar 1 pump no antebraço pela manhã por 90 dias." at bounding box center [411, 243] width 238 height 16
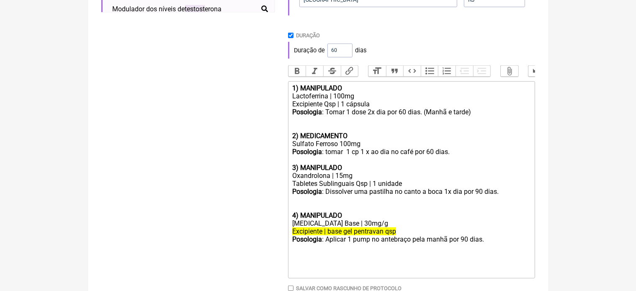
type trix-editor "<div><strong>1) MANIPULADO</strong></div><div>Lactoferrina | 100mg</div><div>Ex…"
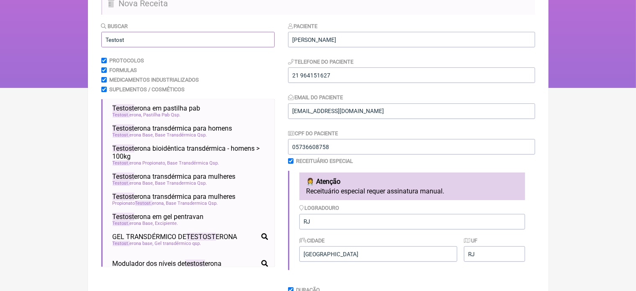
click at [140, 41] on input "Testost" at bounding box center [187, 40] width 173 height 16
type input "T"
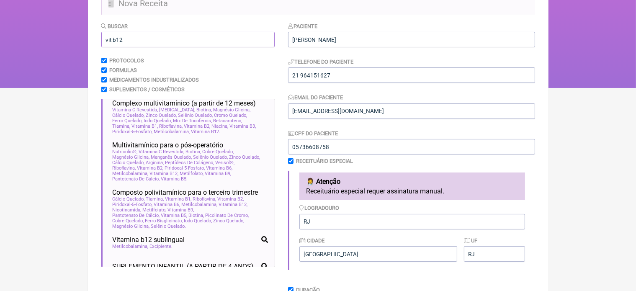
scroll to position [4, 0]
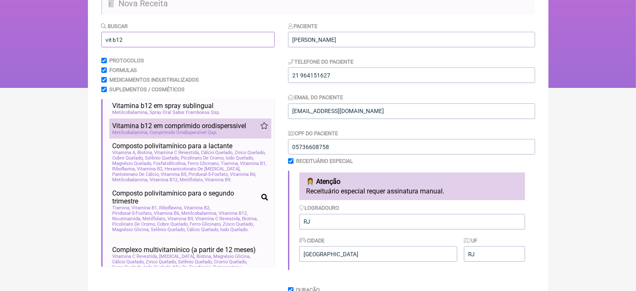
type input "vit b12"
click at [189, 127] on span "Vitamina b12 em comprimido orodisperssivel" at bounding box center [180, 126] width 134 height 8
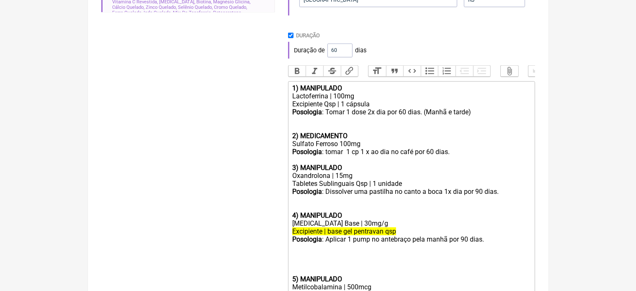
scroll to position [431, 0]
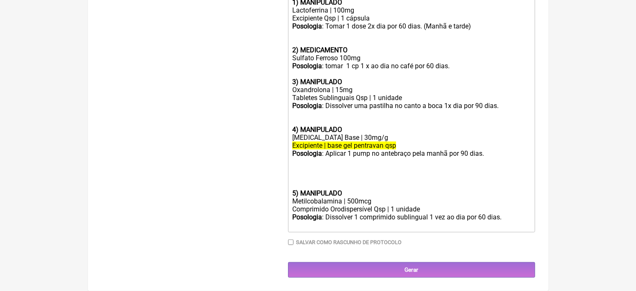
click at [292, 192] on trix-editor "1) MANIPULADO Lactoferrina | 100mg Excipiente Qsp | 1 cápsula Posologia : Tomar…" at bounding box center [411, 113] width 247 height 237
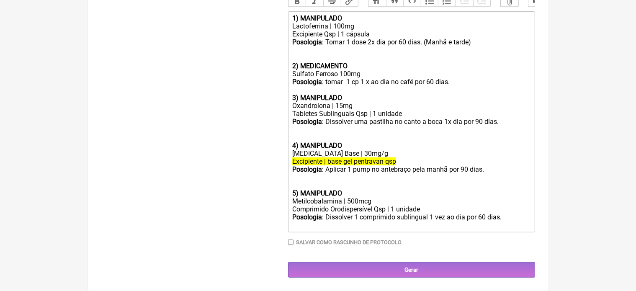
scroll to position [415, 0]
click at [346, 193] on div "Posologia : Aplicar 1 pump no antebraço pela manhã por 90 dias. 5) MANIPULADO" at bounding box center [411, 181] width 238 height 32
click at [354, 200] on div "Metilcobalamina | 500mcg" at bounding box center [411, 201] width 238 height 8
click at [352, 202] on div "Metilcobalamina | 500mcg" at bounding box center [411, 201] width 238 height 8
click at [434, 217] on div "Posologia : Dissolver 1 comprimido sublingual 1 vez ao dia por 60 dias." at bounding box center [411, 221] width 238 height 16
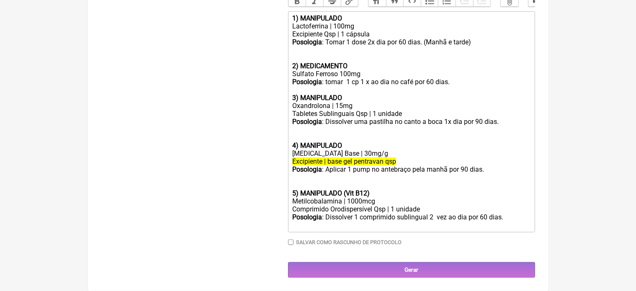
click at [485, 216] on div "Posologia : Dissolver 1 comprimido sublingual 2 vez ao dia por 60 dias." at bounding box center [411, 221] width 238 height 16
click at [508, 219] on div "Posologia : Dissolver 1 comprimido sublingual 2 vez ao dia por 90 dias." at bounding box center [411, 221] width 238 height 16
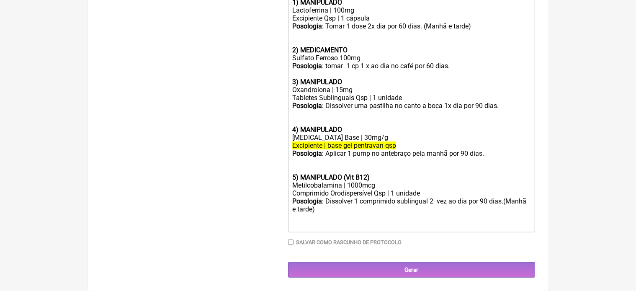
scroll to position [431, 0]
click at [503, 201] on div "Posologia : Dissolver 1 comprimido sublingual 2 vez ao dia por 90 dias.(Manhã e…" at bounding box center [411, 213] width 238 height 32
type trix-editor "<div><strong>1) MANIPULADO</strong></div><div>Lactoferrina | 100mg</div><div>Ex…"
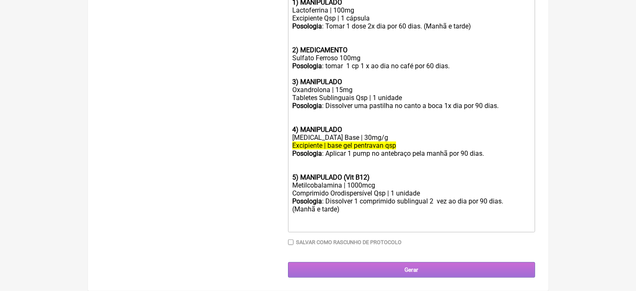
click at [419, 271] on input "Gerar" at bounding box center [411, 270] width 247 height 16
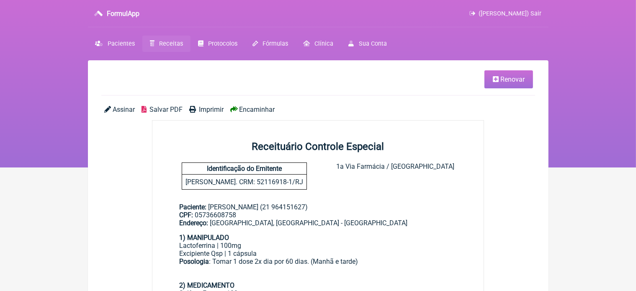
click at [209, 111] on span "Imprimir" at bounding box center [211, 110] width 25 height 8
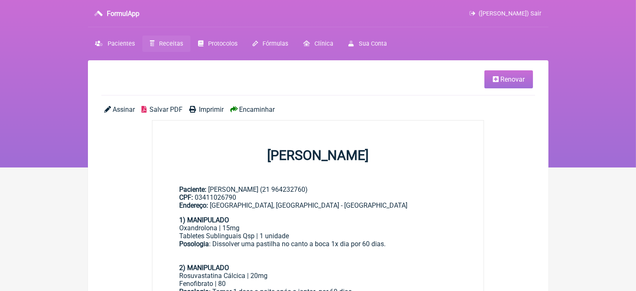
click at [511, 82] on span "Renovar" at bounding box center [513, 79] width 24 height 8
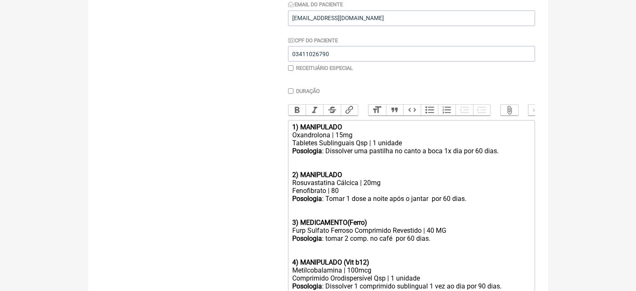
scroll to position [178, 0]
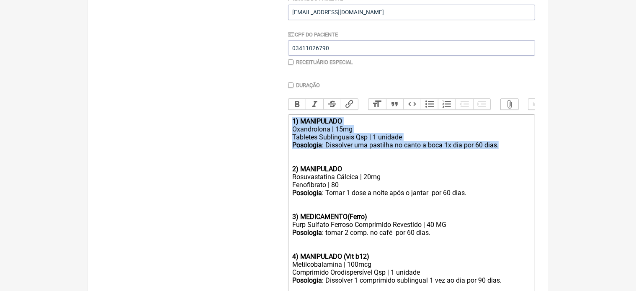
drag, startPoint x: 293, startPoint y: 124, endPoint x: 503, endPoint y: 153, distance: 211.8
click at [503, 153] on trix-editor "1) MANIPULADO Oxandrolona | 15mg Tabletes Sublinguais Qsp | 1 unidade Posologia…" at bounding box center [411, 204] width 247 height 181
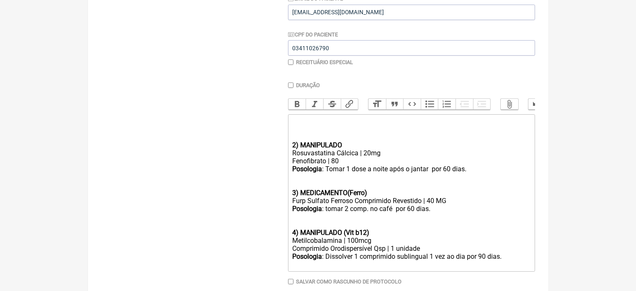
click at [292, 150] on trix-editor "2) MANIPULADO Rosuvastatina Cálcica | 20mg Fenofibrato | 80 Posologia : Tomar 1…" at bounding box center [411, 193] width 247 height 158
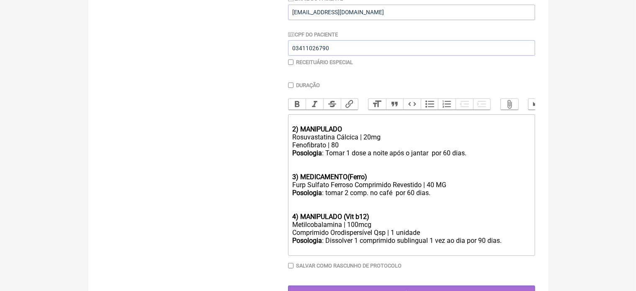
click at [296, 133] on strong "2) MANIPULADO" at bounding box center [317, 129] width 50 height 8
click at [292, 134] on trix-editor "1 ) MANIPULADO Rosuvastatina Cálcica | 20mg Fenofibrato | 80 Posologia : Tomar …" at bounding box center [411, 185] width 247 height 142
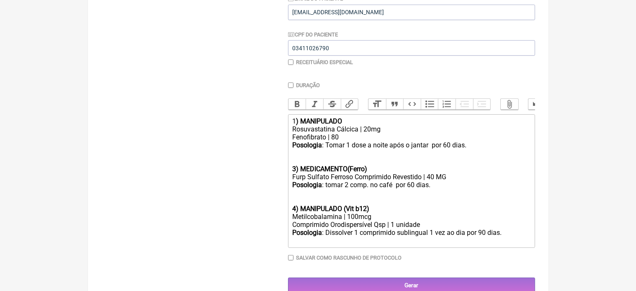
click at [340, 141] on div "Fenofibrato | 80" at bounding box center [411, 137] width 238 height 8
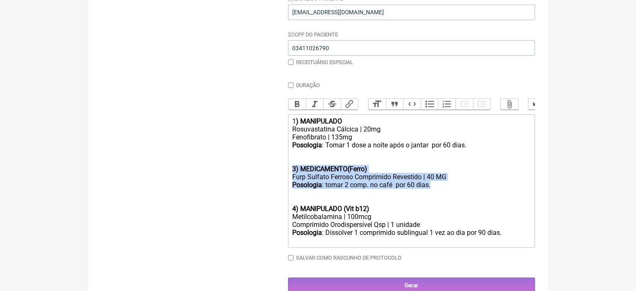
drag, startPoint x: 292, startPoint y: 176, endPoint x: 449, endPoint y: 192, distance: 157.9
click at [449, 192] on trix-editor "1 ) MANIPULADO Rosuvastatina Cálcica | 20mg Fenofibrato | 135mg Posologia : Tom…" at bounding box center [411, 181] width 247 height 134
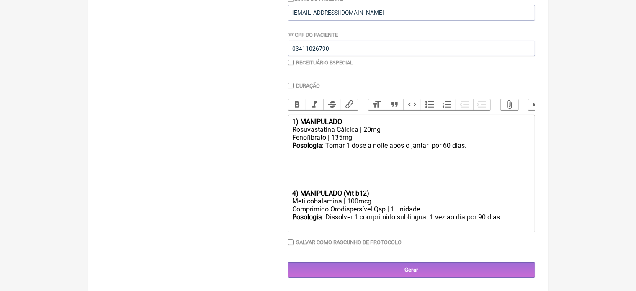
click at [300, 195] on div "Posologia : Tomar 1 dose a noite após o jantar por 60 dias. 4) MANIPULADO (Vit …" at bounding box center [411, 170] width 238 height 56
click at [293, 197] on strong "4) MANIPULADO (Vit b12)" at bounding box center [330, 193] width 77 height 8
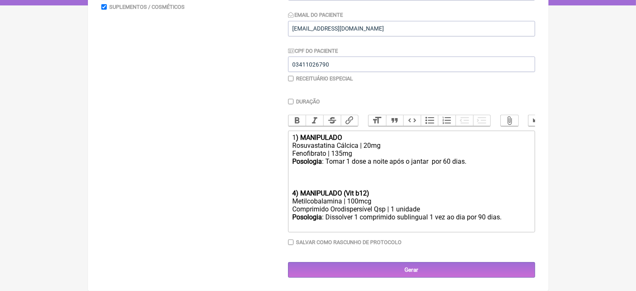
scroll to position [168, 0]
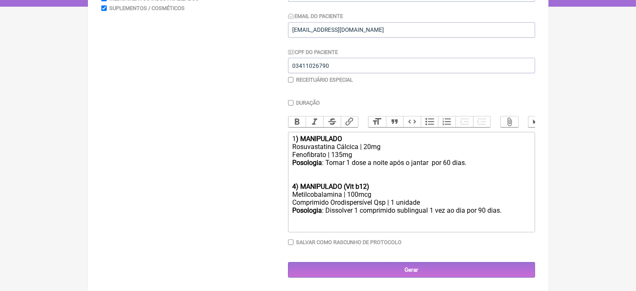
click at [350, 195] on div "Metilcobalamina | 100mcg" at bounding box center [411, 195] width 238 height 8
click at [434, 211] on div "Posologia : Dissolver 1 comprimido sublingual 1 vez ao dia por 90 dias." at bounding box center [411, 215] width 238 height 16
click at [342, 155] on div "Fenofibrato | 135mg" at bounding box center [411, 155] width 238 height 8
click at [447, 163] on div "Posologia : Tomar 1 dose a noite após o jantar por 60 dias. 4) MANIPULADO (Vit …" at bounding box center [411, 175] width 238 height 32
click at [296, 188] on strong "4) MANIPULADO (Vit b12)" at bounding box center [330, 187] width 77 height 8
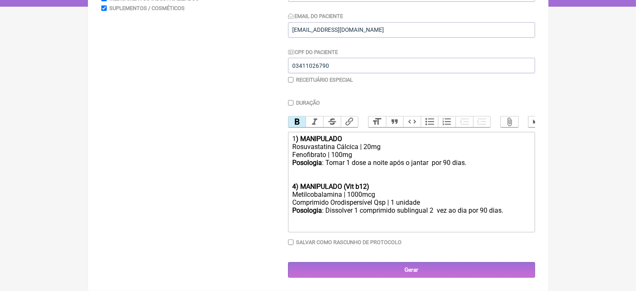
click at [296, 188] on strong "4) MANIPULADO (Vit b12)" at bounding box center [330, 187] width 77 height 8
click at [506, 212] on div "Posologia : Dissolver 1 comprimido sublingual 2 vez ao dia por 90 dias." at bounding box center [411, 215] width 238 height 16
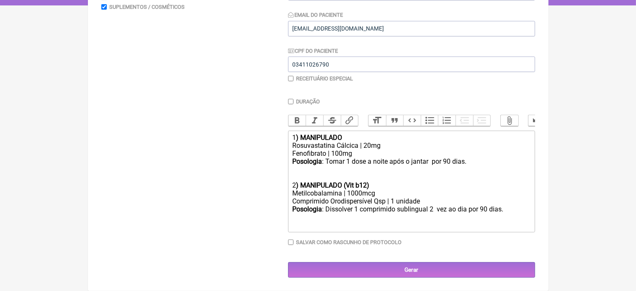
type trix-editor "<div>1<strong>) MANIPULADO</strong></div><div>Rosuvastatina Cálcica | 20mg</div…"
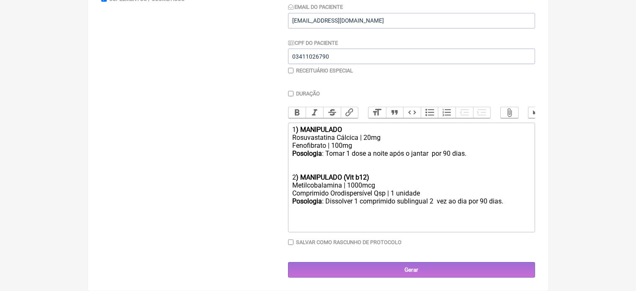
scroll to position [0, 0]
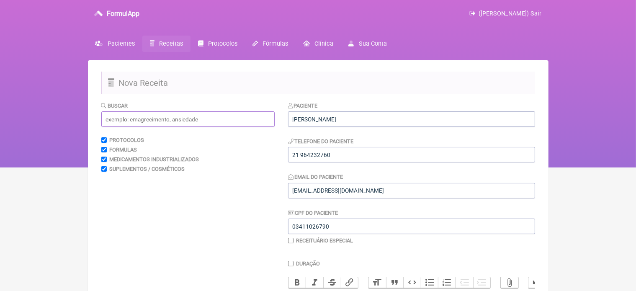
click at [158, 116] on input "text" at bounding box center [187, 119] width 173 height 16
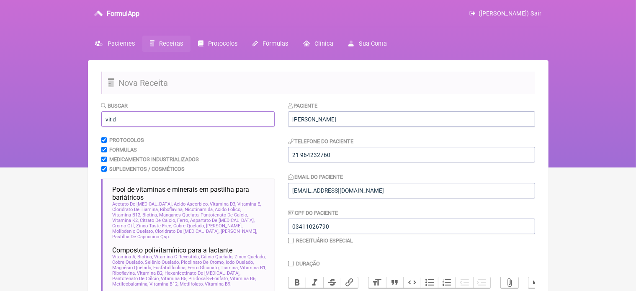
scroll to position [255, 0]
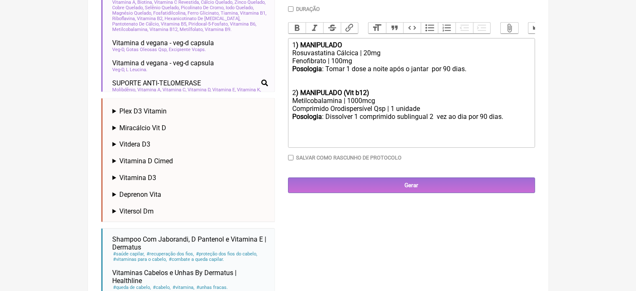
type input "vit d"
click at [140, 146] on span "Vitdera D3" at bounding box center [134, 144] width 31 height 8
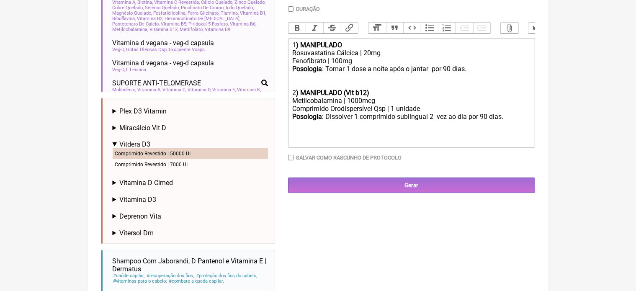
click at [140, 153] on li "Comprimido Revestido | 50000 UI" at bounding box center [190, 153] width 155 height 11
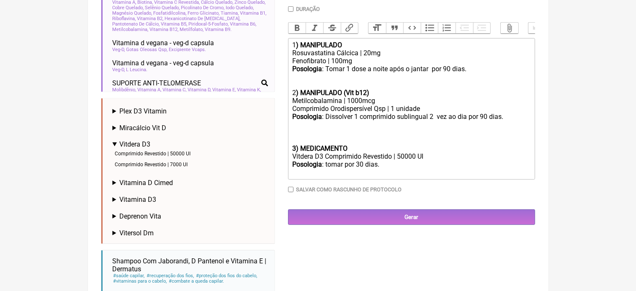
click at [289, 157] on trix-editor "1 ) MANIPULADO Rosuvastatina Cálcica | 20mg Fenofibrato | 100mg Posologia : Tom…" at bounding box center [411, 109] width 247 height 142
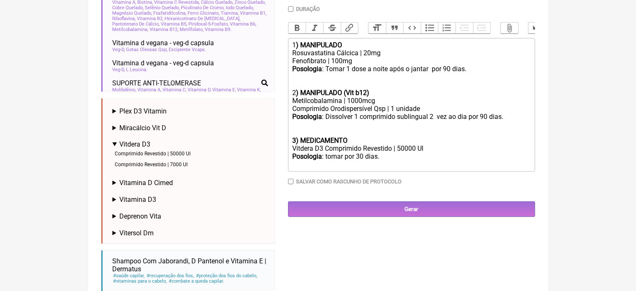
click at [382, 167] on div "Posologia : tomar por 30 dias." at bounding box center [411, 161] width 238 height 16
click at [350, 145] on div "Posologia : Dissolver 1 comprimido sublingual 2 vez ao dia por 90 dias. 3) MEDI…" at bounding box center [411, 129] width 238 height 32
click at [459, 164] on div "Posologia : tomar 1 cp 1 x por semana por 12 semanas ." at bounding box center [411, 161] width 238 height 16
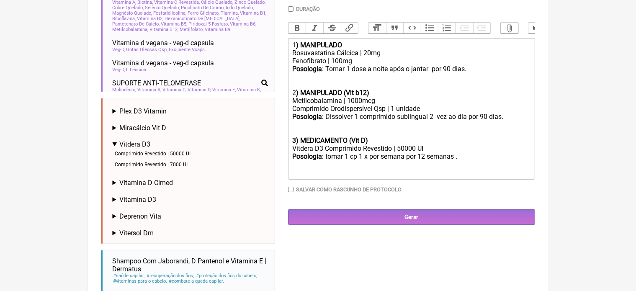
type trix-editor "<div>1<strong>) MANIPULADO</strong></div><div>Rosuvastatina Cálcica | 20mg</div…"
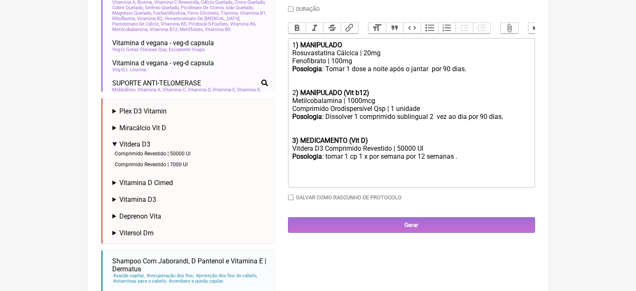
scroll to position [0, 0]
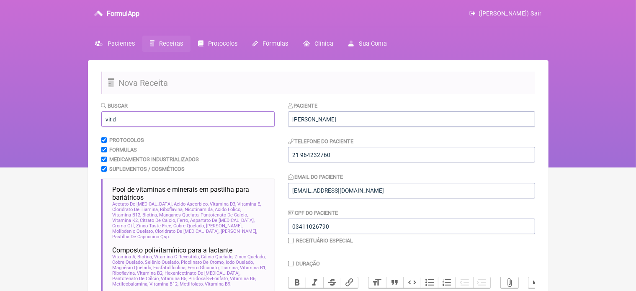
click at [116, 120] on input "vit d" at bounding box center [187, 119] width 173 height 16
type input "v"
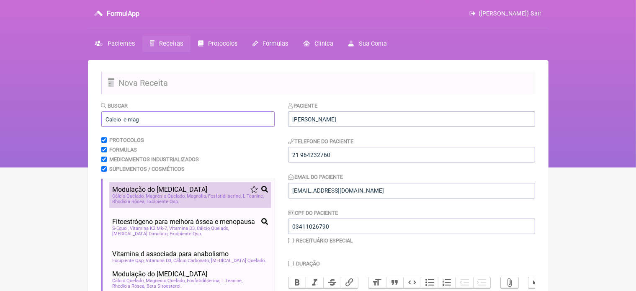
type input "Calcio e mag"
click at [167, 196] on span "Magnésio Quelado" at bounding box center [166, 196] width 40 height 5
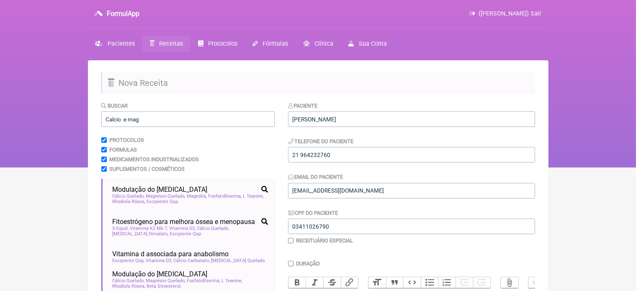
scroll to position [255, 0]
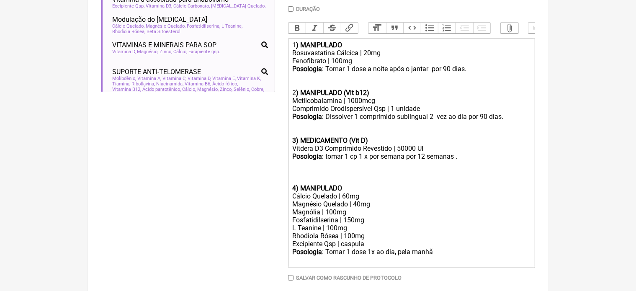
click at [291, 196] on trix-editor "1 ) MANIPULADO Rosuvastatina Cálcica | 20mg Fenofibrato | 100mg Posologia : Tom…" at bounding box center [411, 153] width 247 height 230
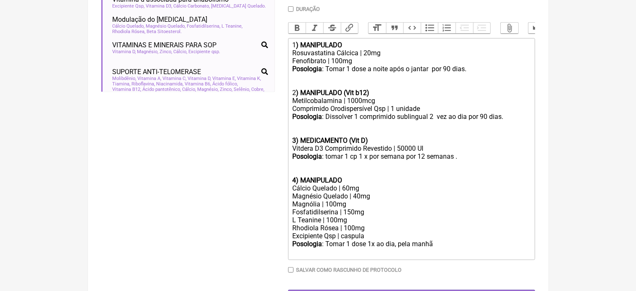
click at [438, 254] on div "Posologia : Tomar 1 dose 1x ao dia, pela manhã ㅤ" at bounding box center [411, 248] width 238 height 17
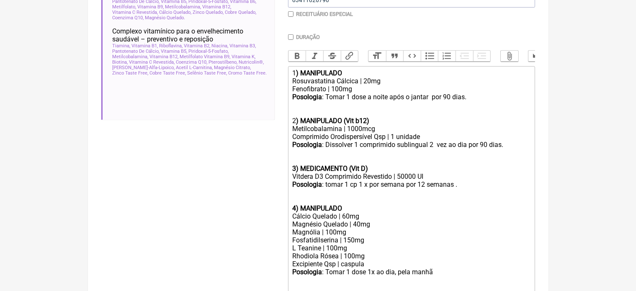
scroll to position [238, 0]
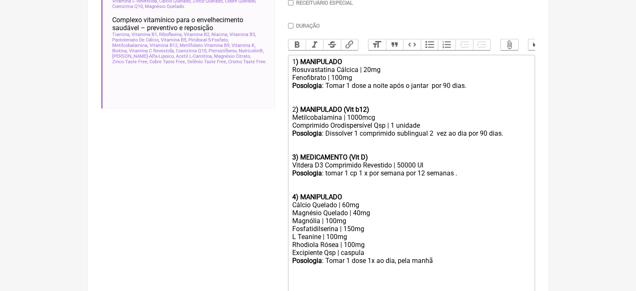
click at [339, 209] on div "Cálcio Quelado | 60mg" at bounding box center [411, 205] width 238 height 8
click at [347, 209] on div "Cálcio Quelado | 60mg" at bounding box center [411, 205] width 238 height 8
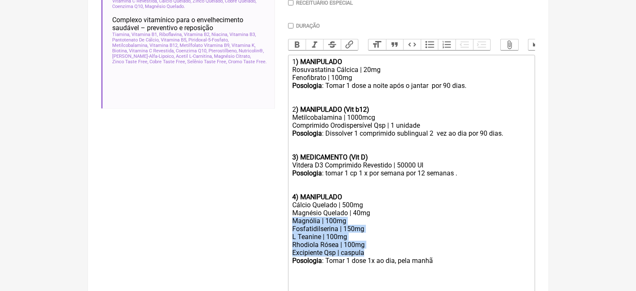
drag, startPoint x: 290, startPoint y: 229, endPoint x: 370, endPoint y: 259, distance: 85.9
click at [370, 259] on trix-editor "1 ) MANIPULADO Rosuvastatina Cálcica | 20mg Fenofibrato | 100mg Posologia : Tom…" at bounding box center [411, 174] width 247 height 238
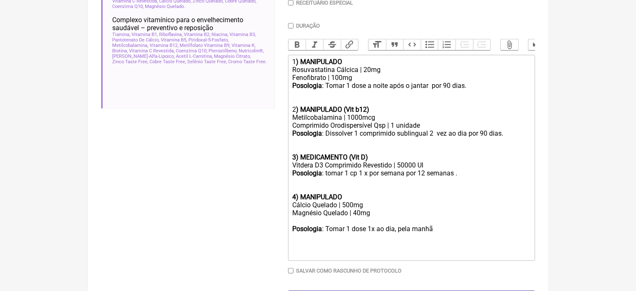
click at [374, 217] on div "Magnésio Quelado | 40mg" at bounding box center [411, 213] width 238 height 8
click at [291, 239] on trix-editor "1 ) MANIPULADO Rosuvastatina Cálcica | 20mg Fenofibrato | 100mg Posologia : Tom…" at bounding box center [411, 158] width 247 height 206
type trix-editor "<div>1<strong>) MANIPULADO</strong></div><div>Rosuvastatina Cálcica | 20mg</div…"
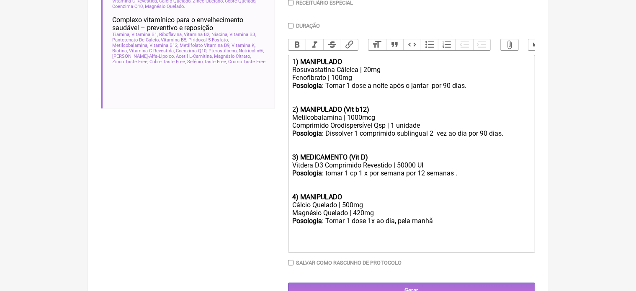
scroll to position [267, 0]
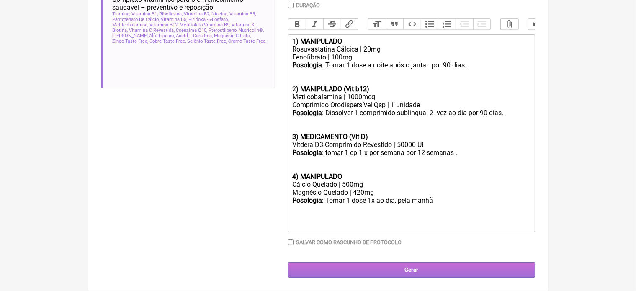
click at [408, 271] on input "Gerar" at bounding box center [411, 270] width 247 height 16
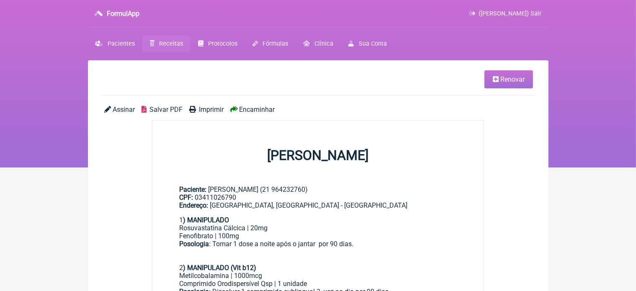
click at [208, 108] on span "Imprimir" at bounding box center [211, 110] width 25 height 8
